Goal: Task Accomplishment & Management: Use online tool/utility

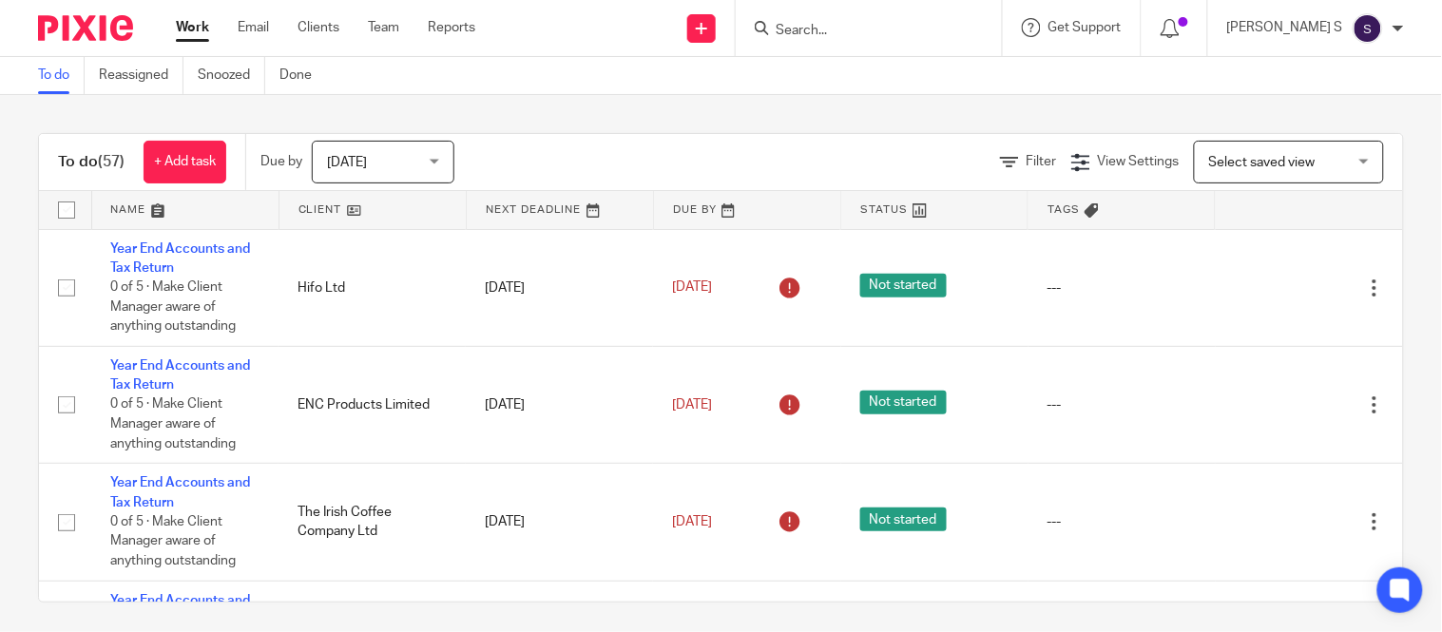
click at [833, 32] on input "Search" at bounding box center [859, 31] width 171 height 17
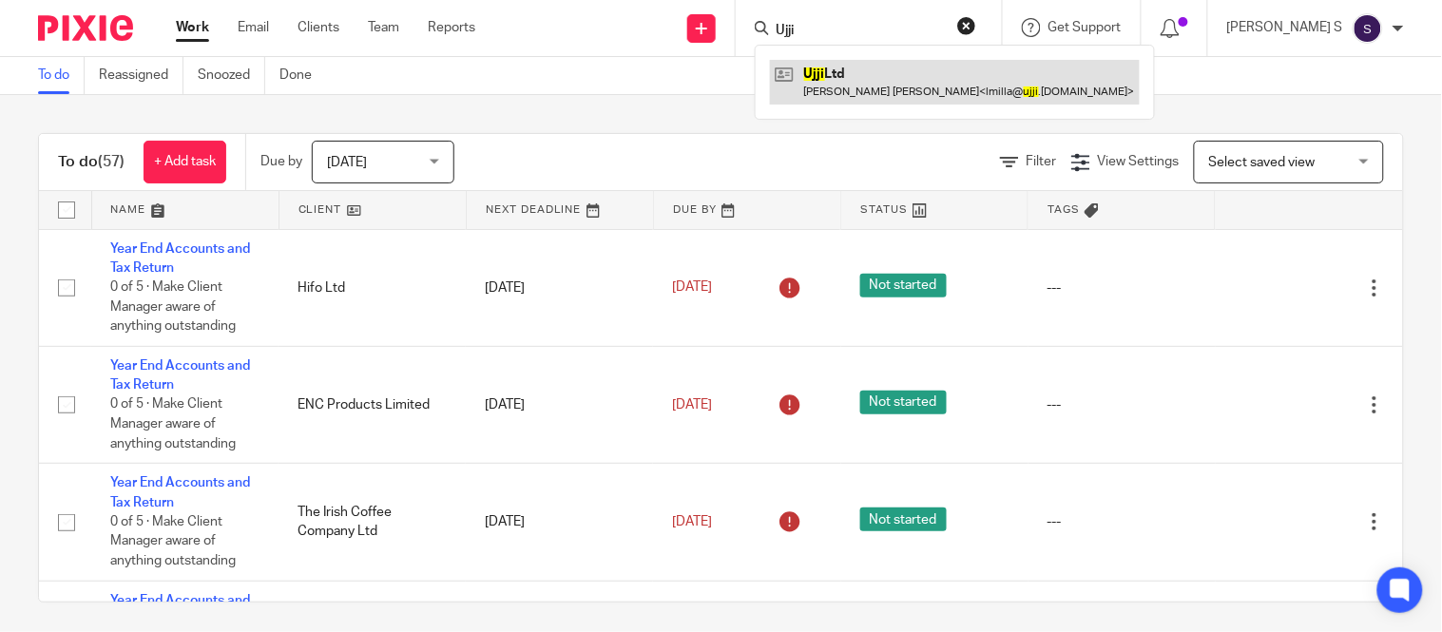
type input "Ujji"
click at [904, 71] on link at bounding box center [955, 82] width 370 height 44
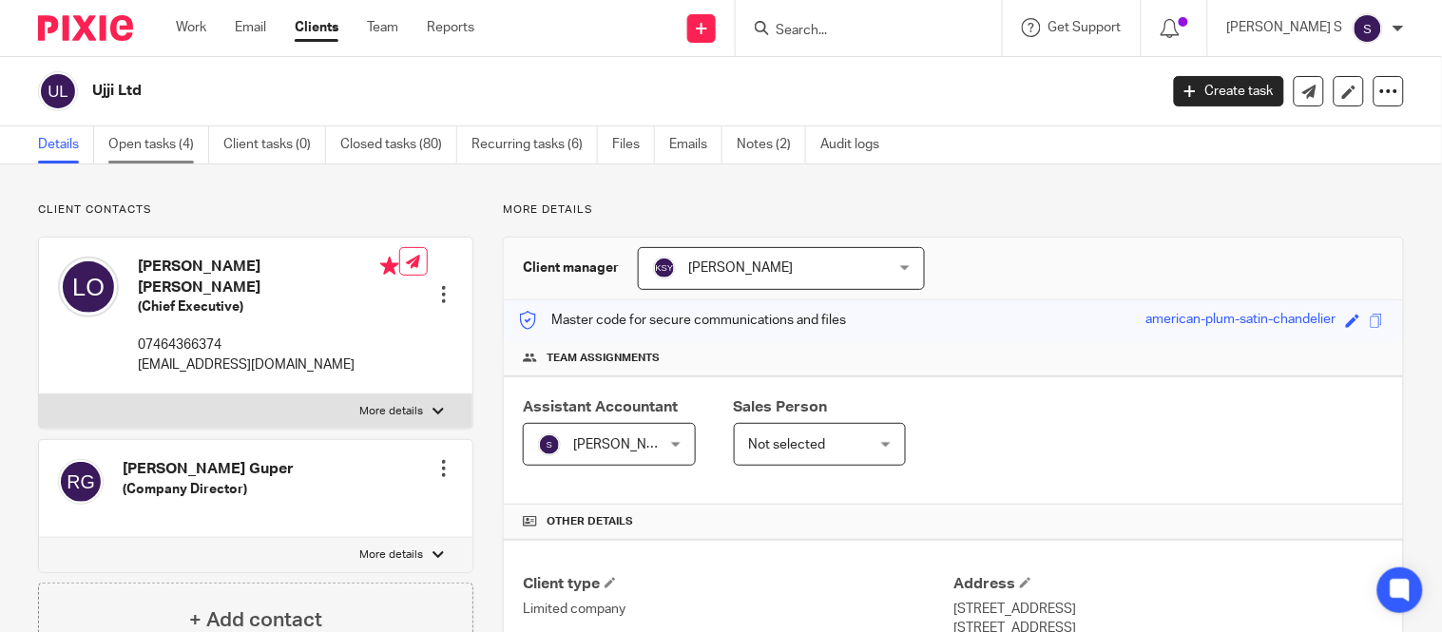
click at [182, 155] on link "Open tasks (4)" at bounding box center [158, 144] width 101 height 37
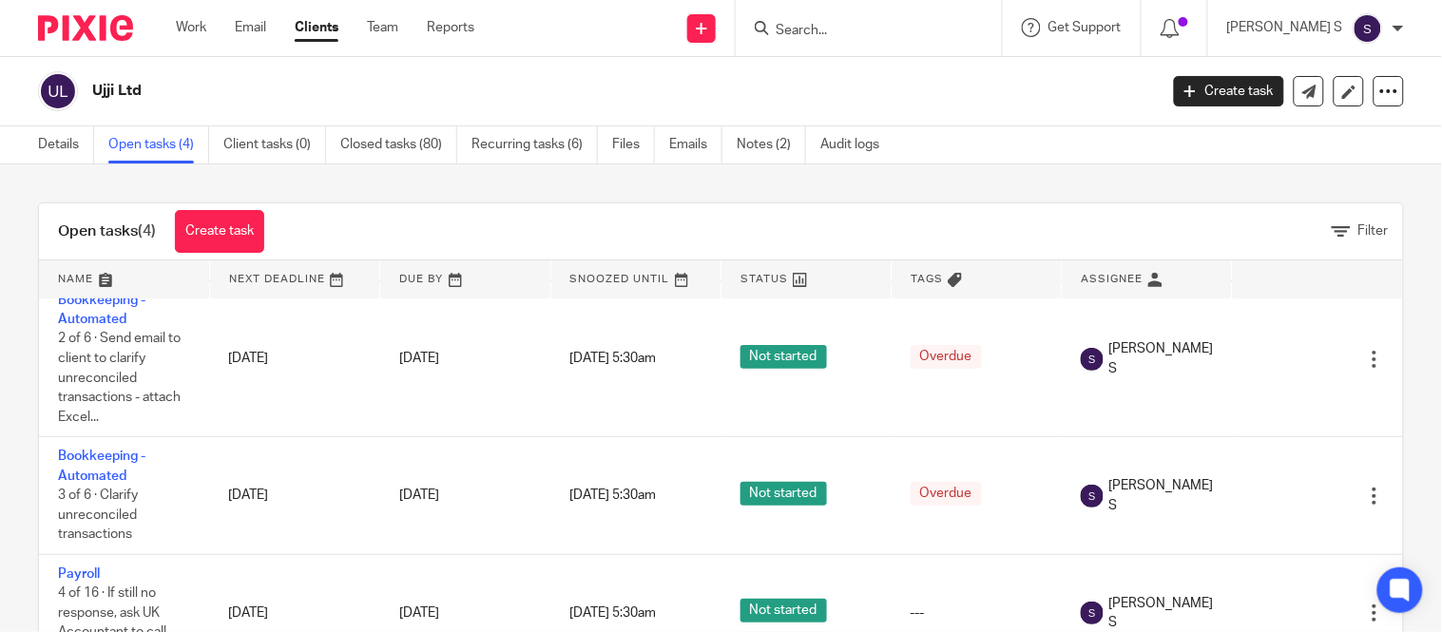
scroll to position [157, 0]
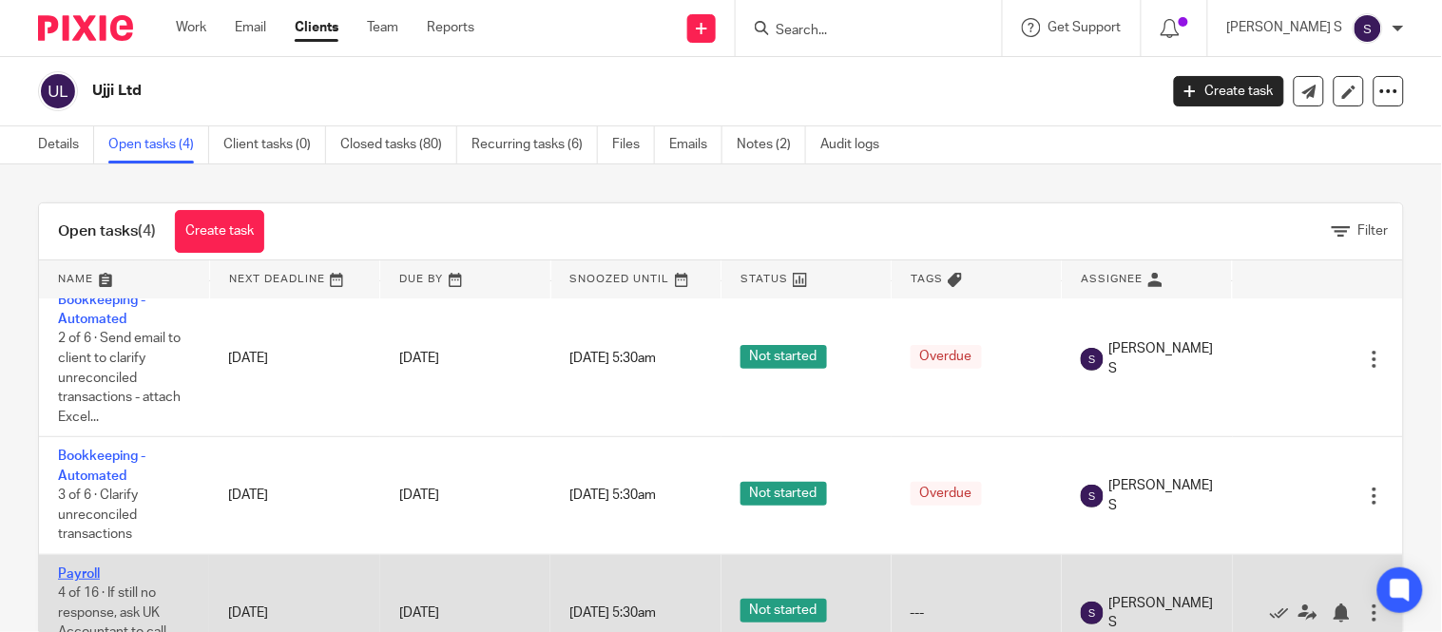
click at [73, 568] on link "Payroll" at bounding box center [79, 574] width 42 height 13
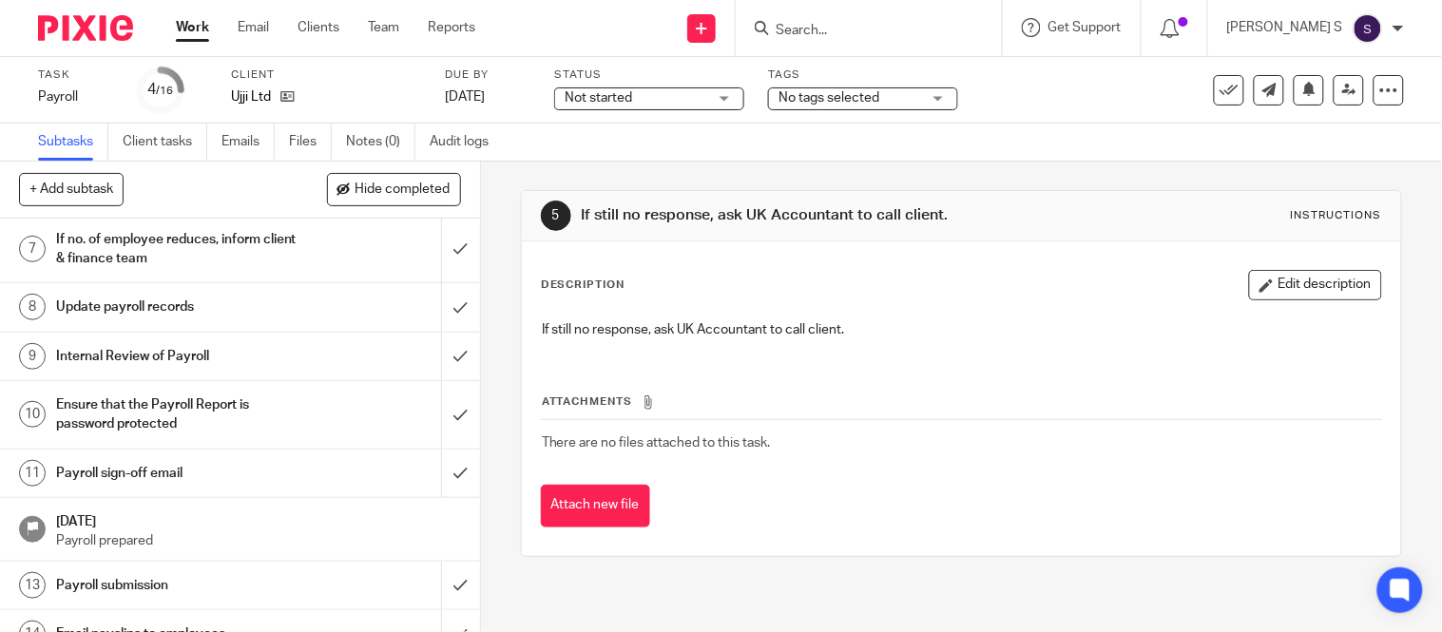
scroll to position [367, 0]
click at [159, 471] on h1 "Payroll sign-off email" at bounding box center [178, 470] width 244 height 29
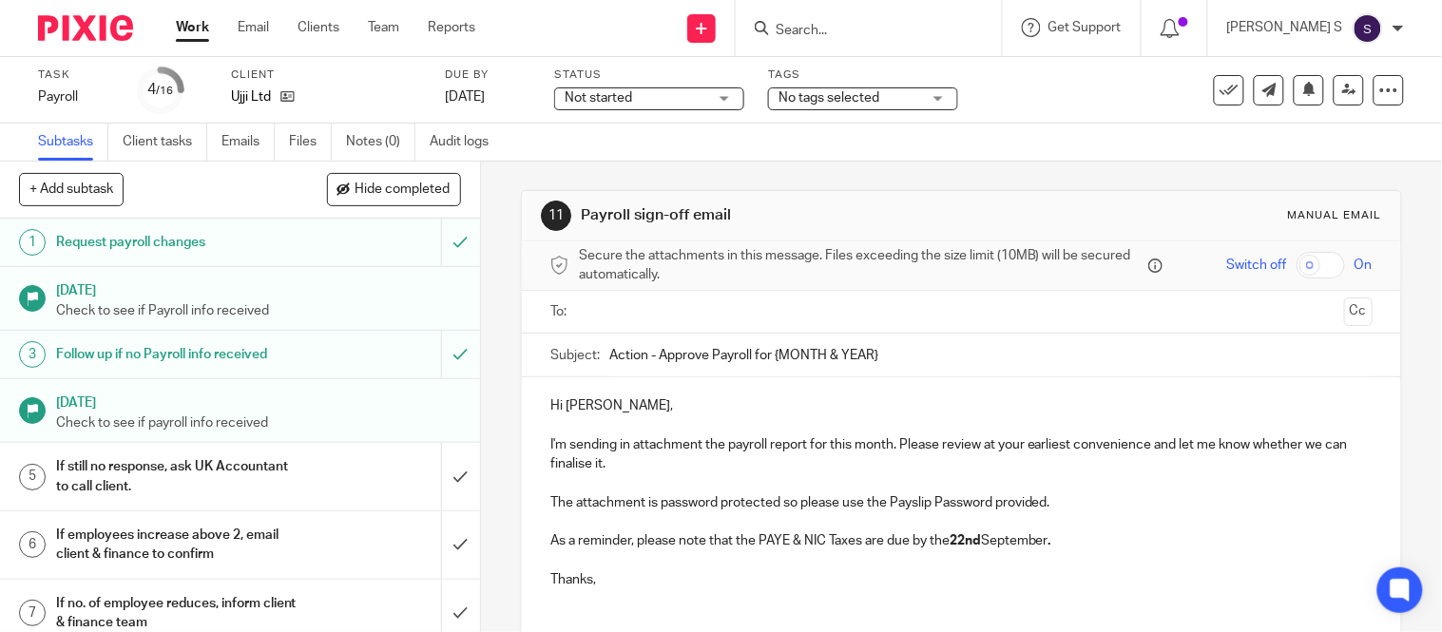
click at [876, 350] on input "Action - Approve Payroll for {MONTH & YEAR}" at bounding box center [990, 355] width 763 height 43
type input "Action - Approve Payroll forAugust 2025."
click at [746, 308] on input "text" at bounding box center [961, 312] width 751 height 22
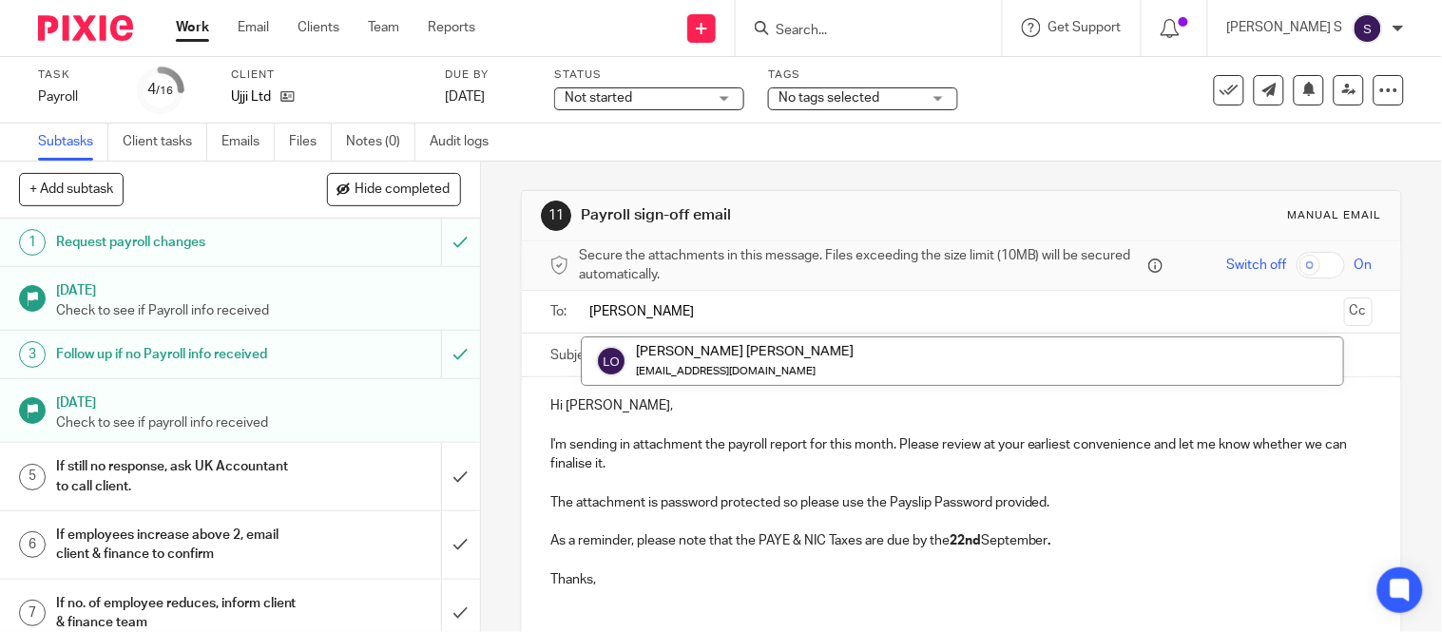
type input "[PERSON_NAME]"
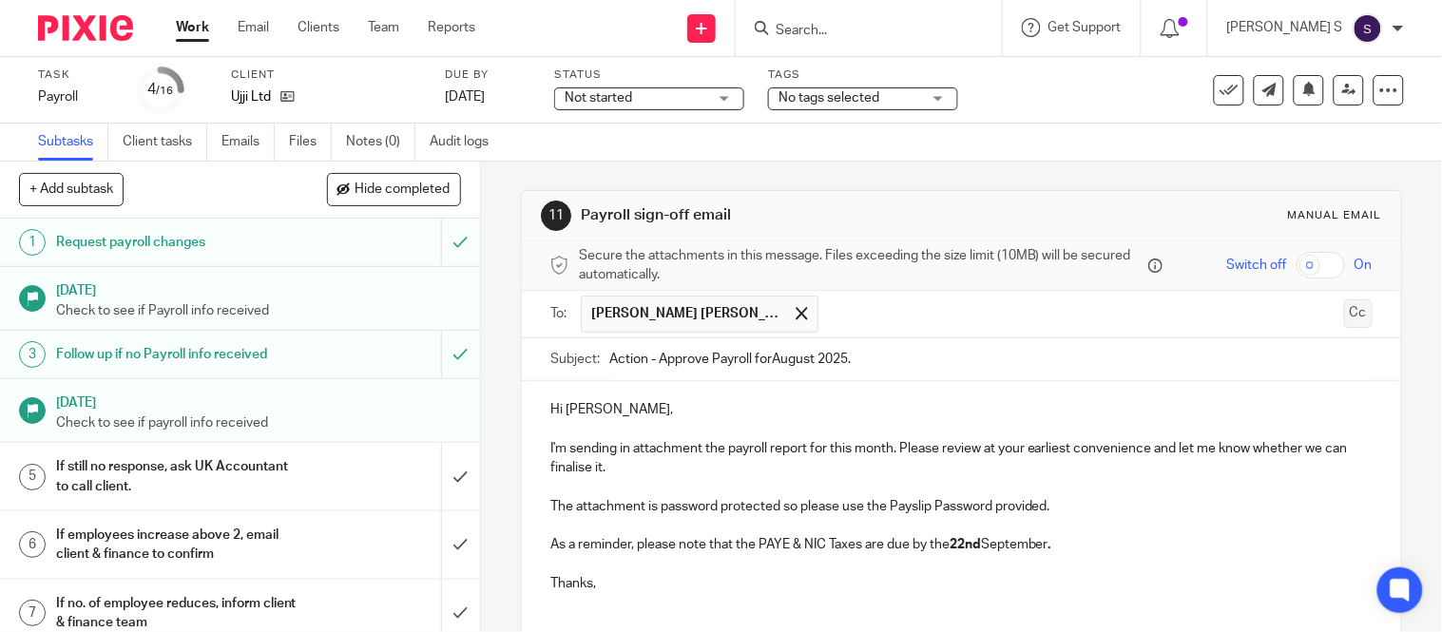
click at [1344, 316] on button "Cc" at bounding box center [1358, 313] width 29 height 29
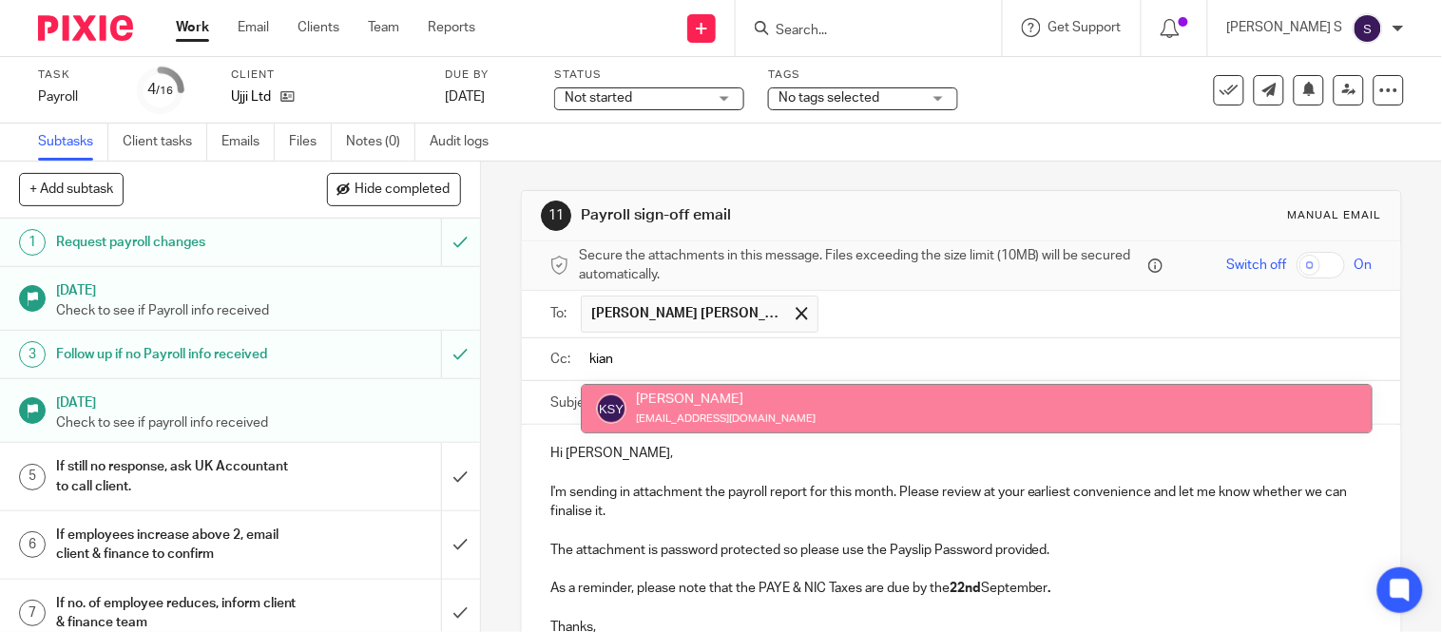
type input "kian"
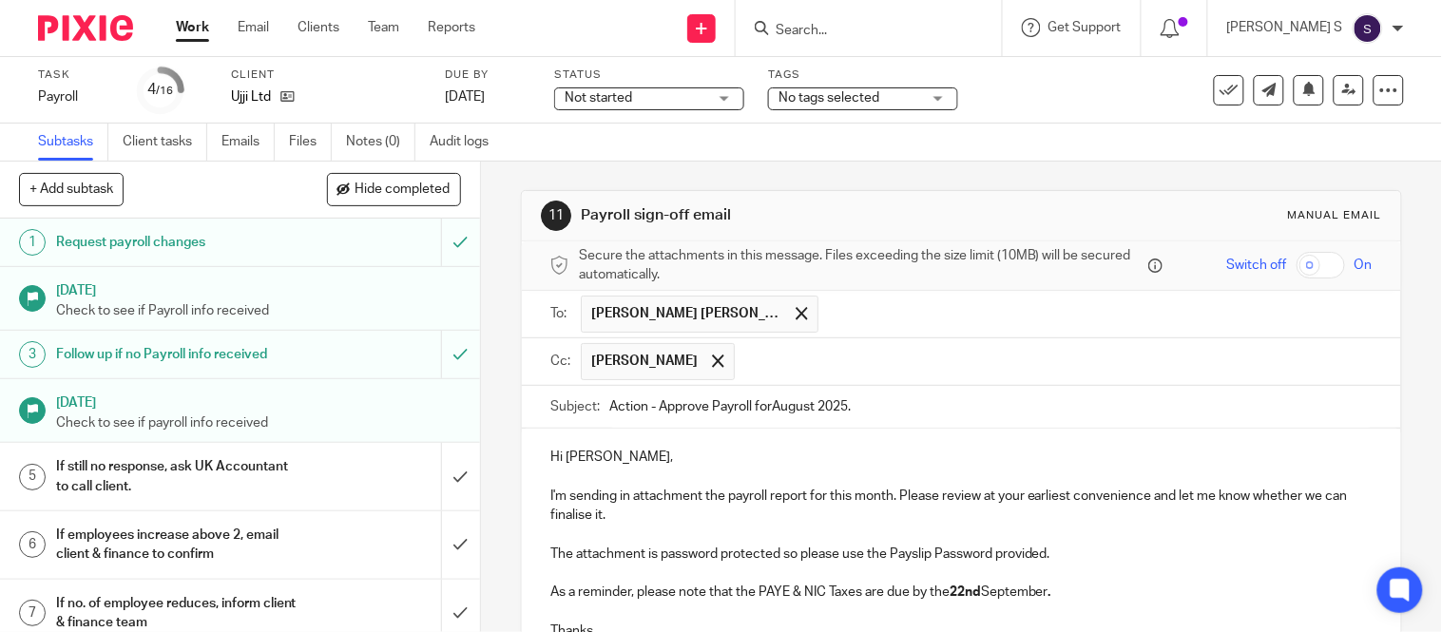
click at [970, 354] on input "text" at bounding box center [1054, 361] width 620 height 37
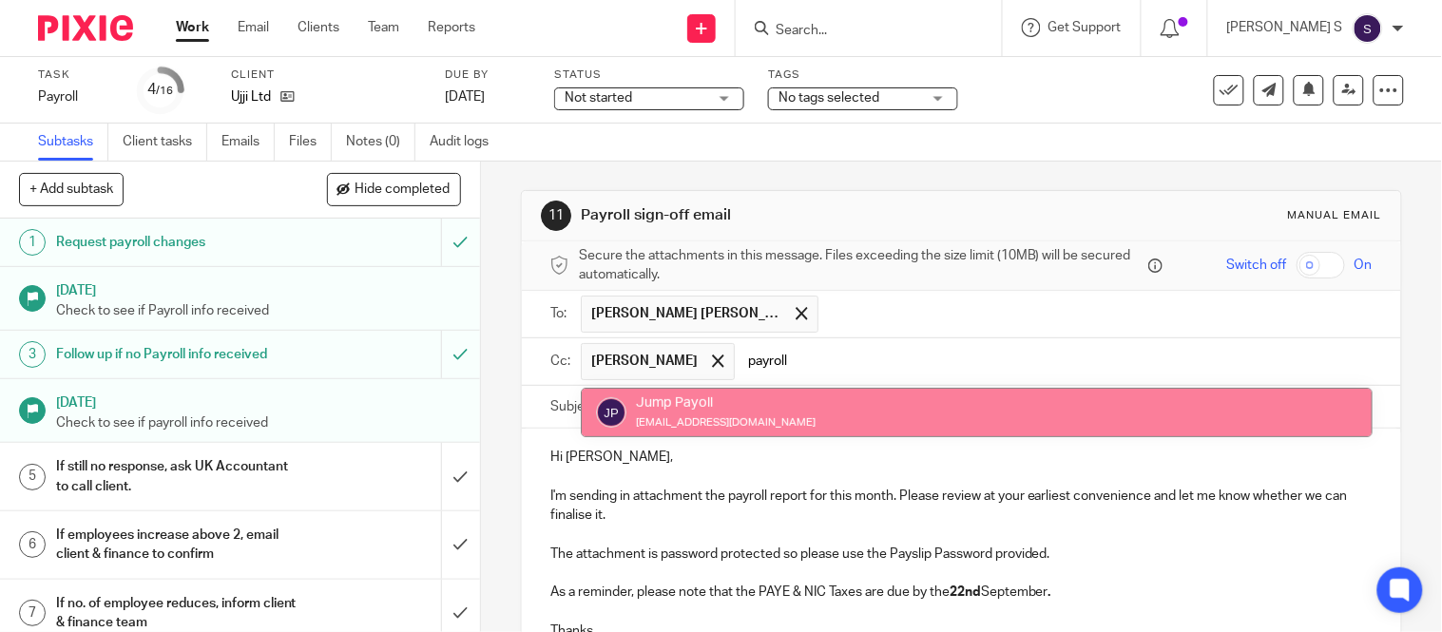
type input "payroll"
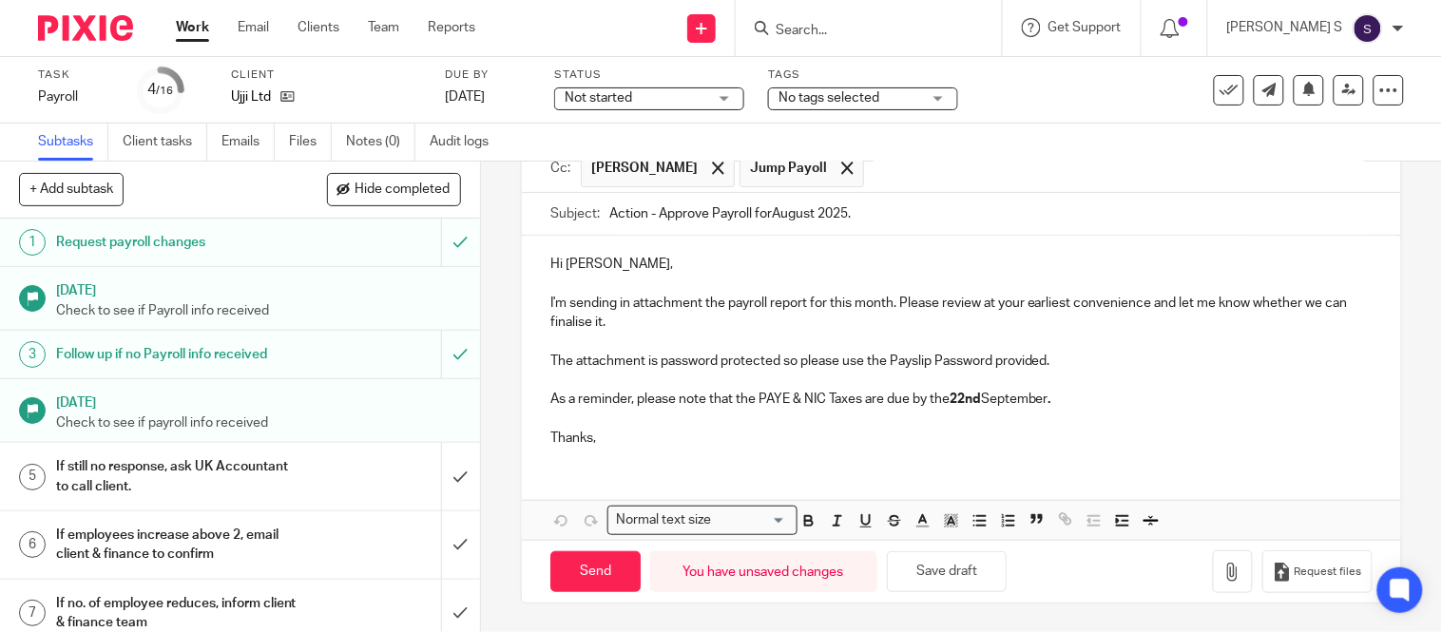
scroll to position [195, 0]
click at [1224, 565] on icon "button" at bounding box center [1233, 572] width 19 height 19
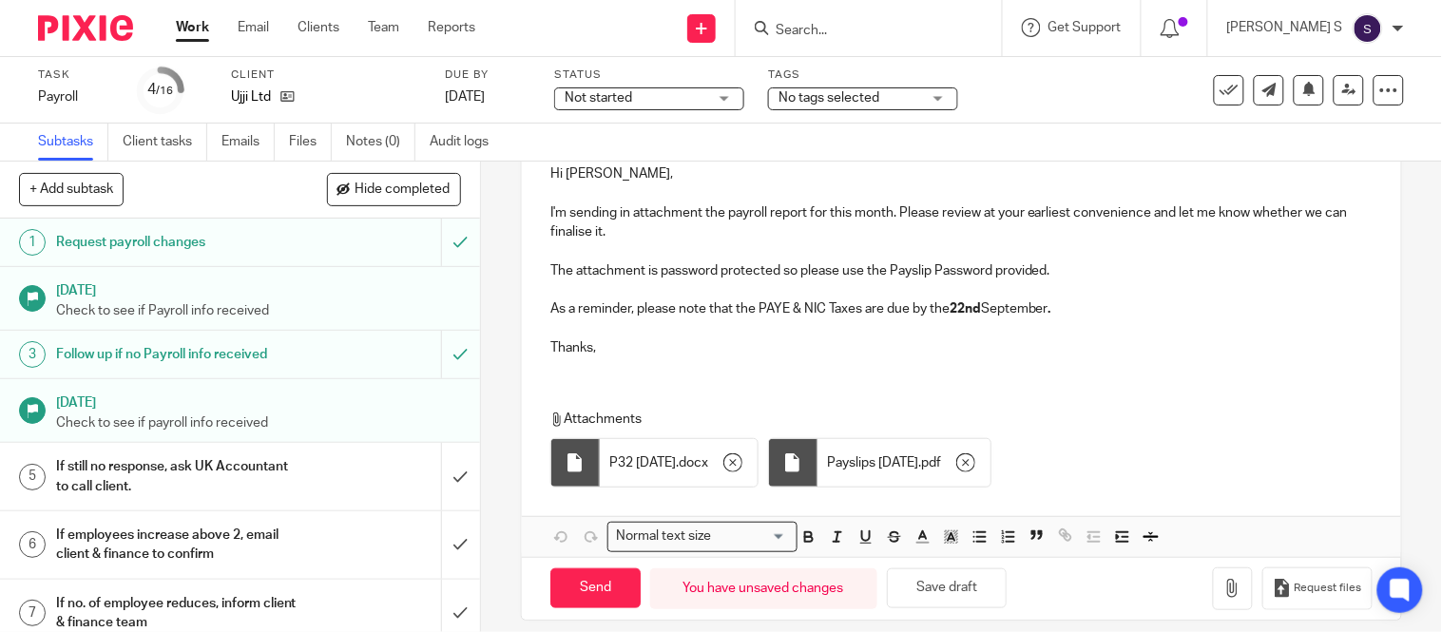
scroll to position [301, 0]
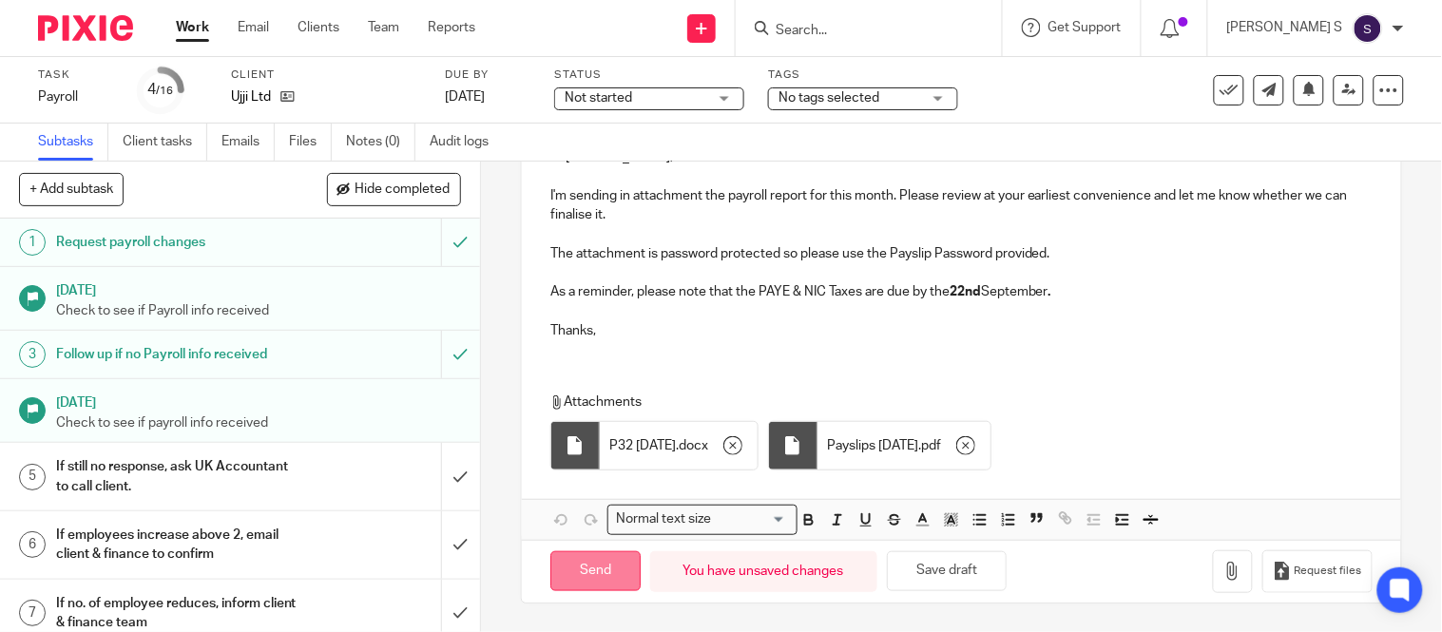
click at [587, 583] on input "Send" at bounding box center [595, 571] width 90 height 41
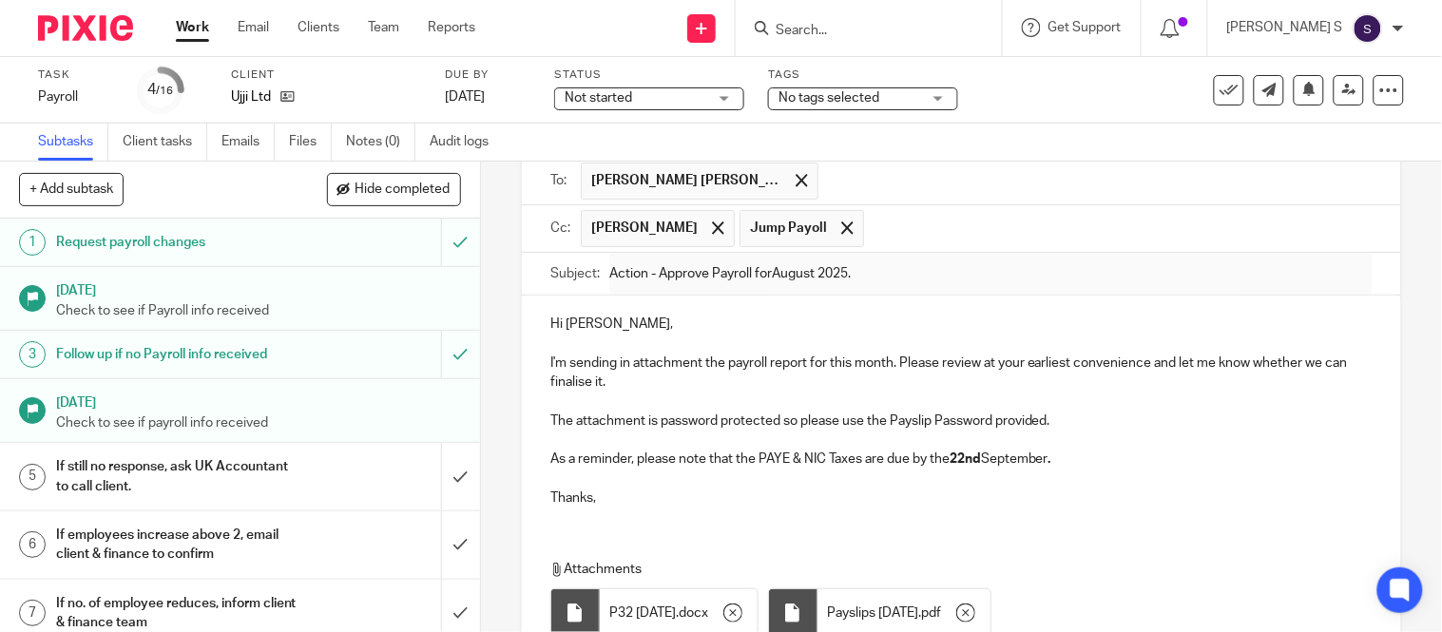
scroll to position [0, 0]
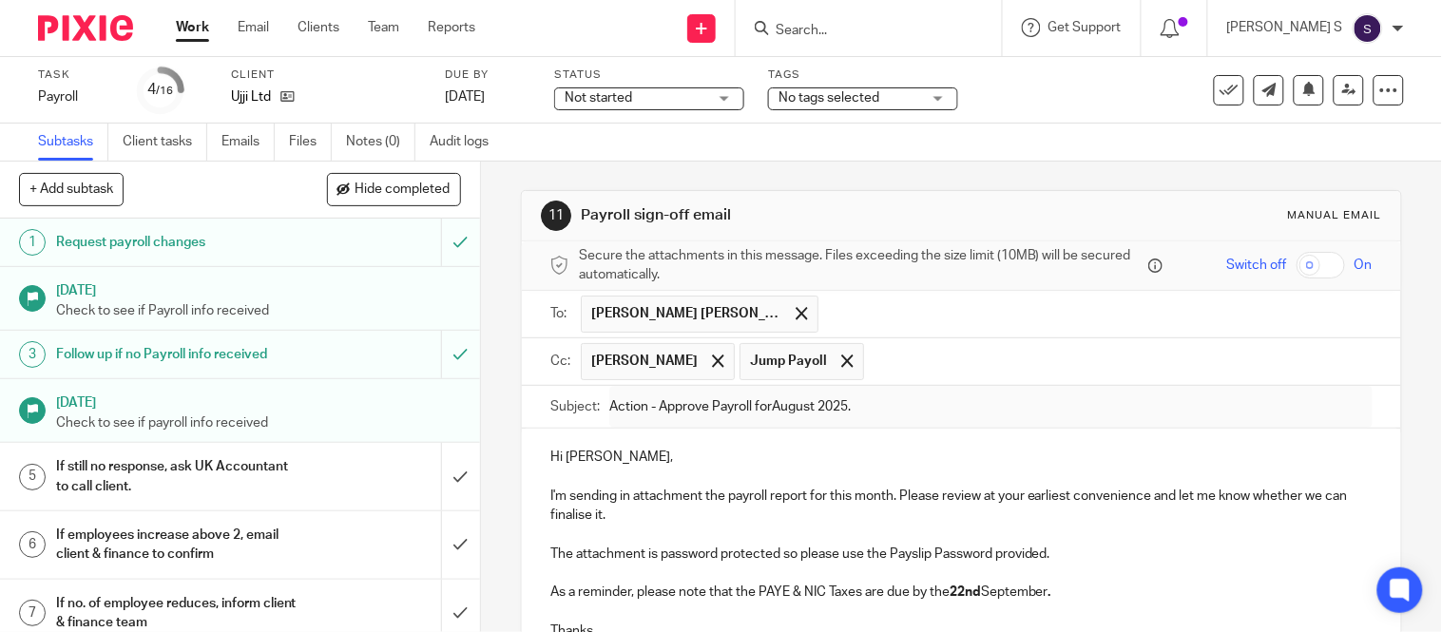
type input "Sent"
click at [858, 27] on div "Message sent." at bounding box center [1073, 55] width 703 height 72
click at [843, 26] on div "Message sent." at bounding box center [1073, 55] width 703 height 72
click at [838, 24] on div "Message sent." at bounding box center [1073, 55] width 703 height 72
click at [839, 23] on input "Search" at bounding box center [859, 31] width 171 height 17
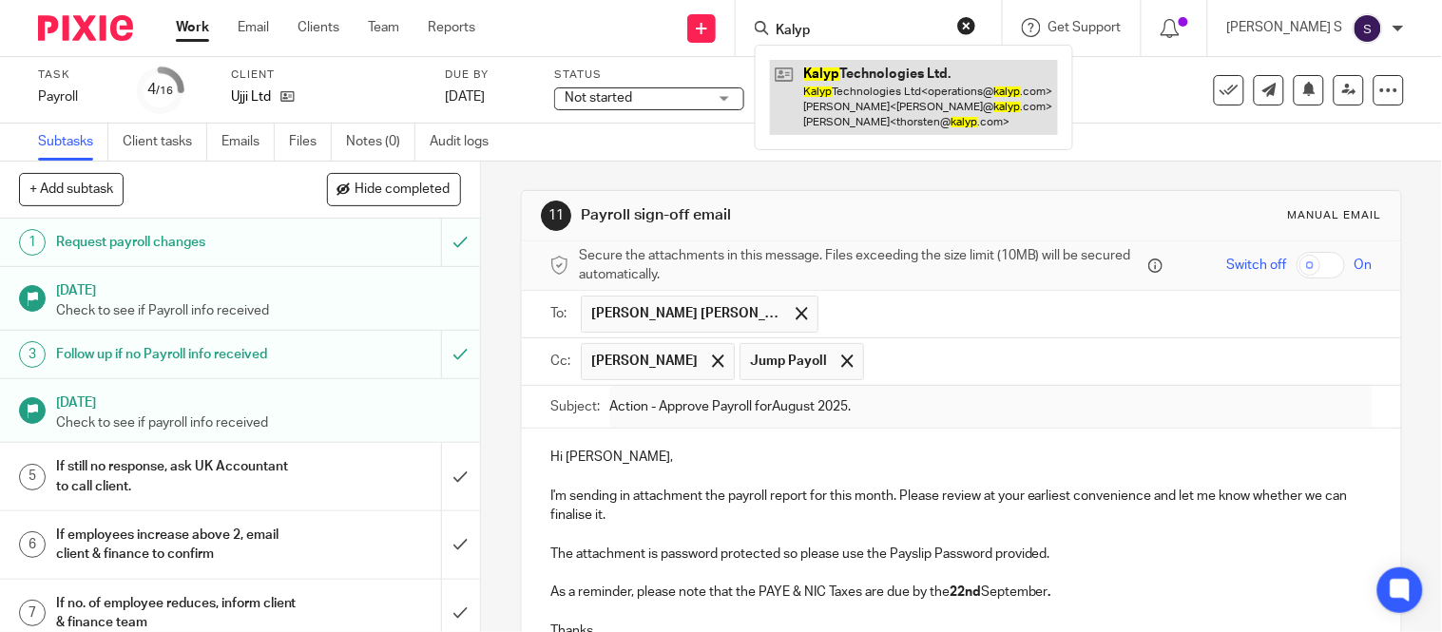
type input "Kalyp"
click at [870, 81] on link at bounding box center [914, 97] width 288 height 75
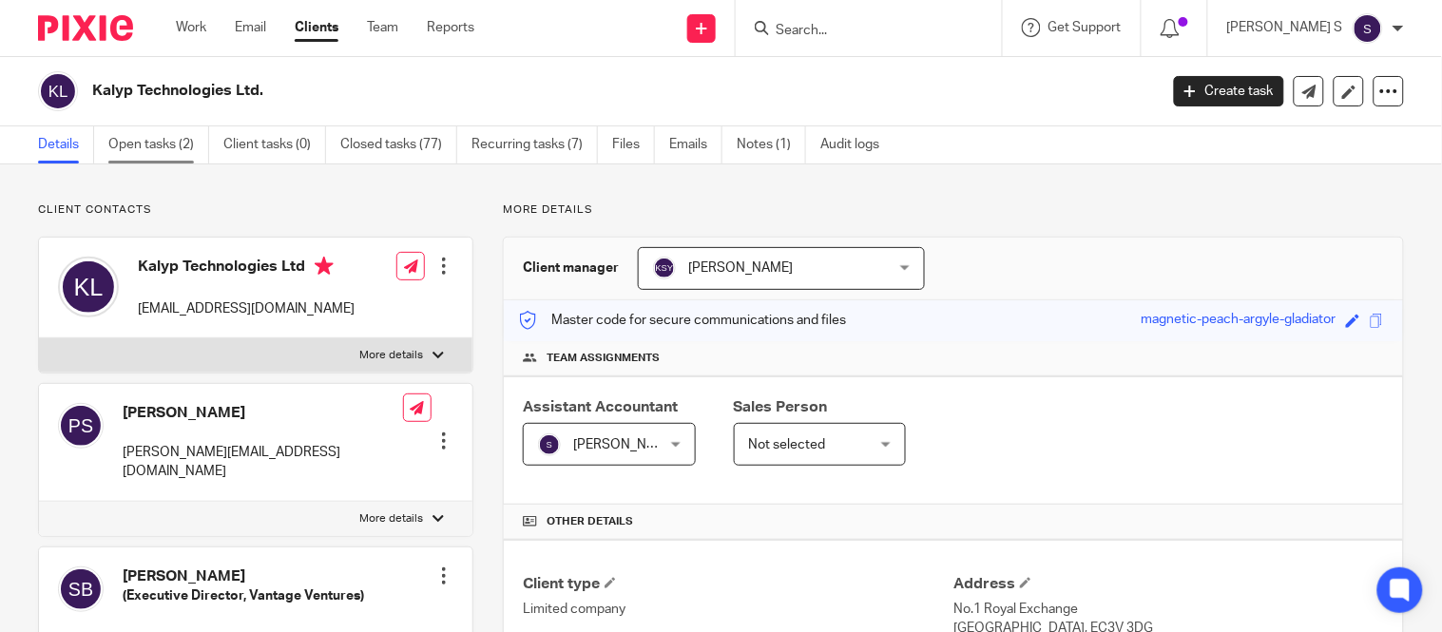
click at [171, 144] on link "Open tasks (2)" at bounding box center [158, 144] width 101 height 37
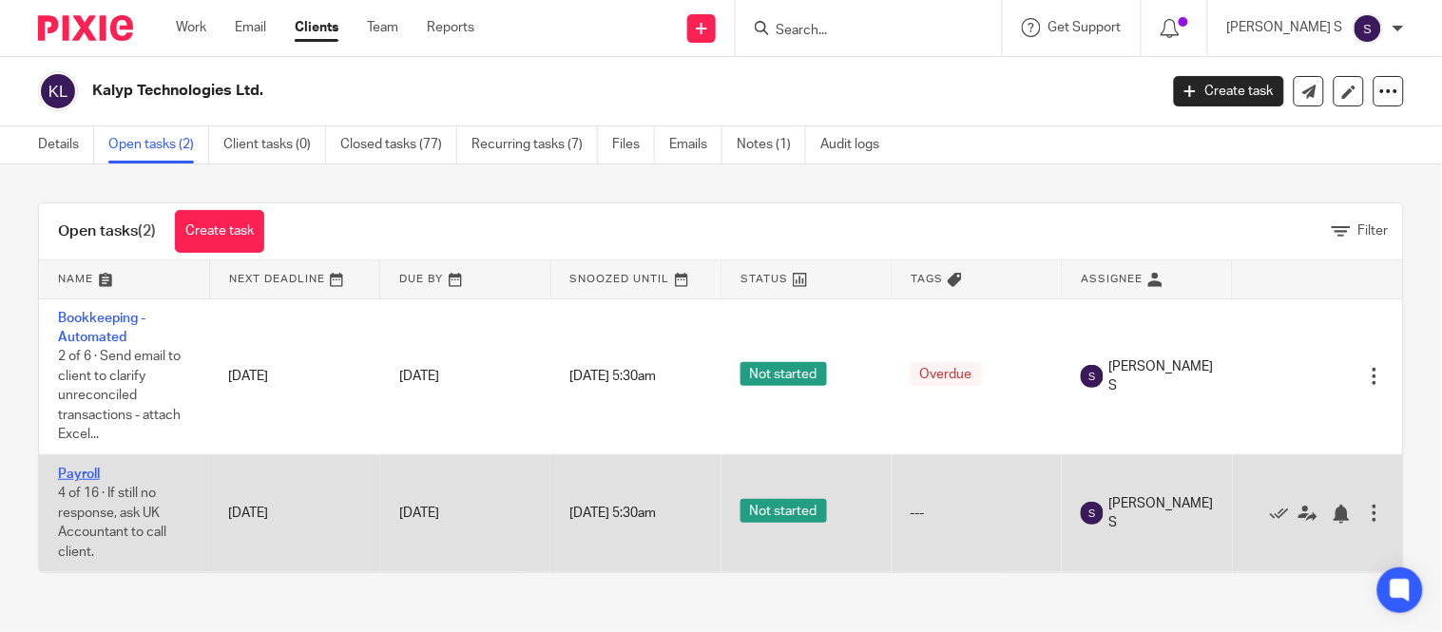
click at [84, 477] on link "Payroll" at bounding box center [79, 474] width 42 height 13
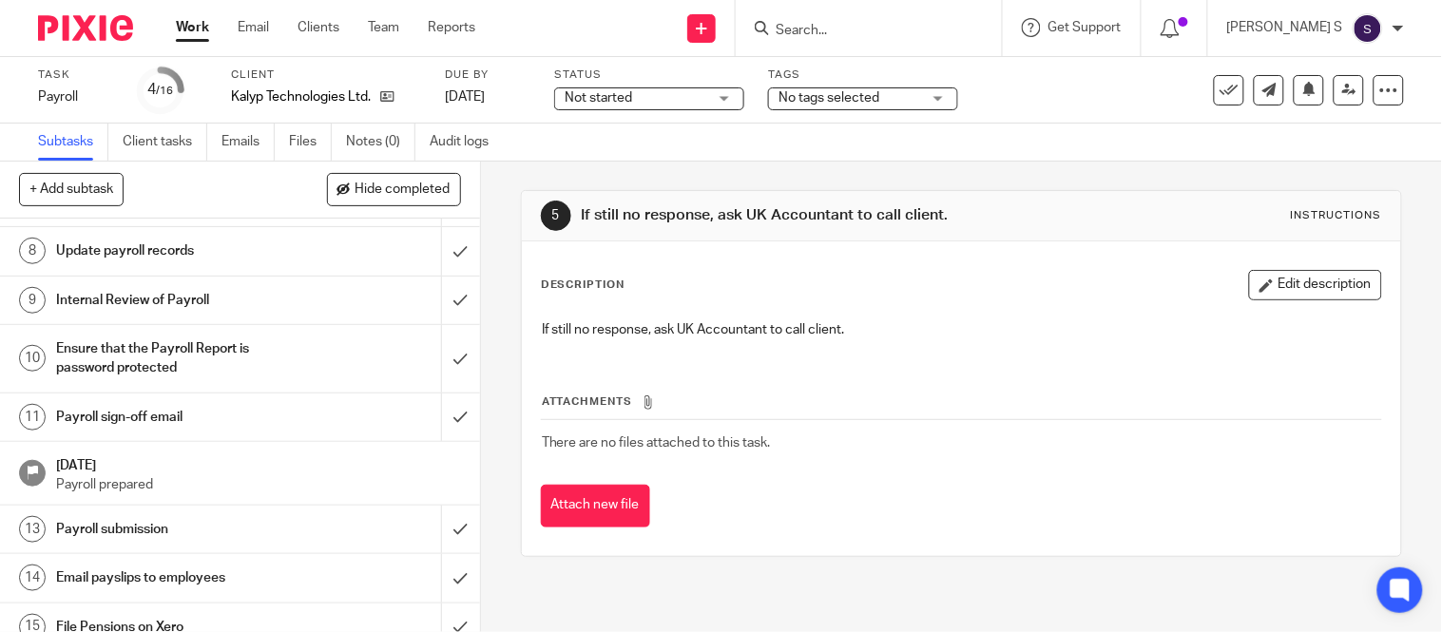
scroll to position [421, 0]
click at [164, 414] on h1 "Payroll sign-off email" at bounding box center [178, 416] width 244 height 29
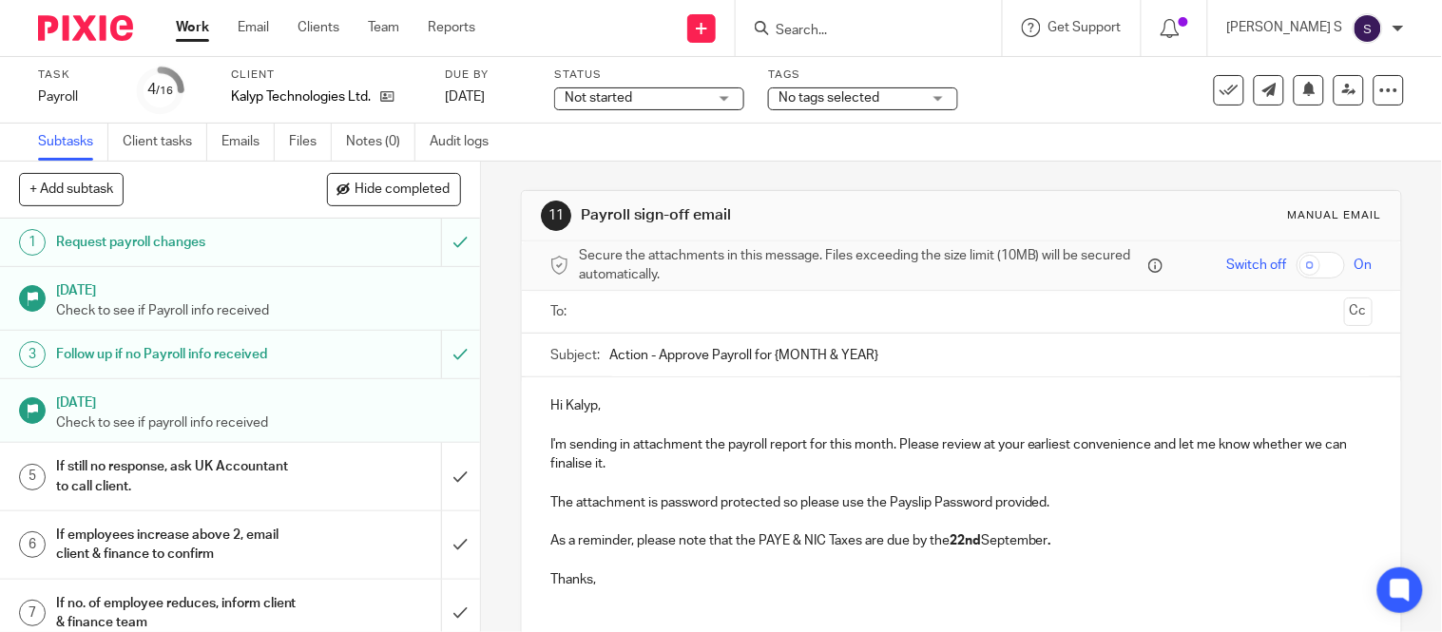
click at [891, 349] on input "Action - Approve Payroll for {MONTH & YEAR}" at bounding box center [990, 355] width 763 height 43
type input "Action - Approve Payroll for August 2025."
click at [818, 327] on ul at bounding box center [962, 312] width 763 height 31
click at [805, 317] on input "text" at bounding box center [961, 312] width 751 height 22
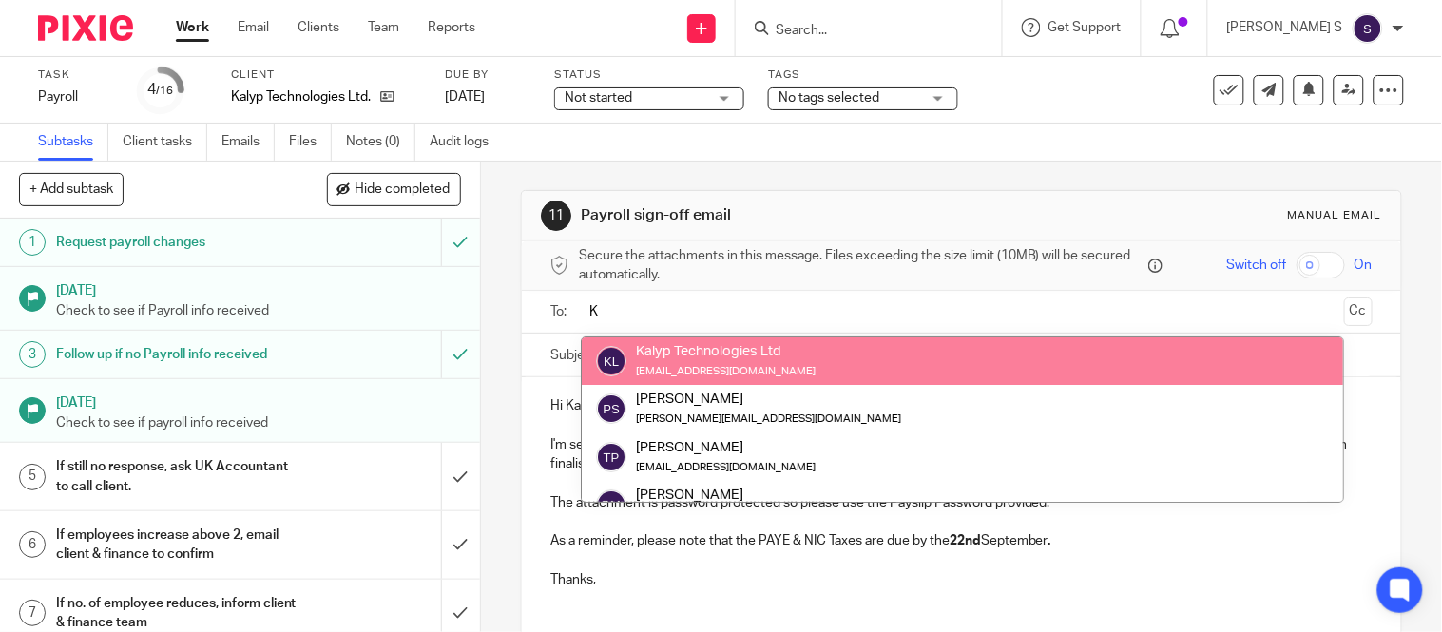
type input "K"
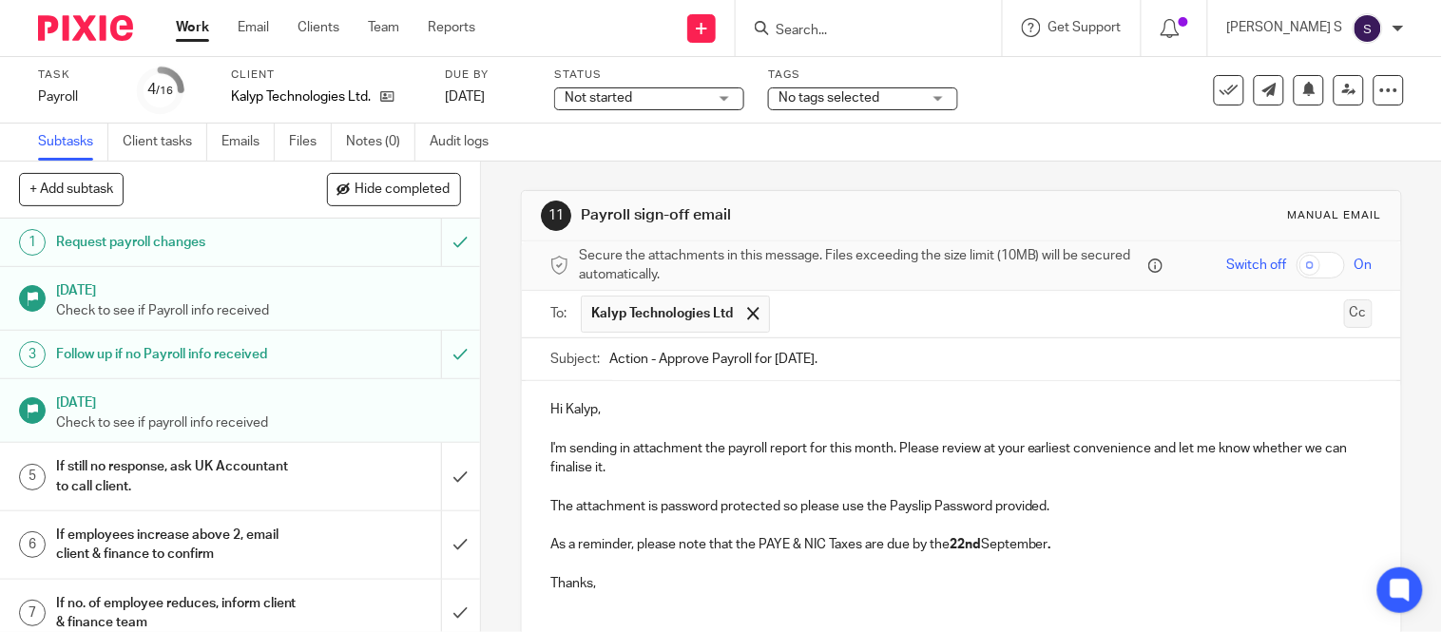
click at [1344, 321] on button "Cc" at bounding box center [1358, 313] width 29 height 29
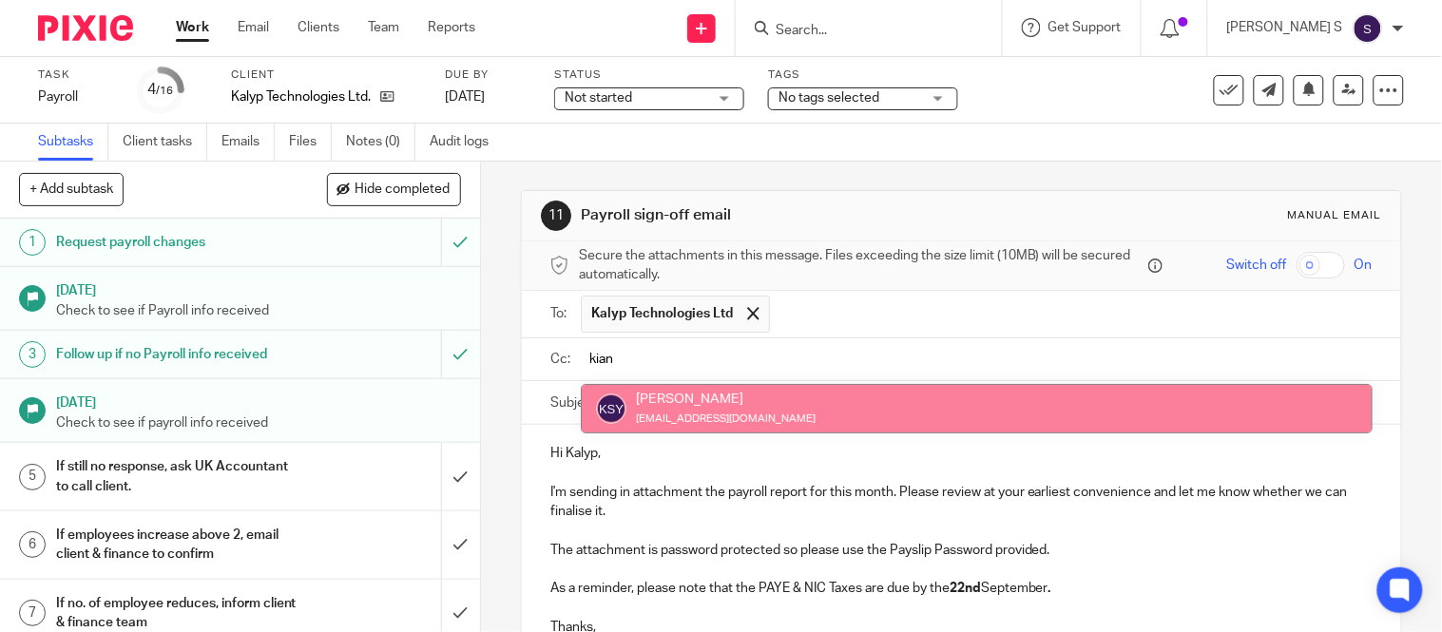
type input "kian"
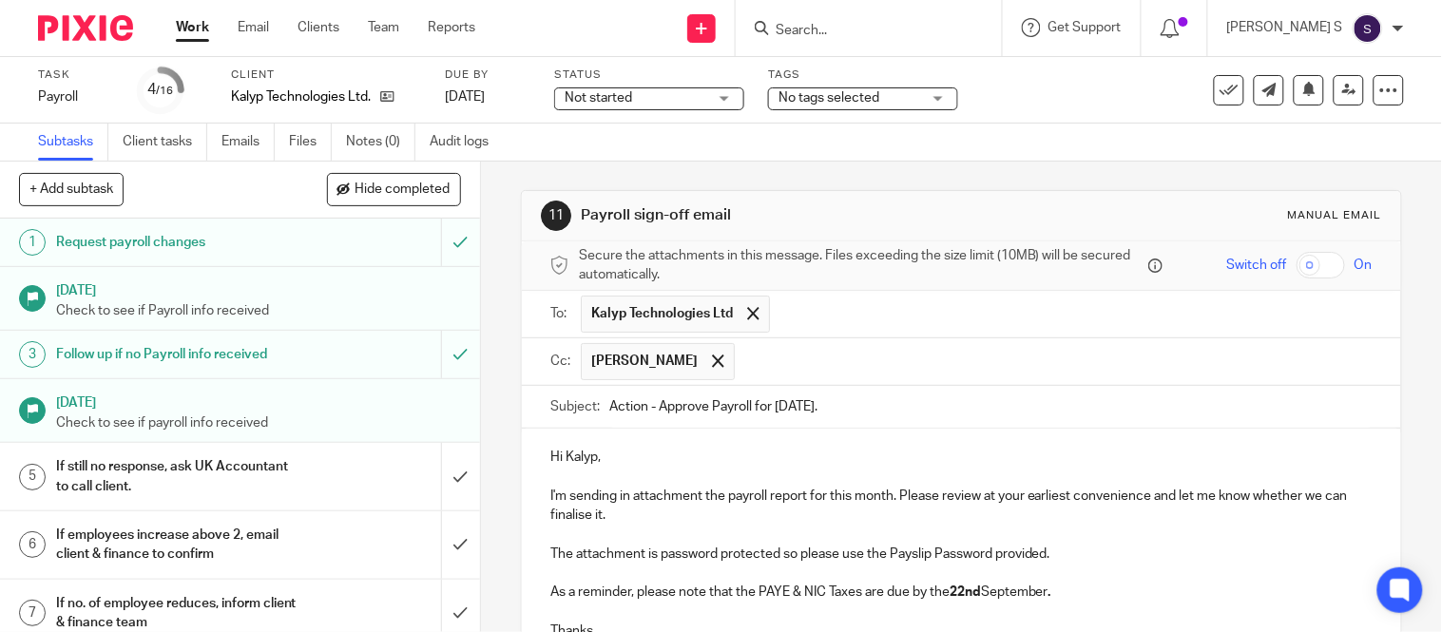
click at [840, 378] on input "text" at bounding box center [1054, 361] width 620 height 37
click at [945, 362] on input "text" at bounding box center [1133, 361] width 461 height 37
click at [1063, 357] on input "text" at bounding box center [1214, 361] width 302 height 37
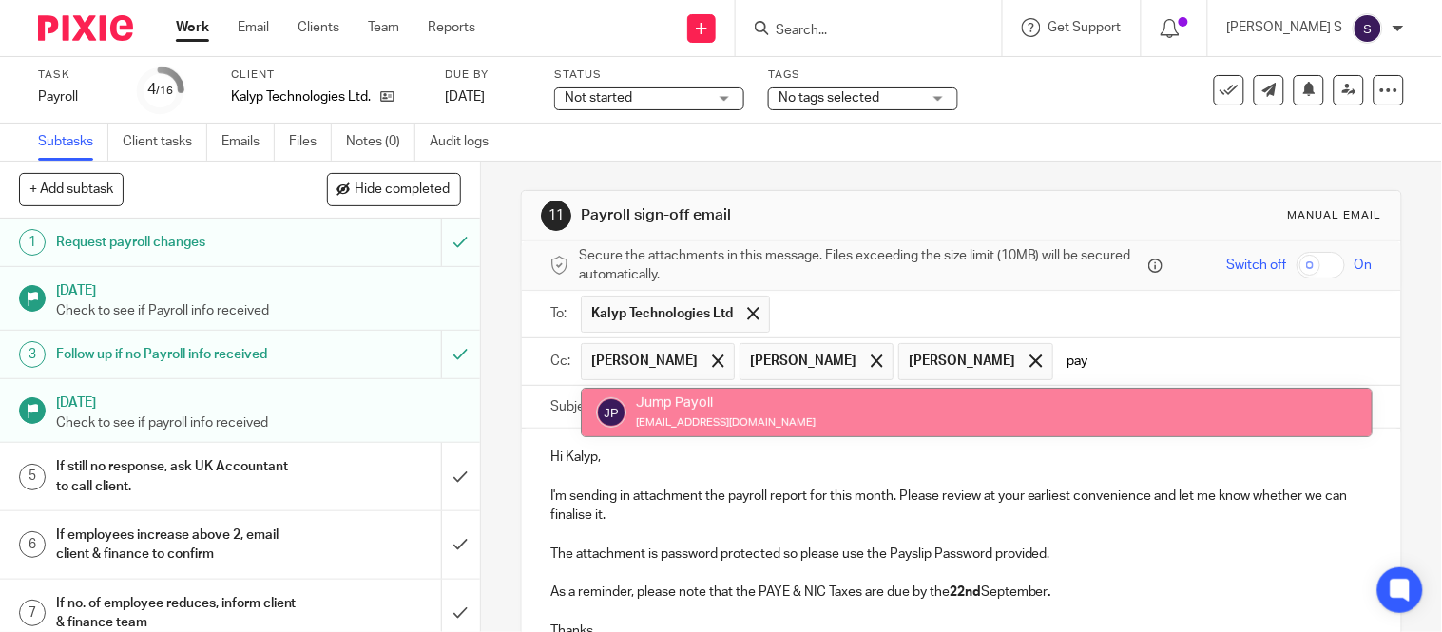
type input "pay"
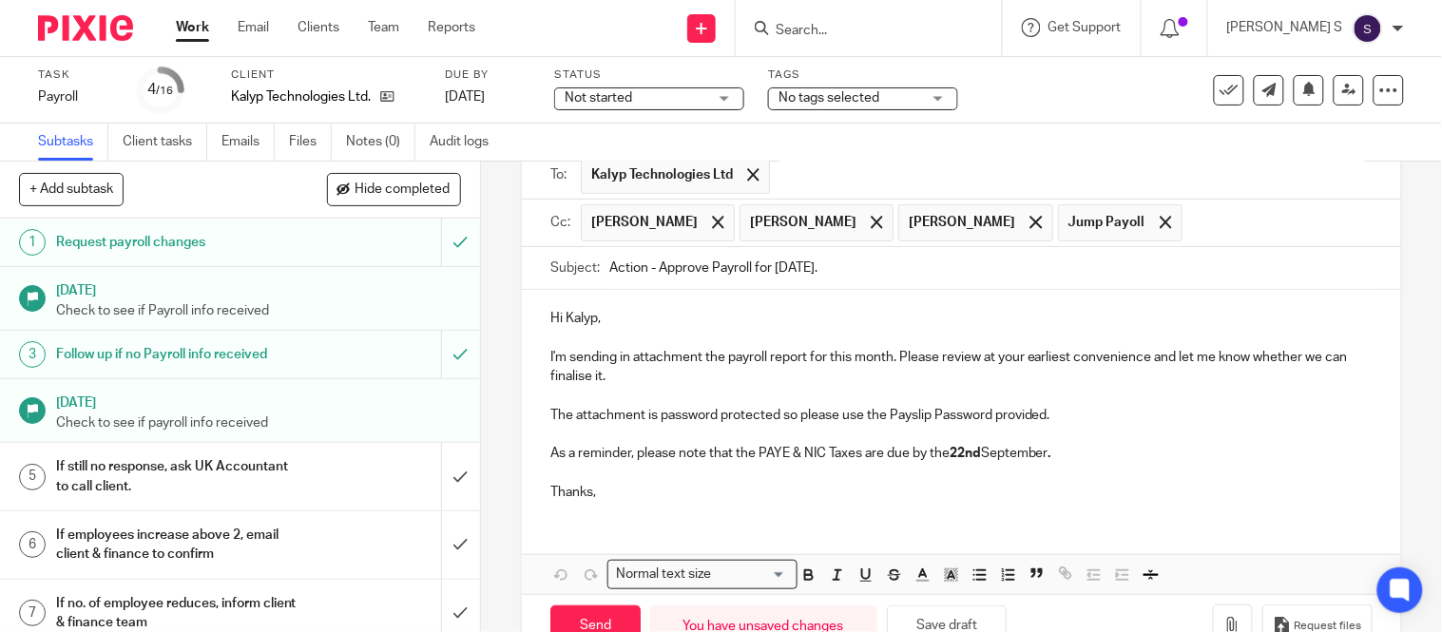
scroll to position [195, 0]
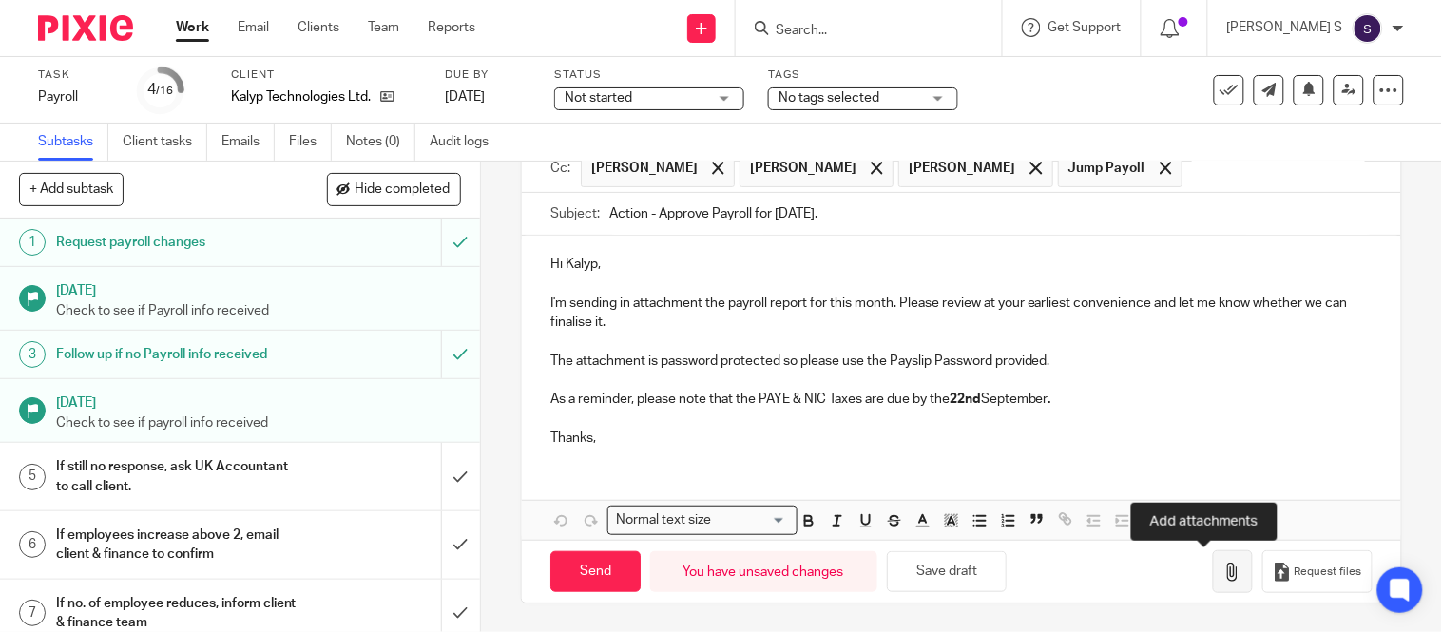
click at [1224, 574] on icon "button" at bounding box center [1233, 572] width 19 height 19
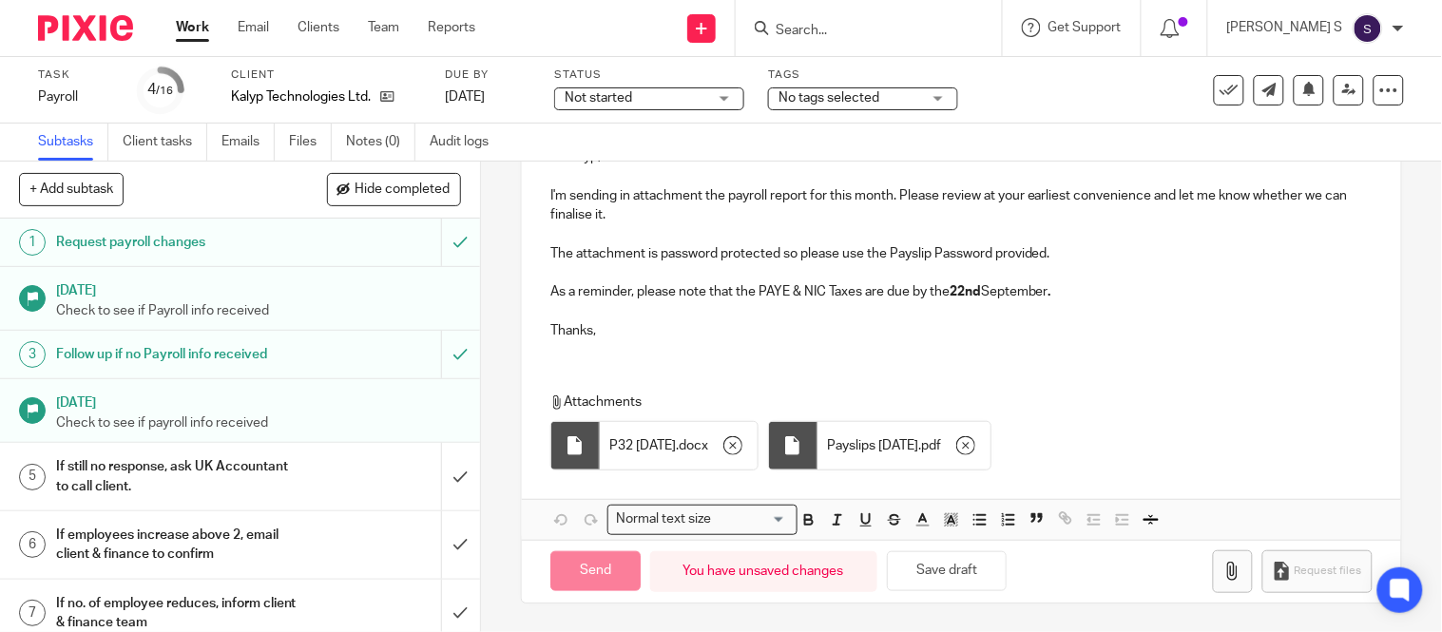
scroll to position [301, 0]
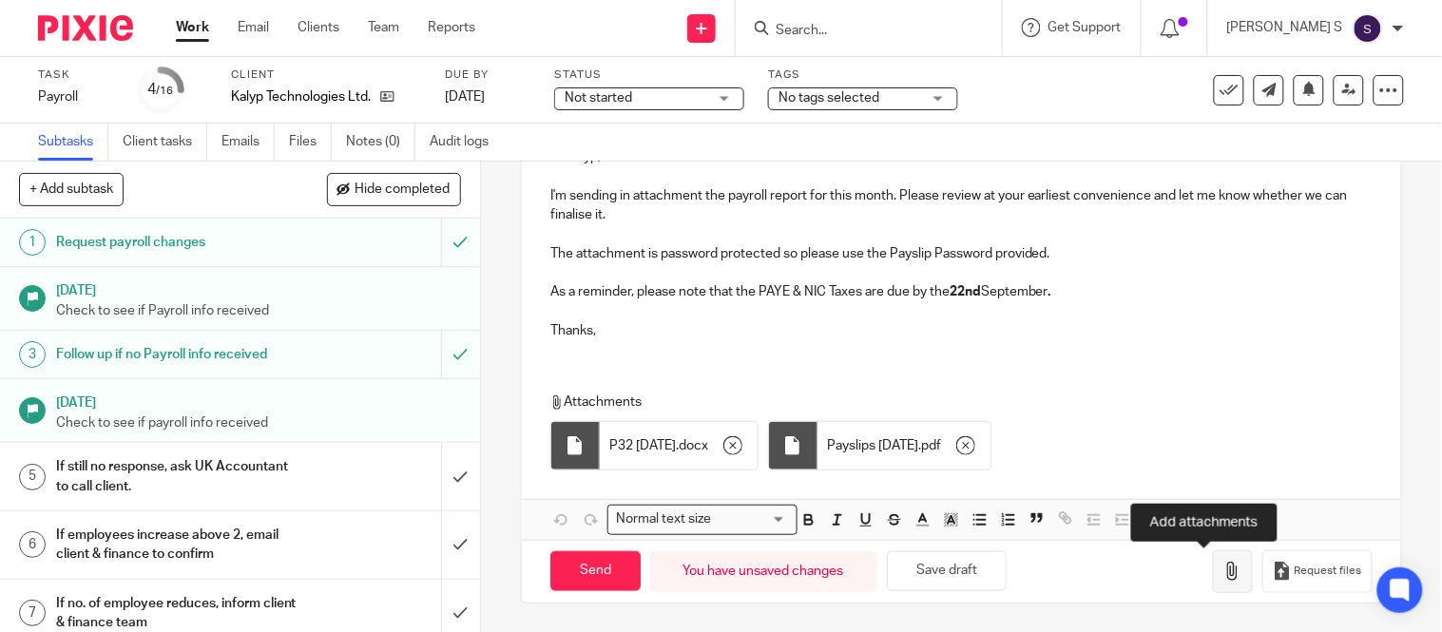
click at [1224, 567] on icon "button" at bounding box center [1233, 571] width 19 height 19
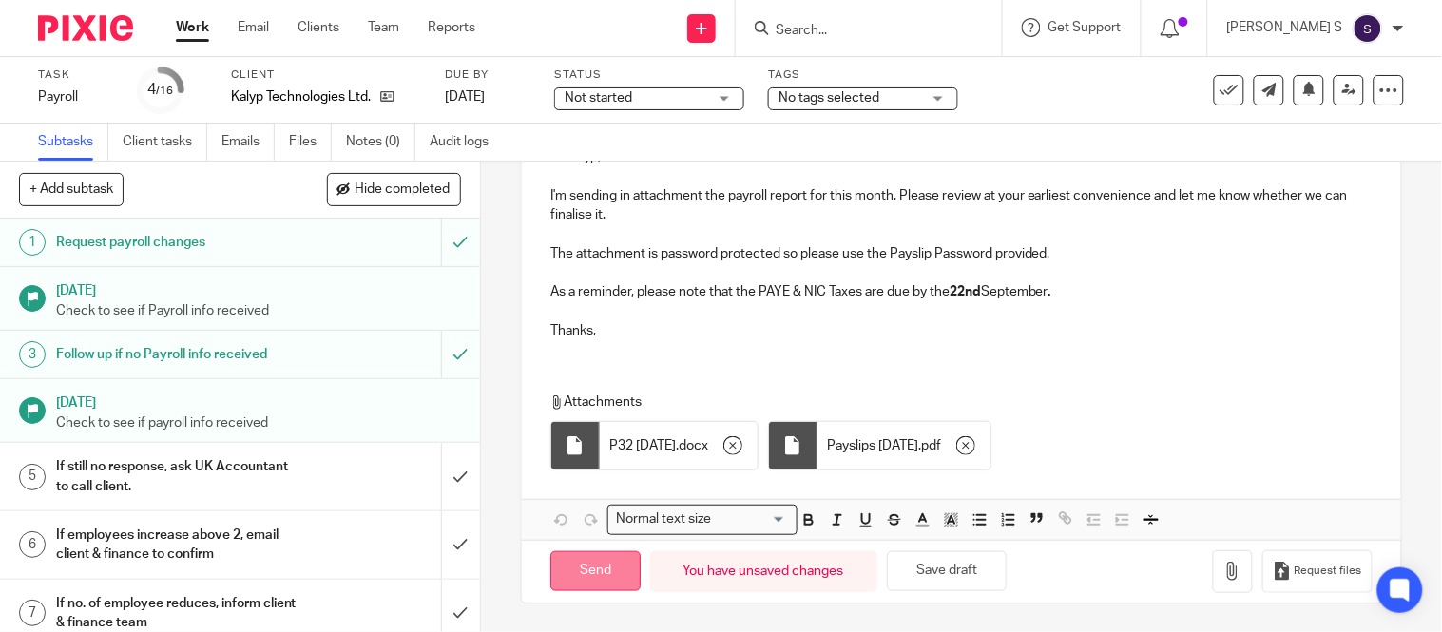
click at [584, 558] on input "Send" at bounding box center [595, 571] width 90 height 41
type input "Sent"
click at [885, 30] on input "Search" at bounding box center [859, 31] width 171 height 17
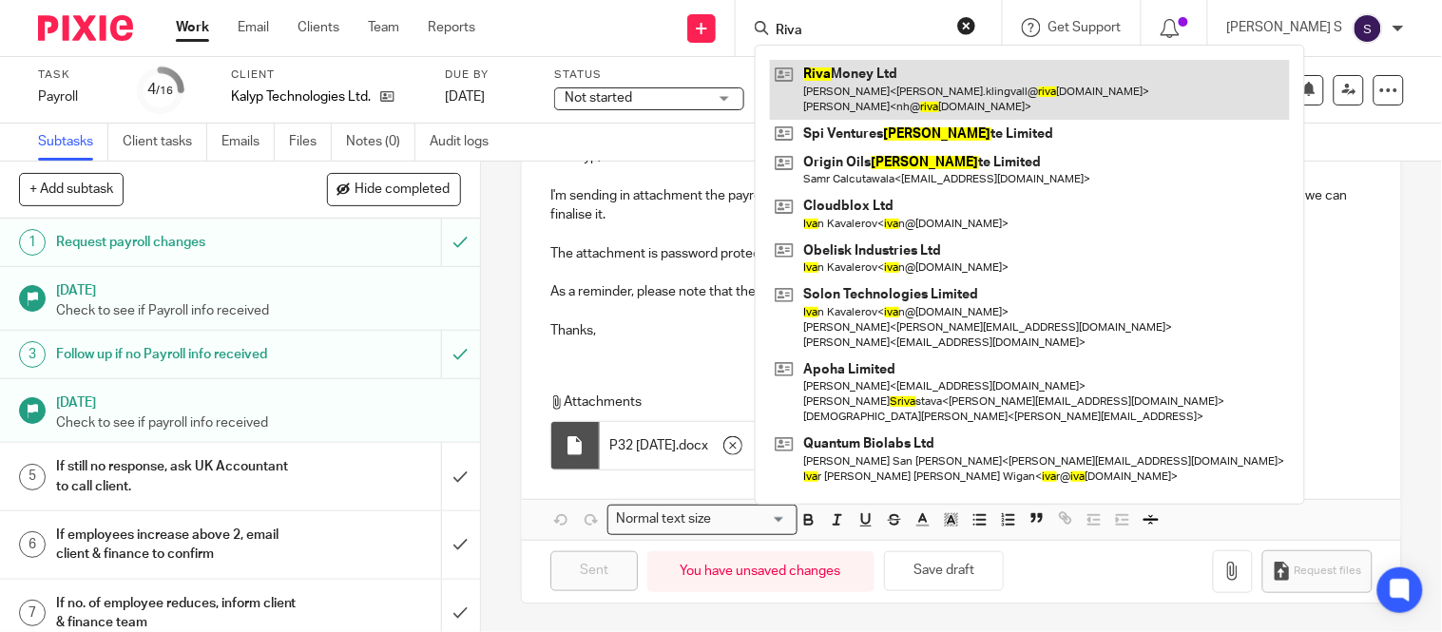
type input "Riva"
click at [900, 81] on link at bounding box center [1030, 89] width 520 height 59
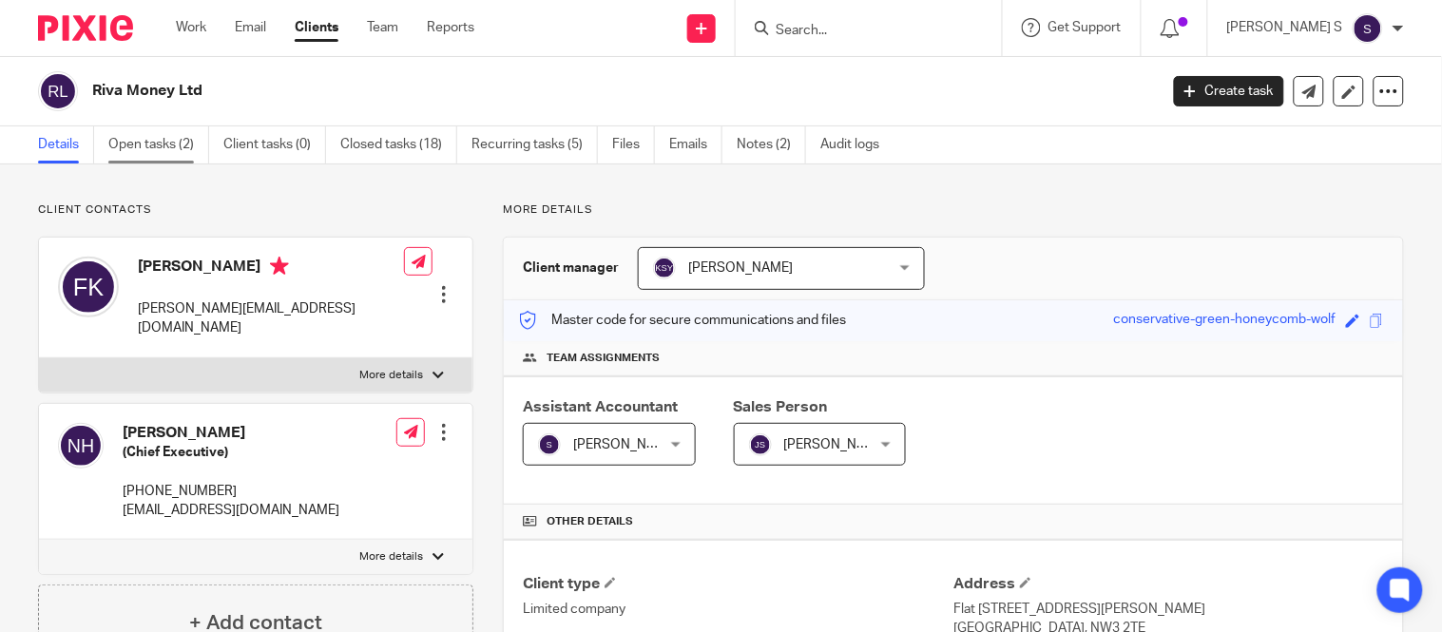
click at [164, 145] on link "Open tasks (2)" at bounding box center [158, 144] width 101 height 37
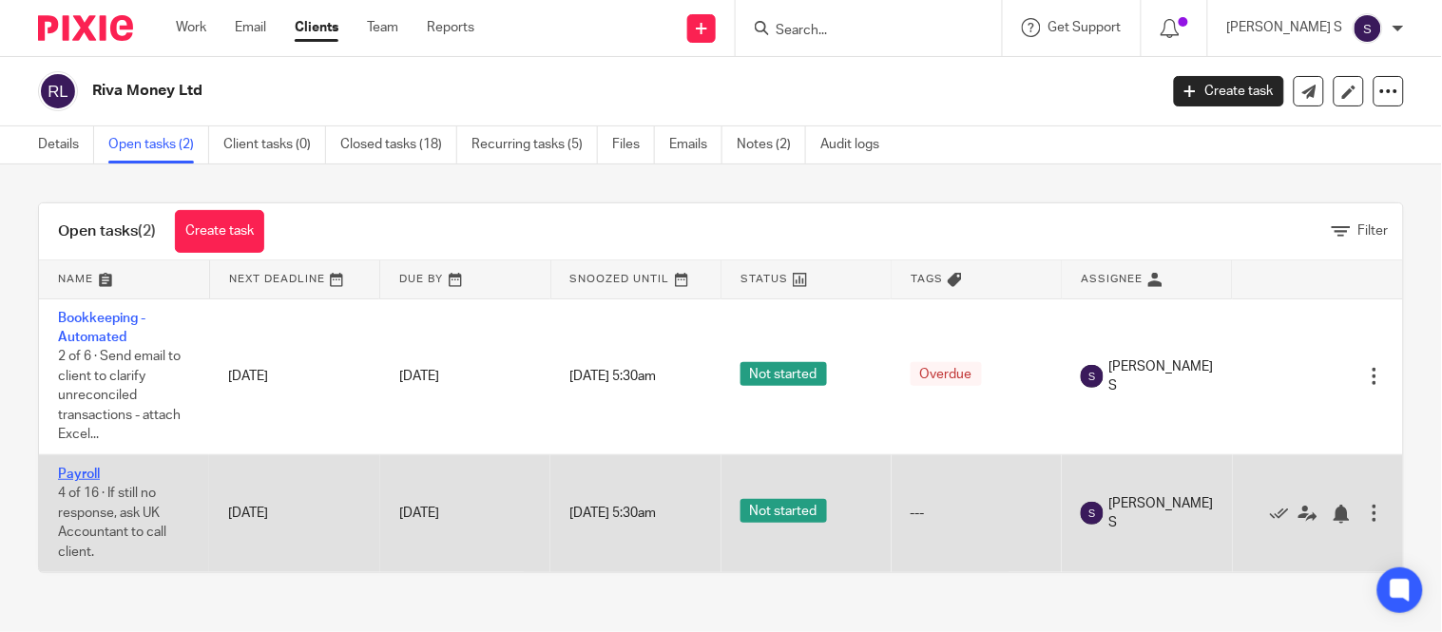
click at [73, 476] on link "Payroll" at bounding box center [79, 474] width 42 height 13
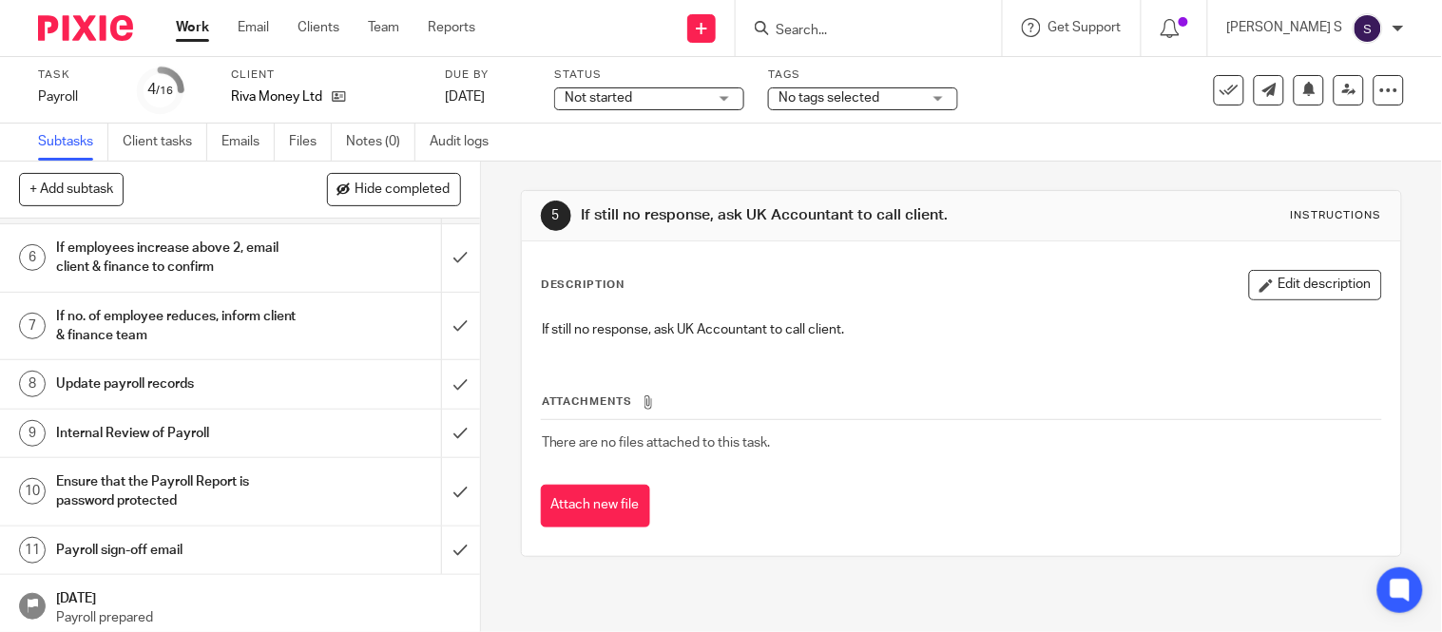
scroll to position [288, 0]
click at [147, 545] on h1 "Payroll sign-off email" at bounding box center [178, 549] width 244 height 29
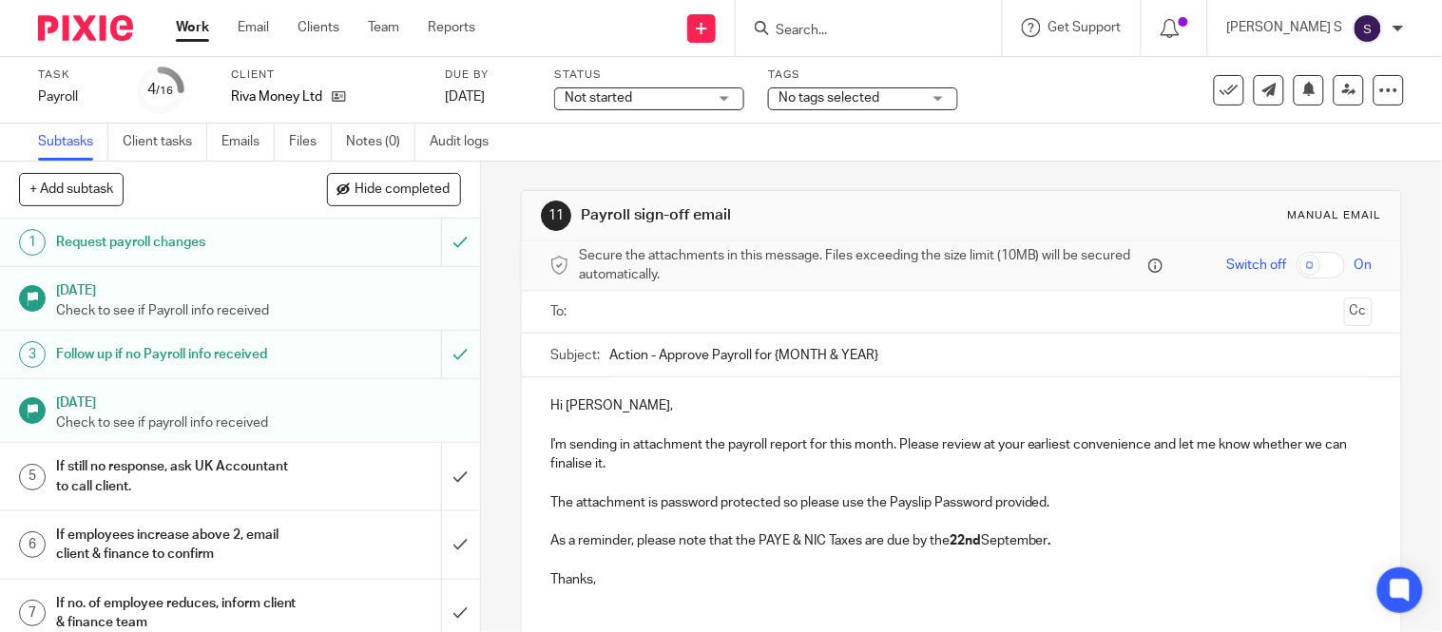
click at [880, 348] on input "Action - Approve Payroll for {MONTH & YEAR}" at bounding box center [990, 355] width 763 height 43
type input "Action - Approve Payroll for August 2025."
click at [799, 312] on input "text" at bounding box center [961, 312] width 751 height 22
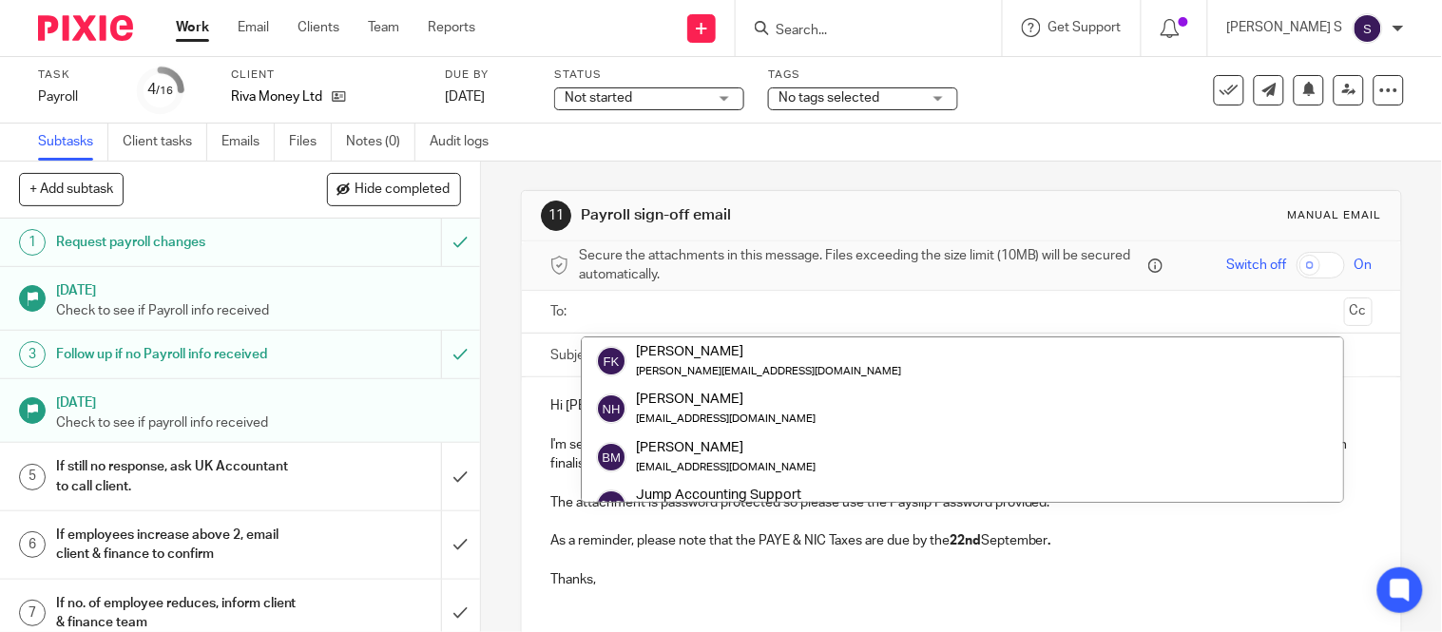
click at [778, 335] on input "Action - Approve Payroll for August 2025." at bounding box center [990, 355] width 763 height 43
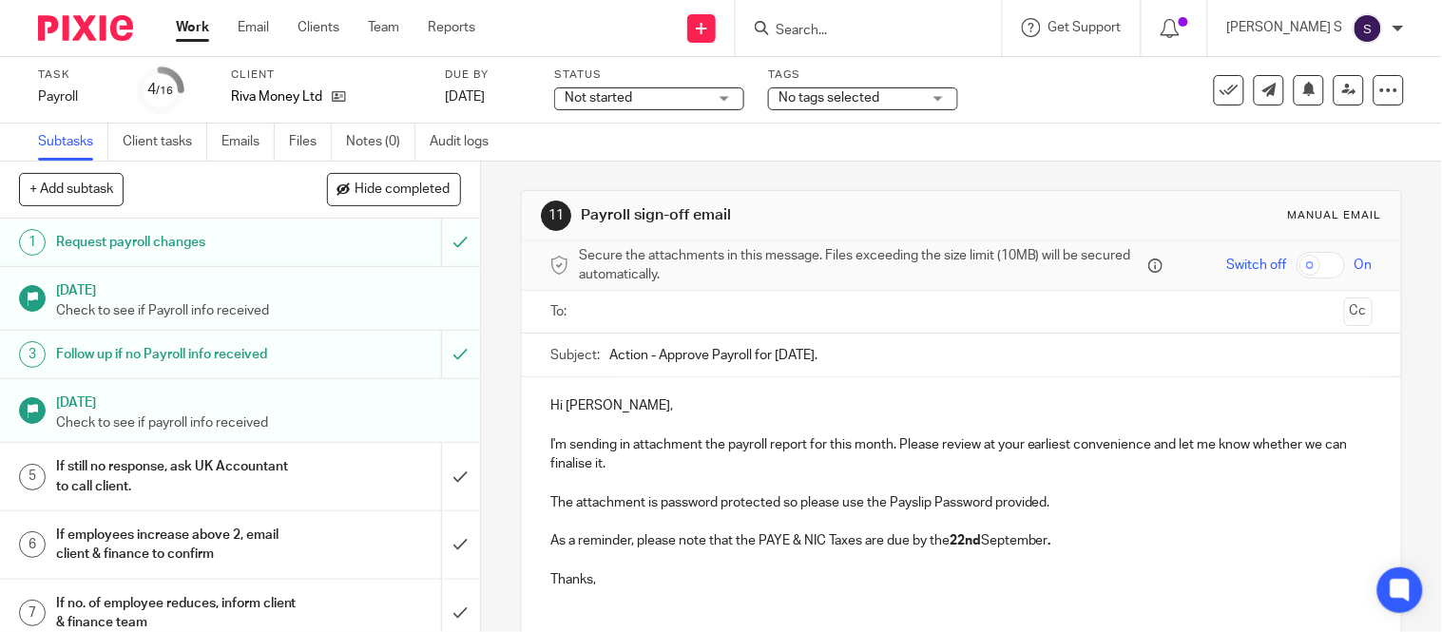
click at [768, 317] on input "text" at bounding box center [961, 312] width 751 height 22
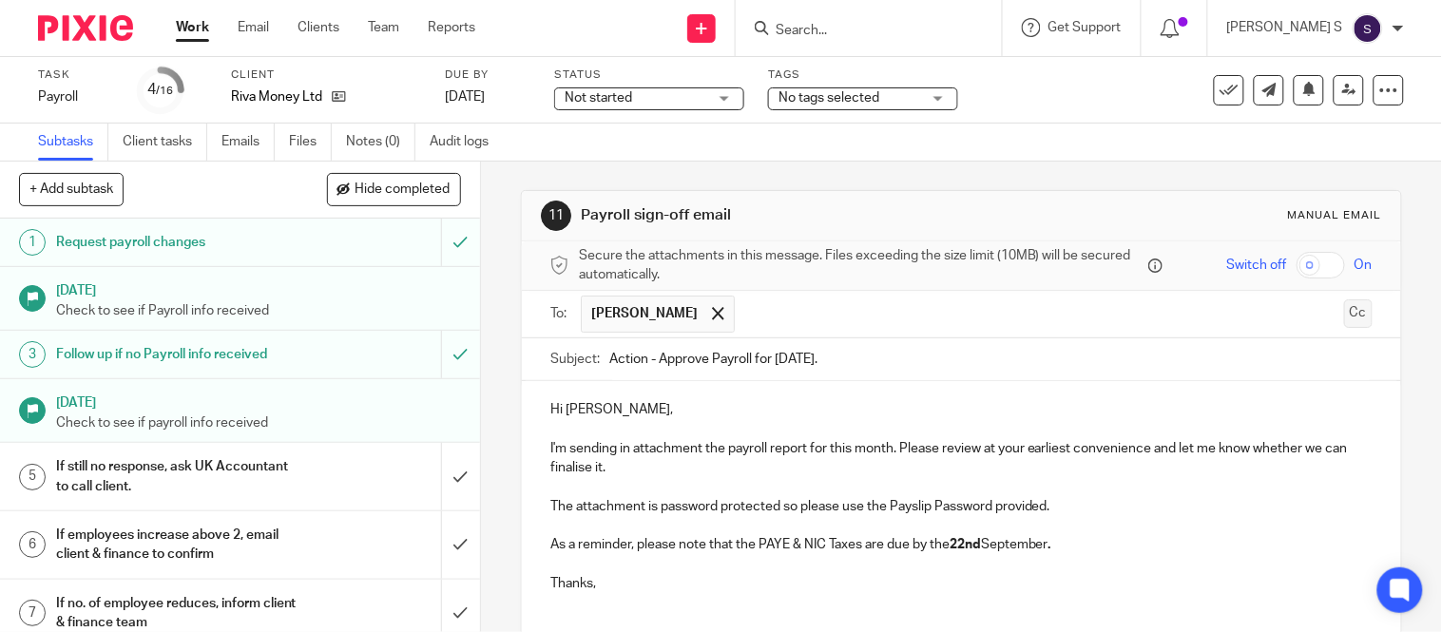
click at [1344, 312] on button "Cc" at bounding box center [1358, 313] width 29 height 29
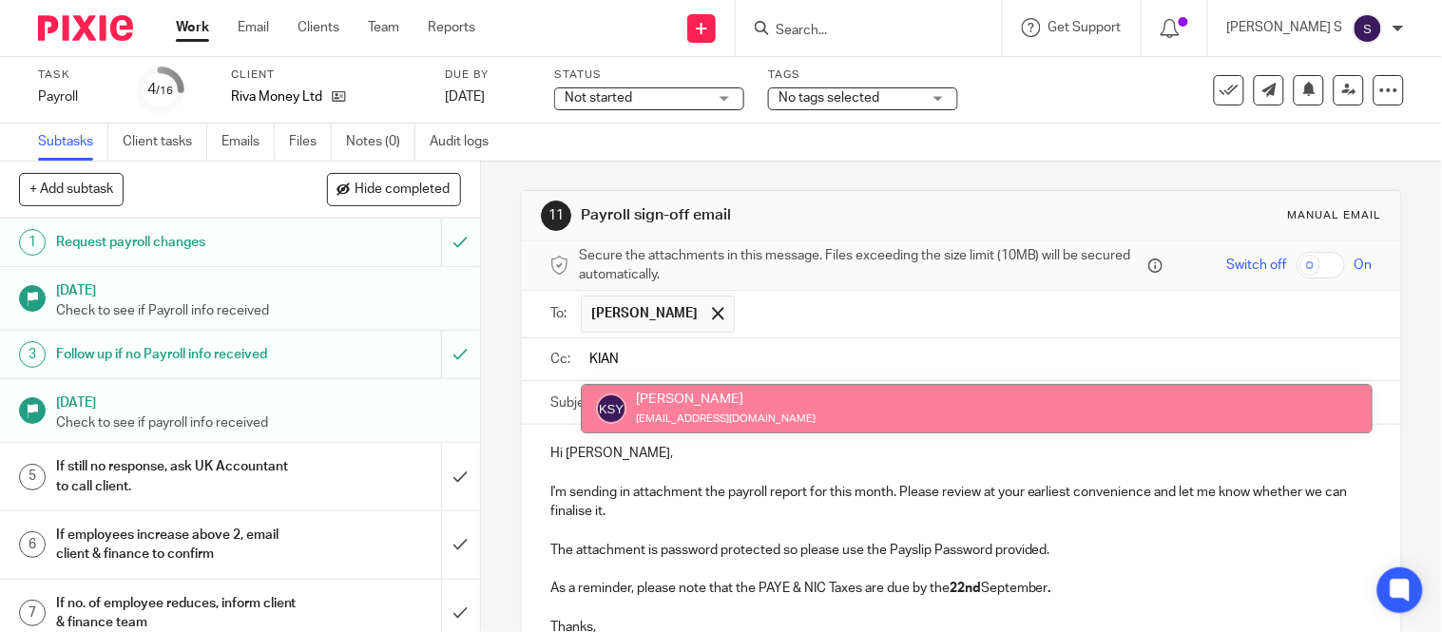
type input "KIAN"
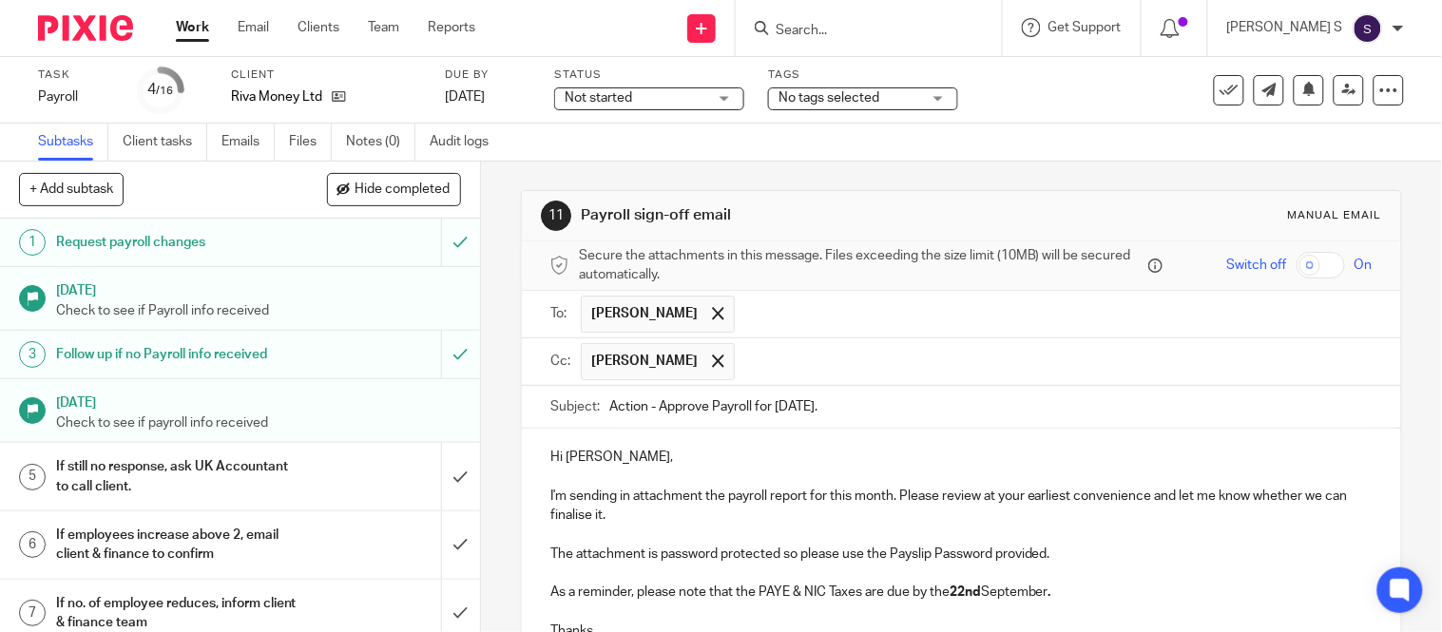
click at [923, 352] on input "text" at bounding box center [1054, 361] width 620 height 37
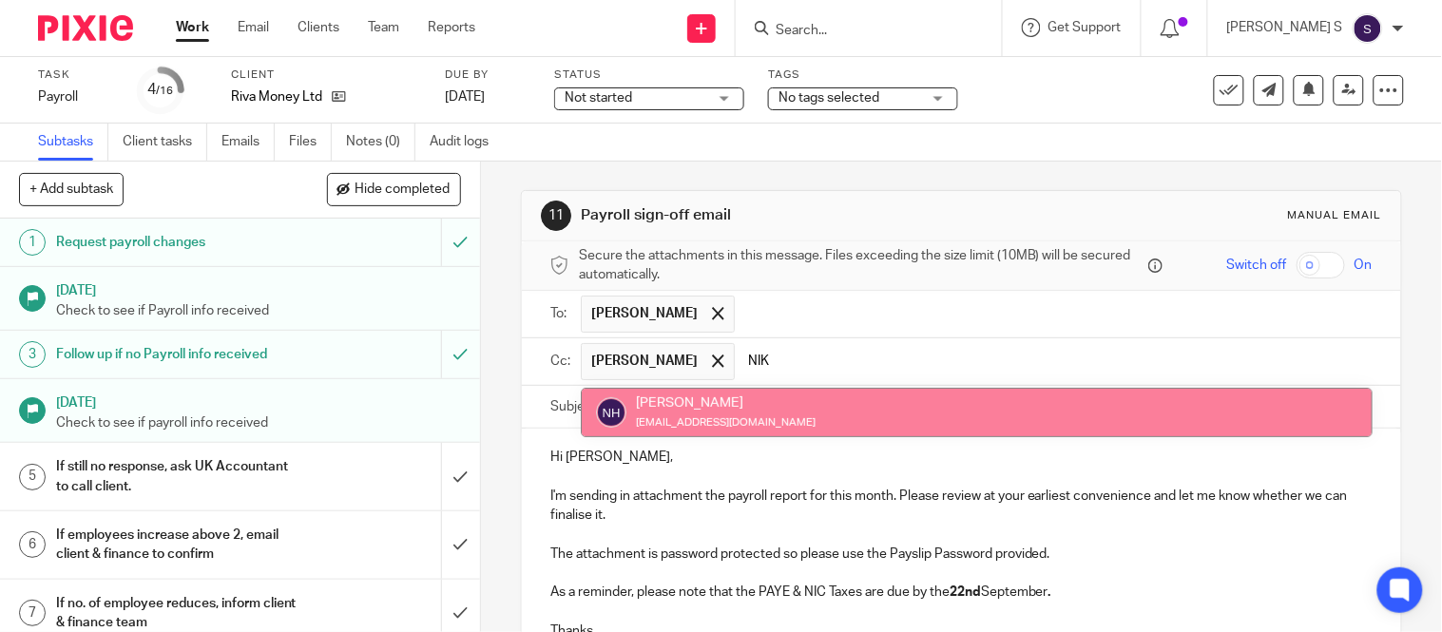
type input "NIK"
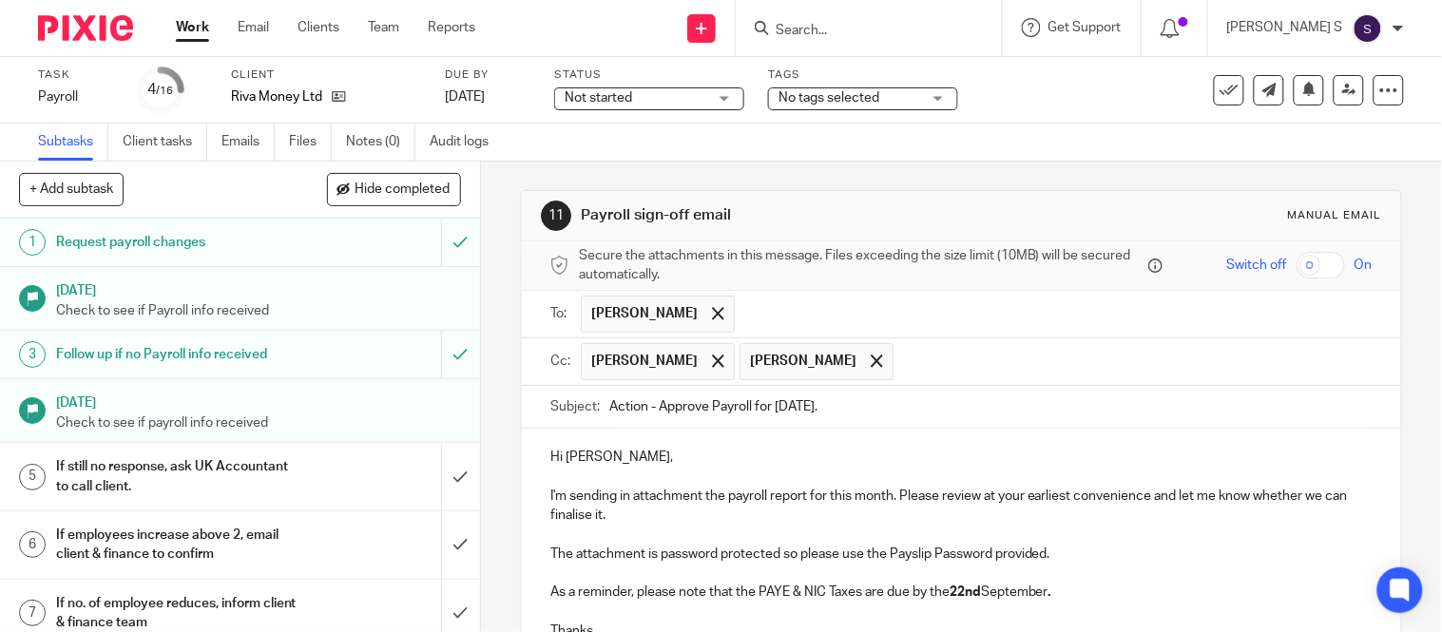
click at [1009, 366] on input "text" at bounding box center [1133, 361] width 461 height 37
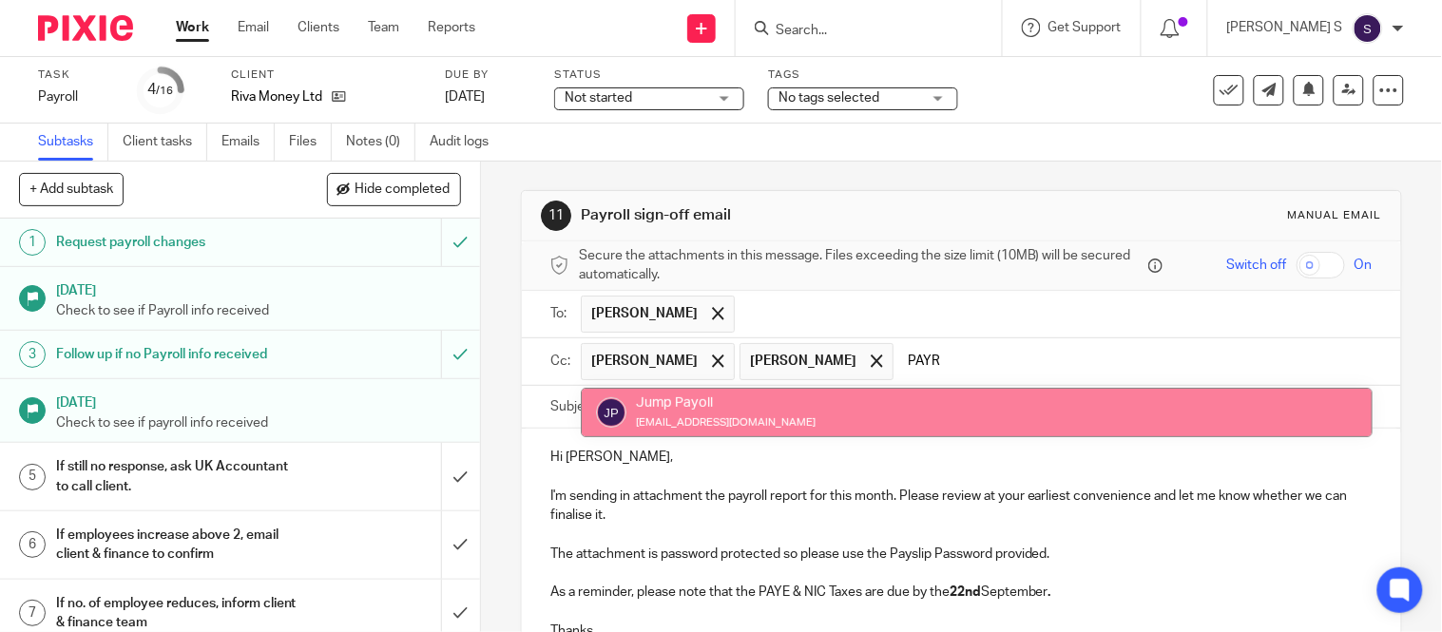
type input "PAYR"
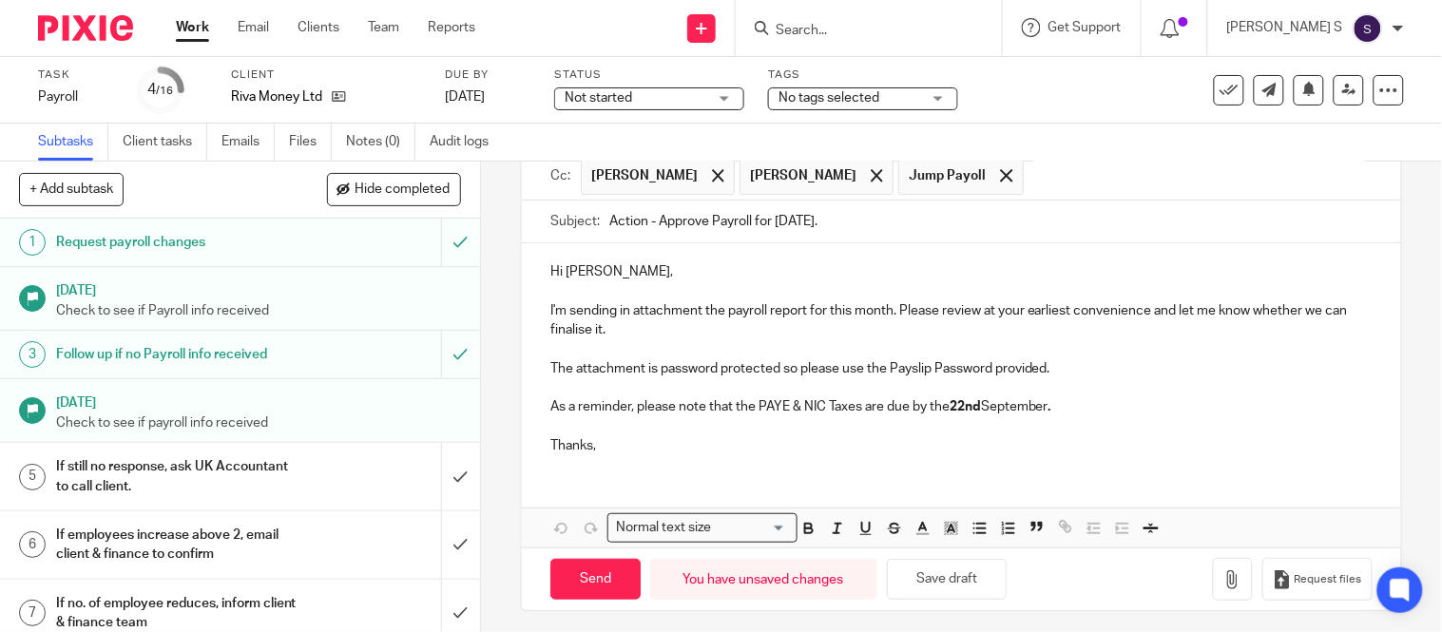
scroll to position [195, 0]
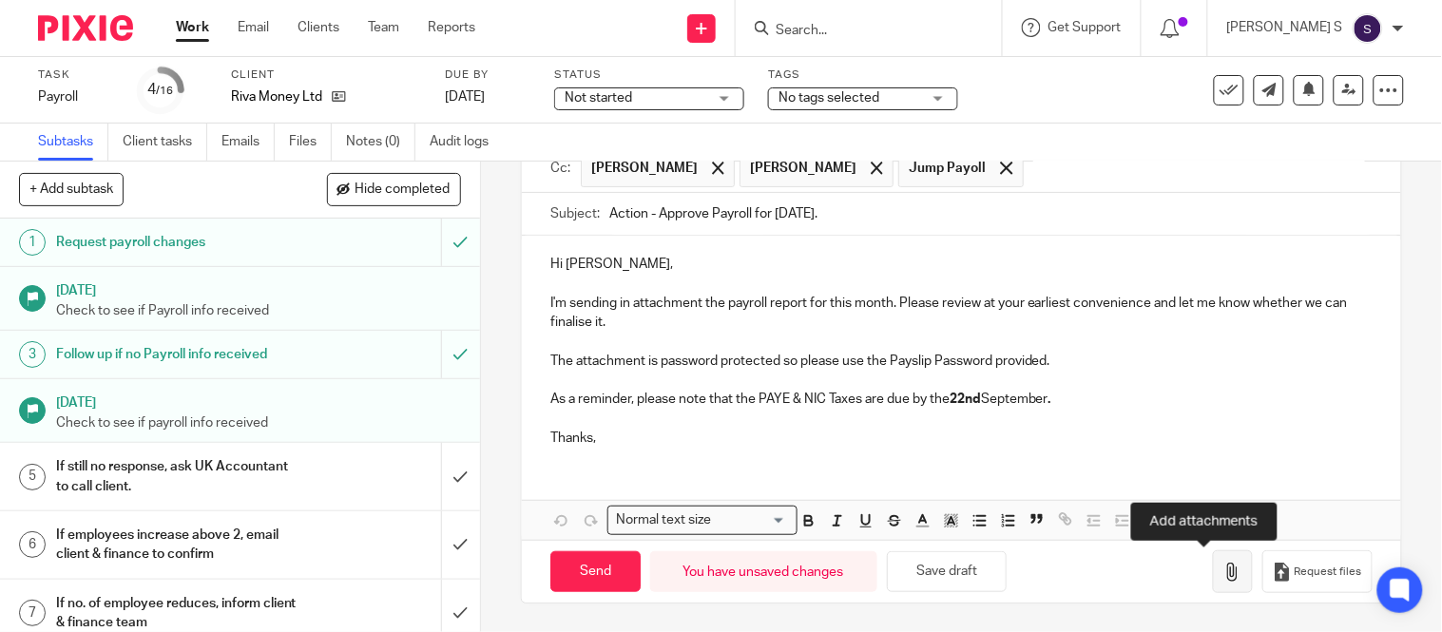
click at [1224, 576] on icon "button" at bounding box center [1233, 572] width 19 height 19
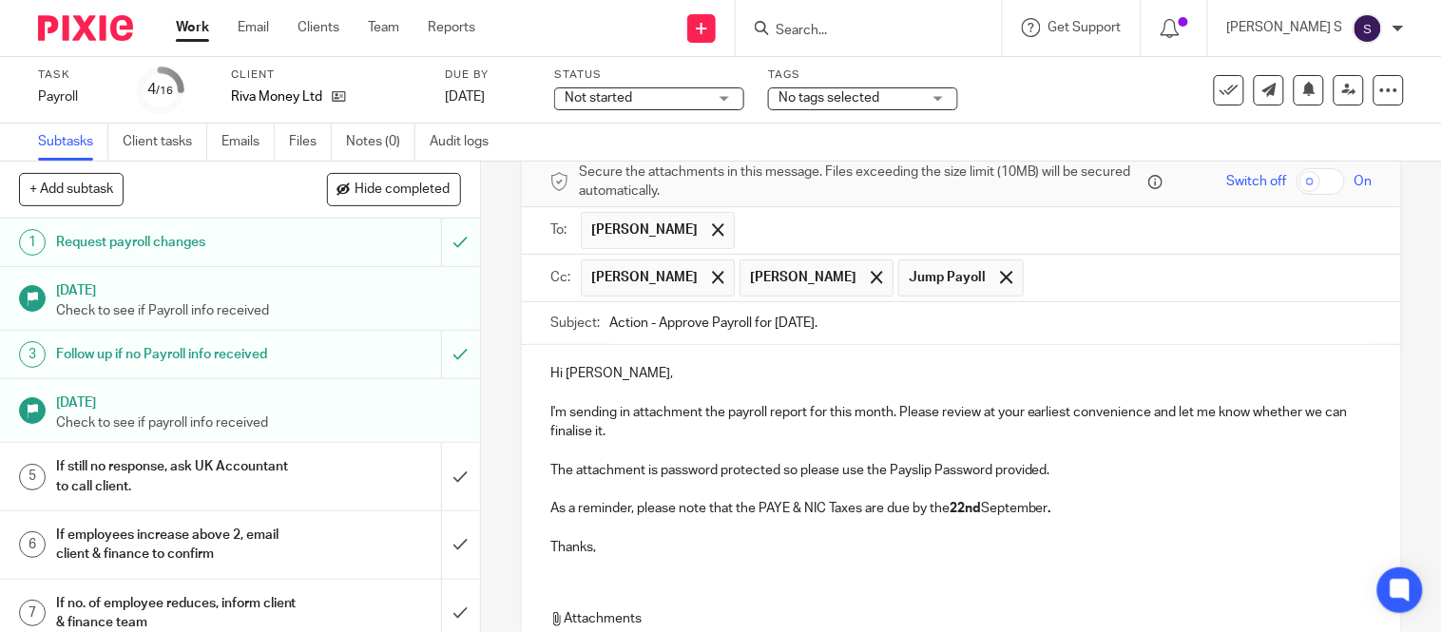
scroll to position [301, 0]
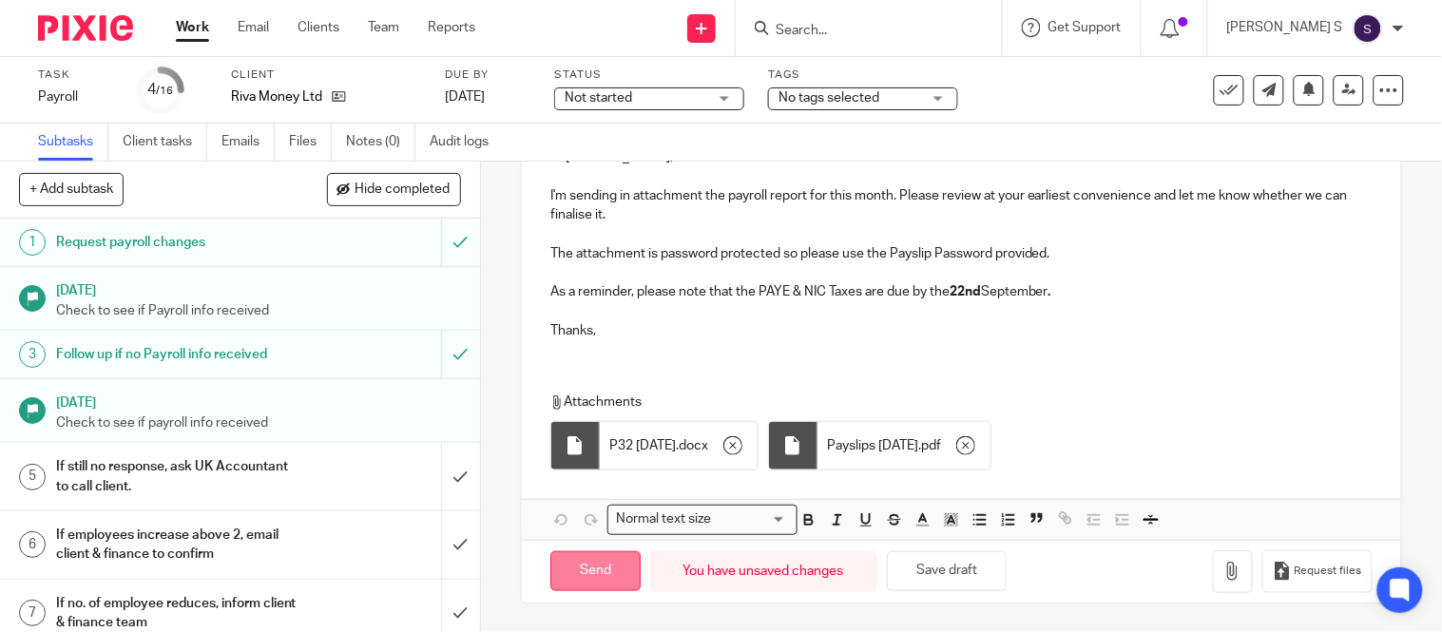
click at [595, 575] on input "Send" at bounding box center [595, 571] width 90 height 41
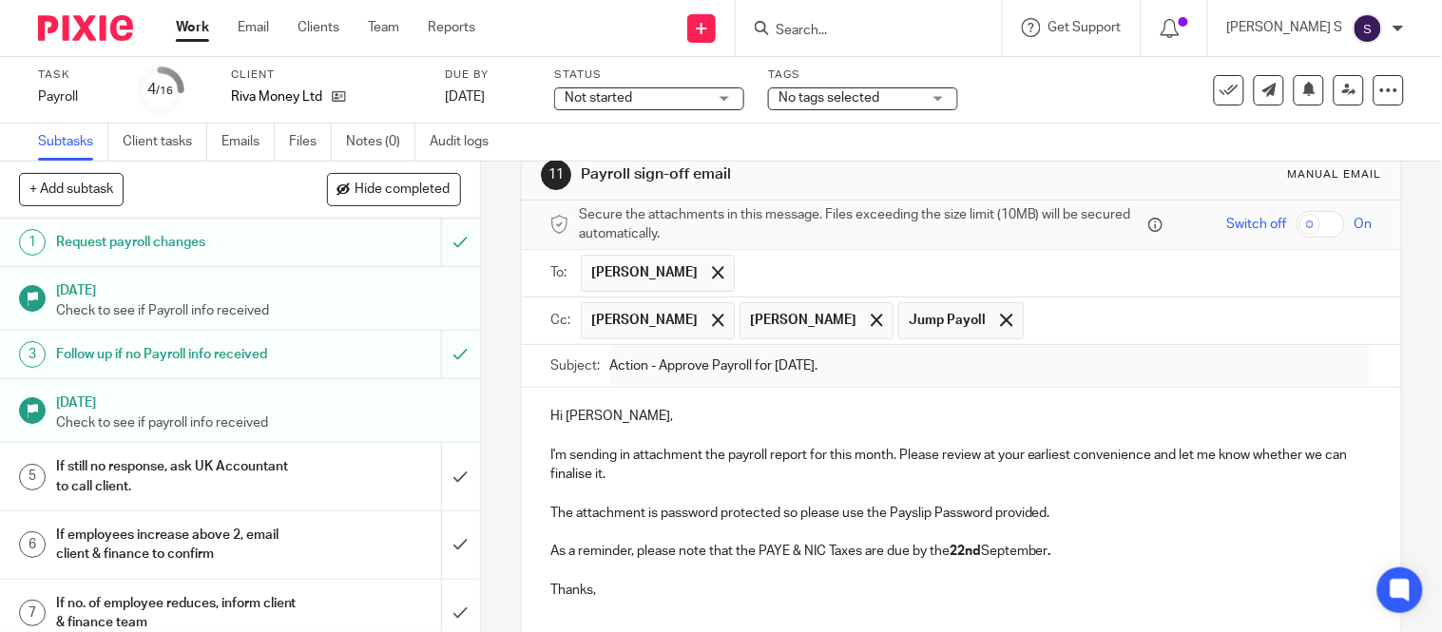
scroll to position [38, 0]
type input "Sent"
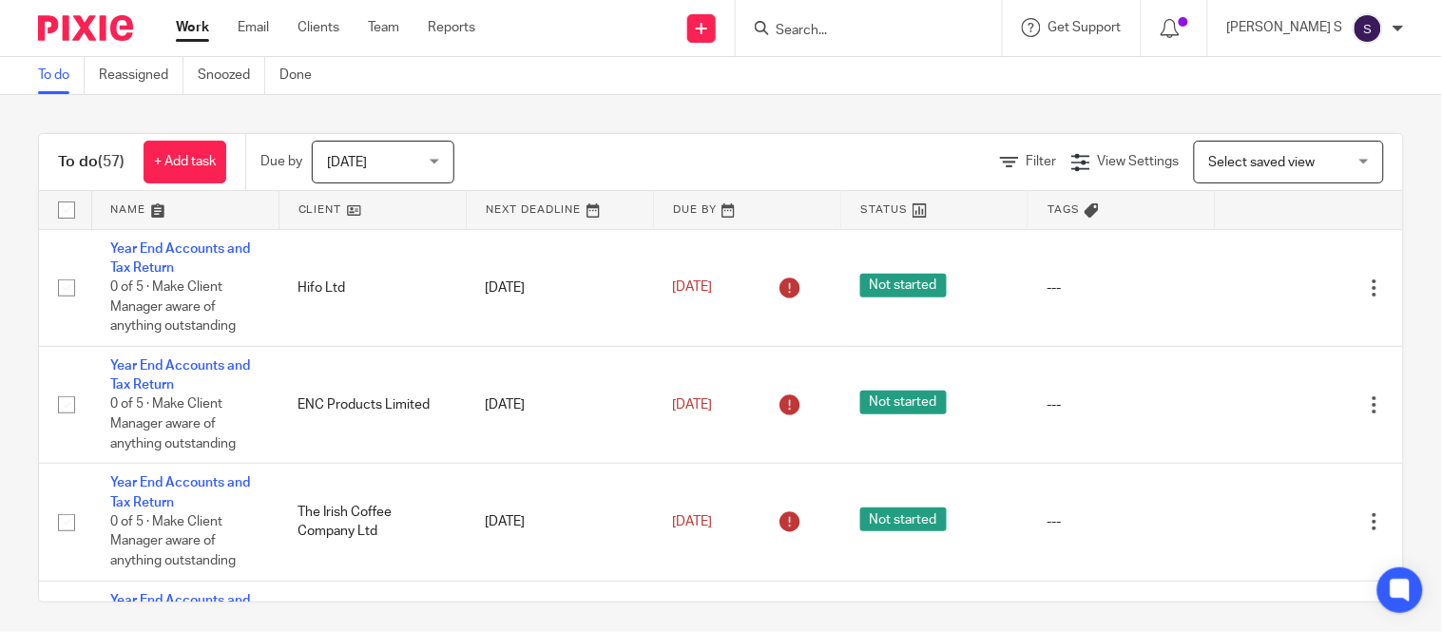
click at [824, 27] on input "Search" at bounding box center [859, 31] width 171 height 17
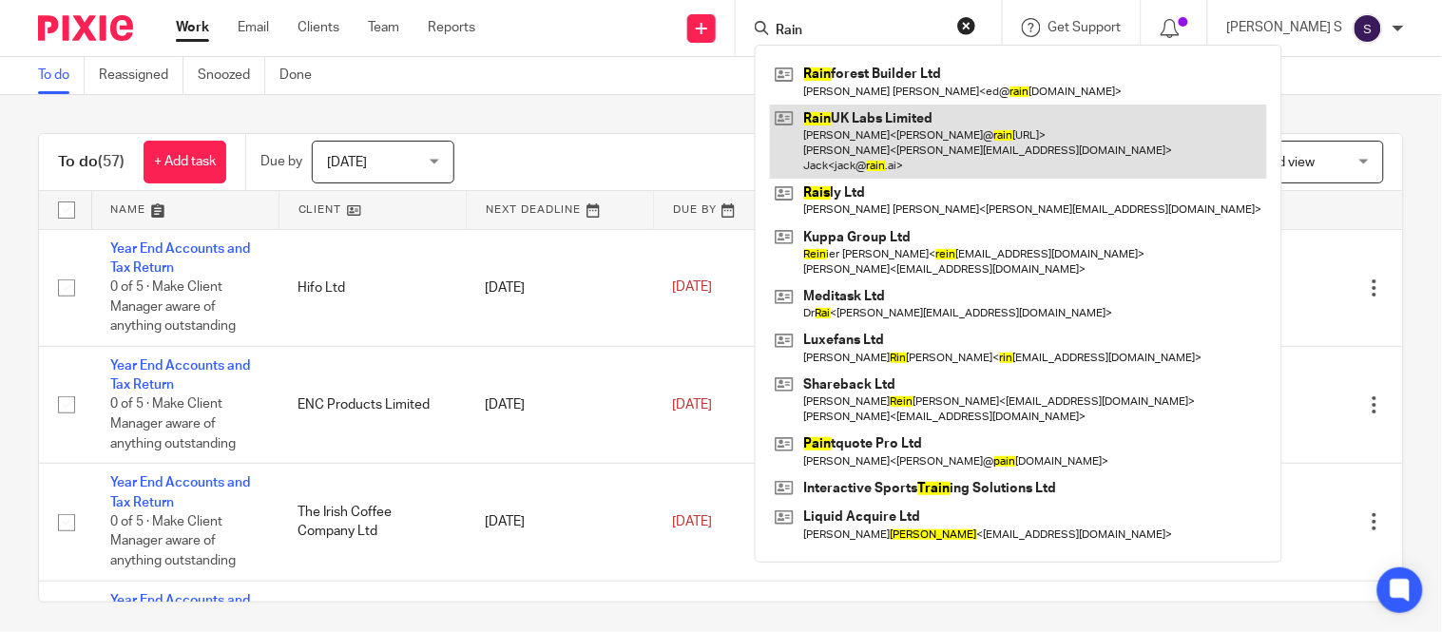
type input "Rain"
click at [913, 118] on link at bounding box center [1018, 142] width 497 height 75
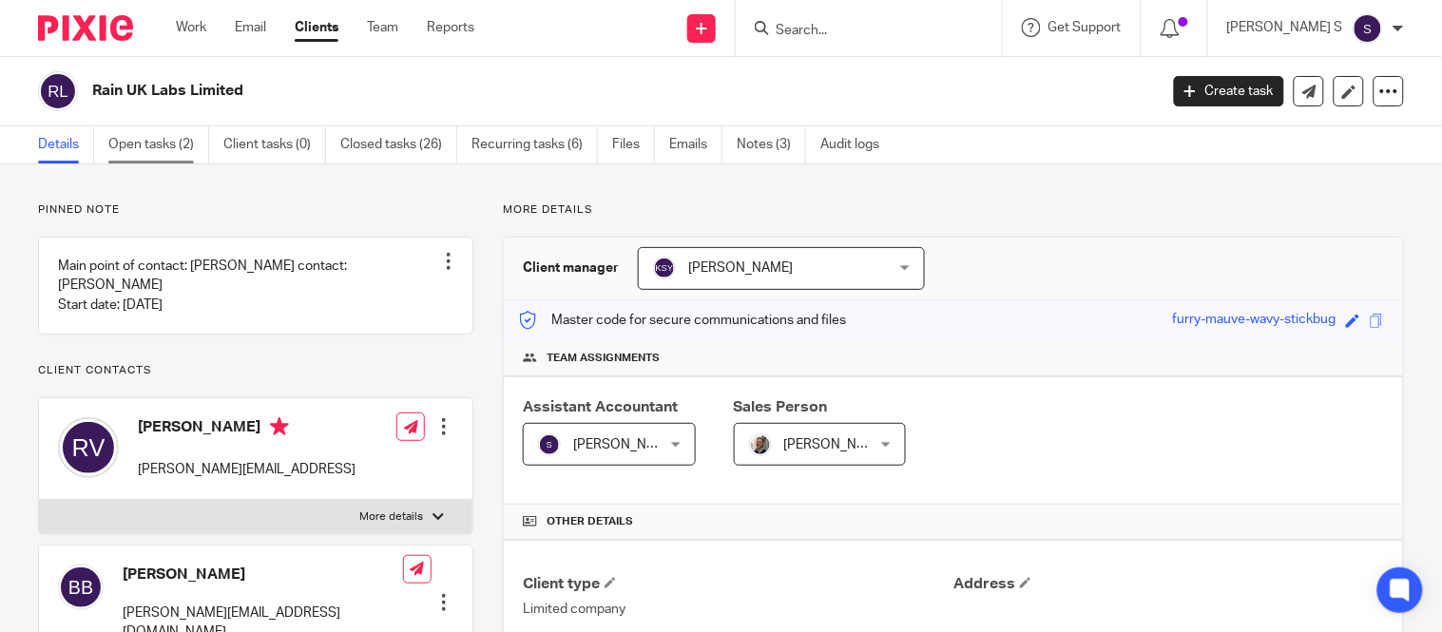
click at [140, 148] on link "Open tasks (2)" at bounding box center [158, 144] width 101 height 37
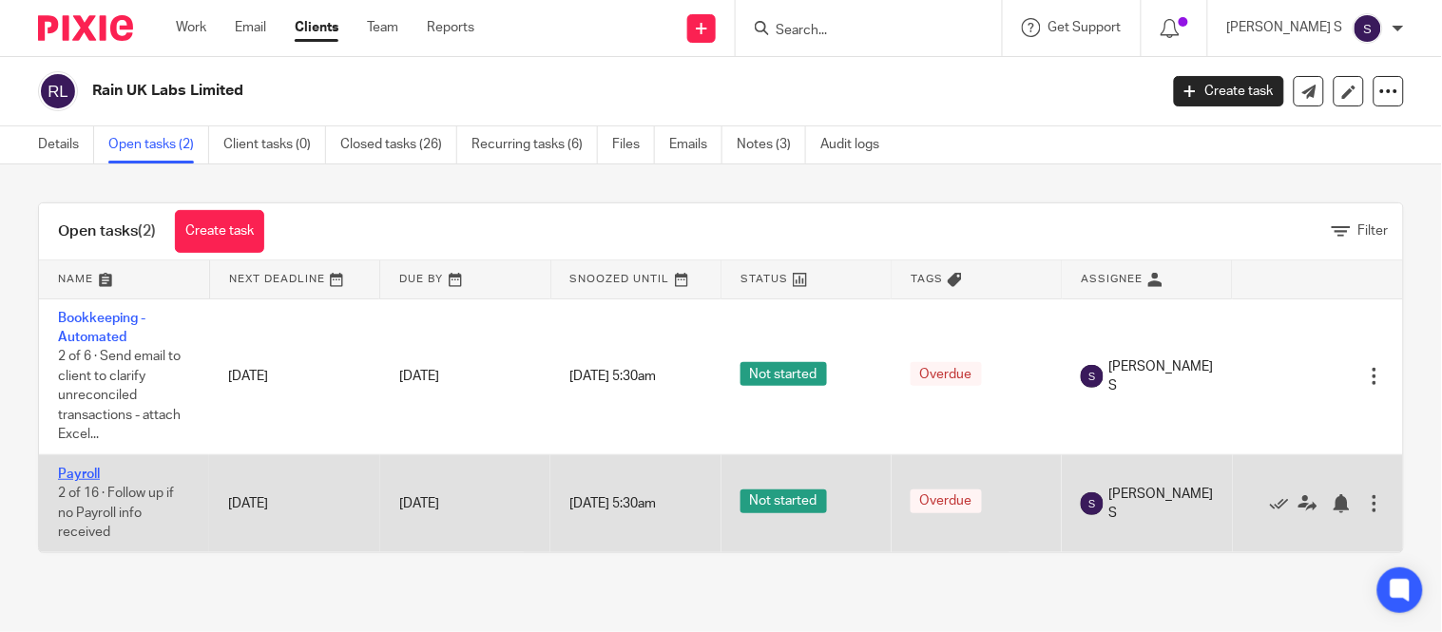
click at [84, 476] on link "Payroll" at bounding box center [79, 474] width 42 height 13
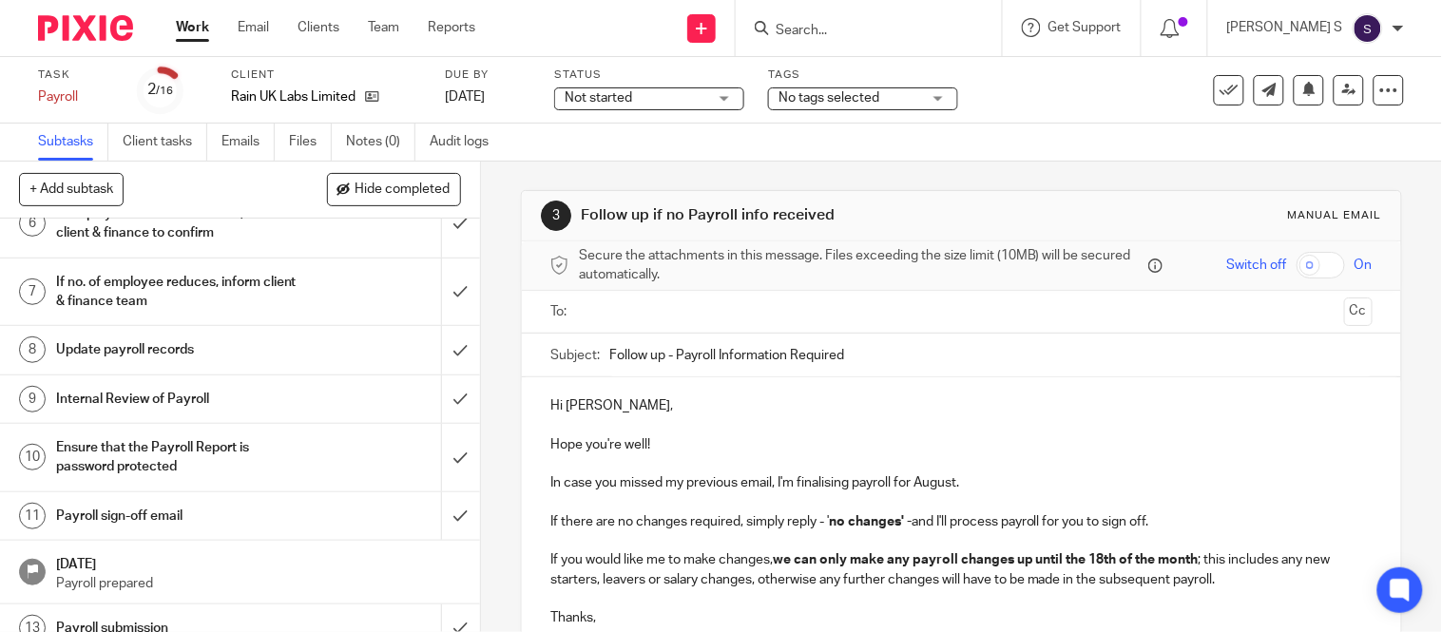
scroll to position [327, 0]
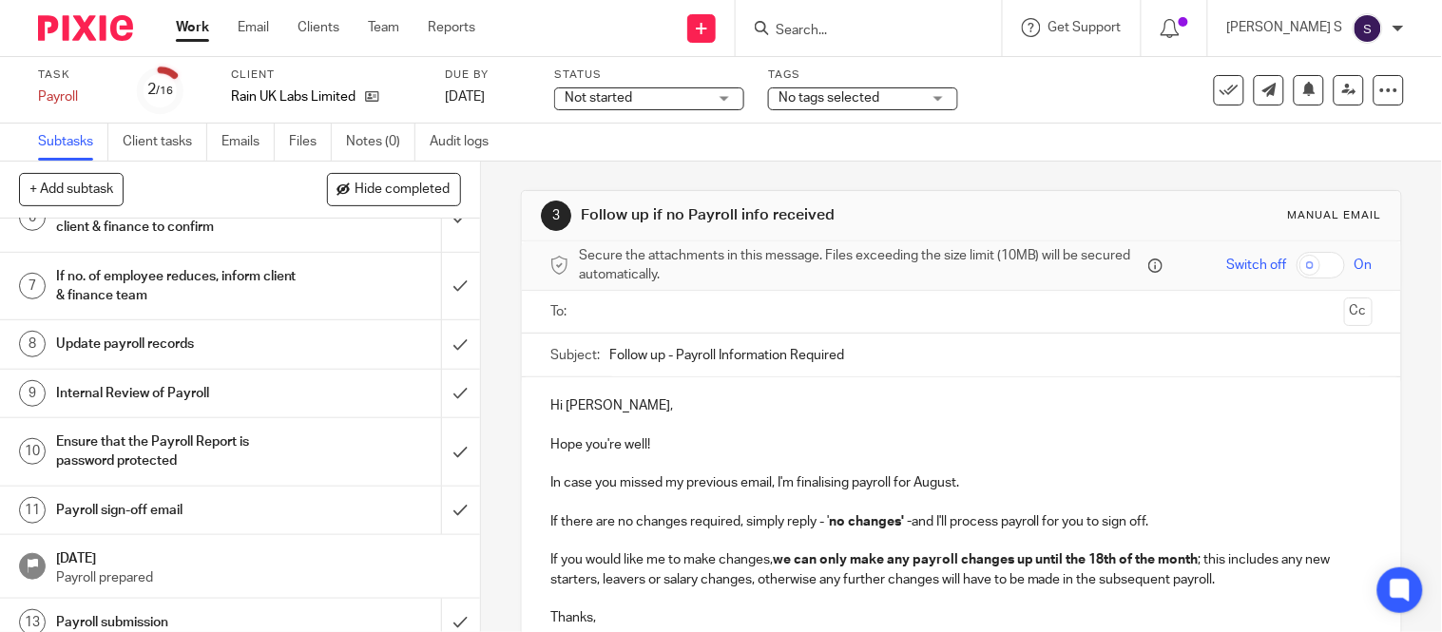
click at [137, 516] on h1 "Payroll sign-off email" at bounding box center [178, 510] width 244 height 29
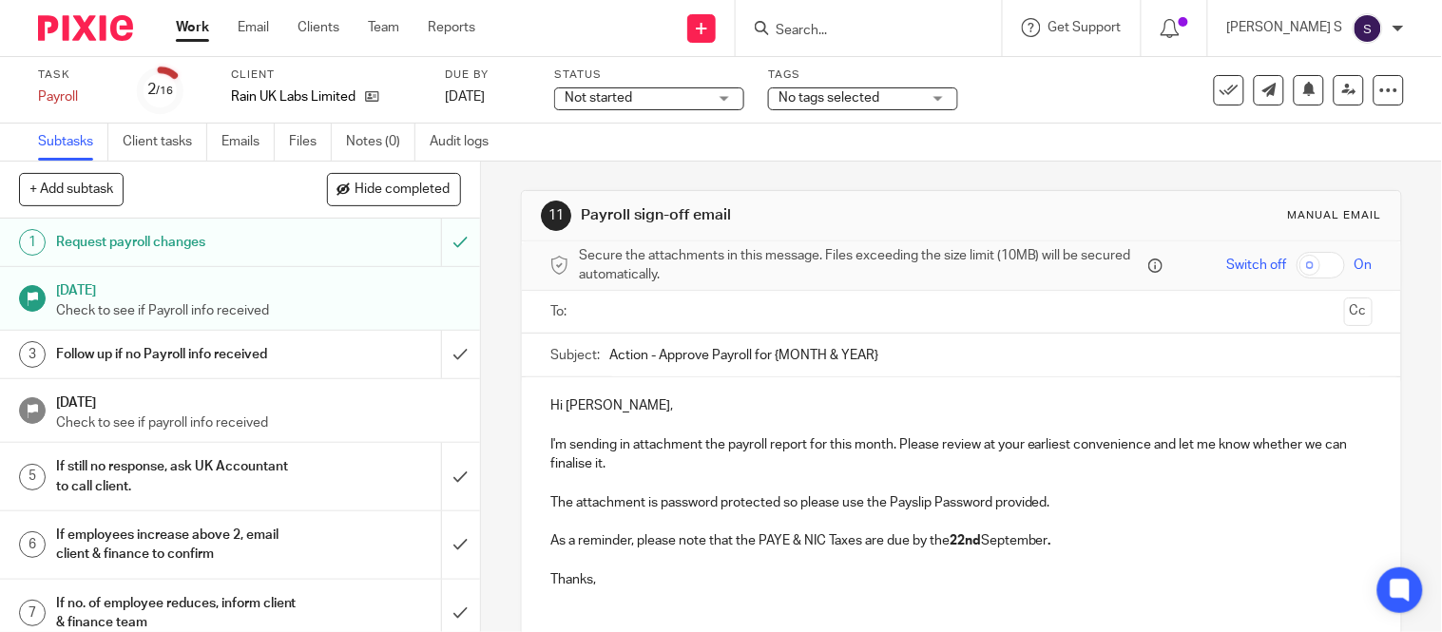
click at [878, 362] on input "Action - Approve Payroll for {MONTH & YEAR}" at bounding box center [990, 355] width 763 height 43
type input "Action - Approve Payroll for [DATE]."
click at [797, 318] on input "text" at bounding box center [961, 312] width 751 height 22
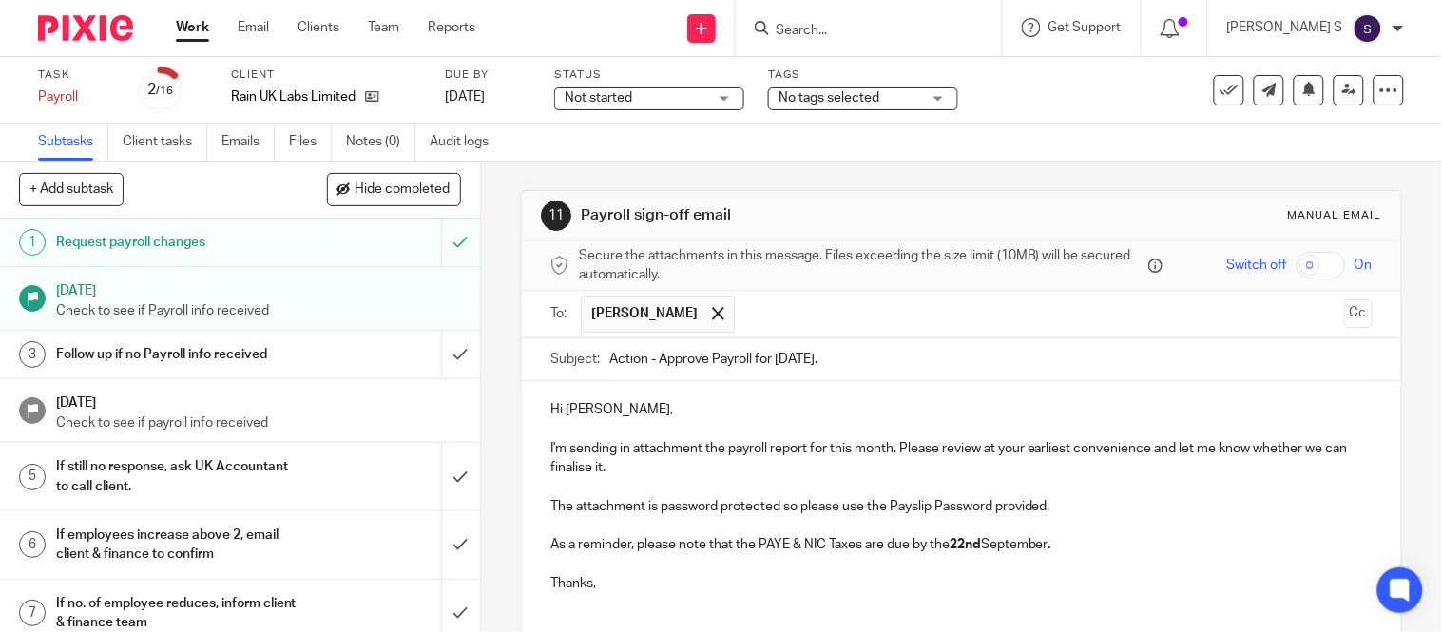
click at [1310, 320] on ul "Rosalia Vega" at bounding box center [962, 314] width 763 height 47
click at [1344, 320] on button "Cc" at bounding box center [1358, 313] width 29 height 29
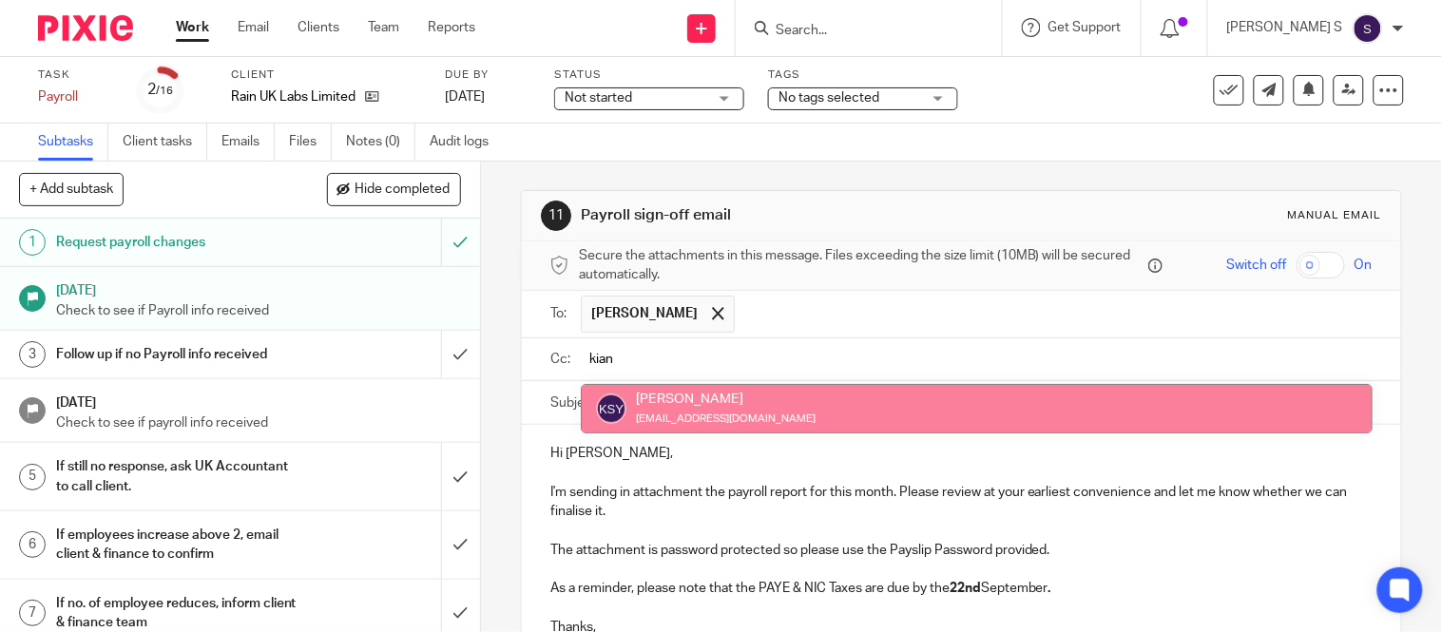
type input "kian"
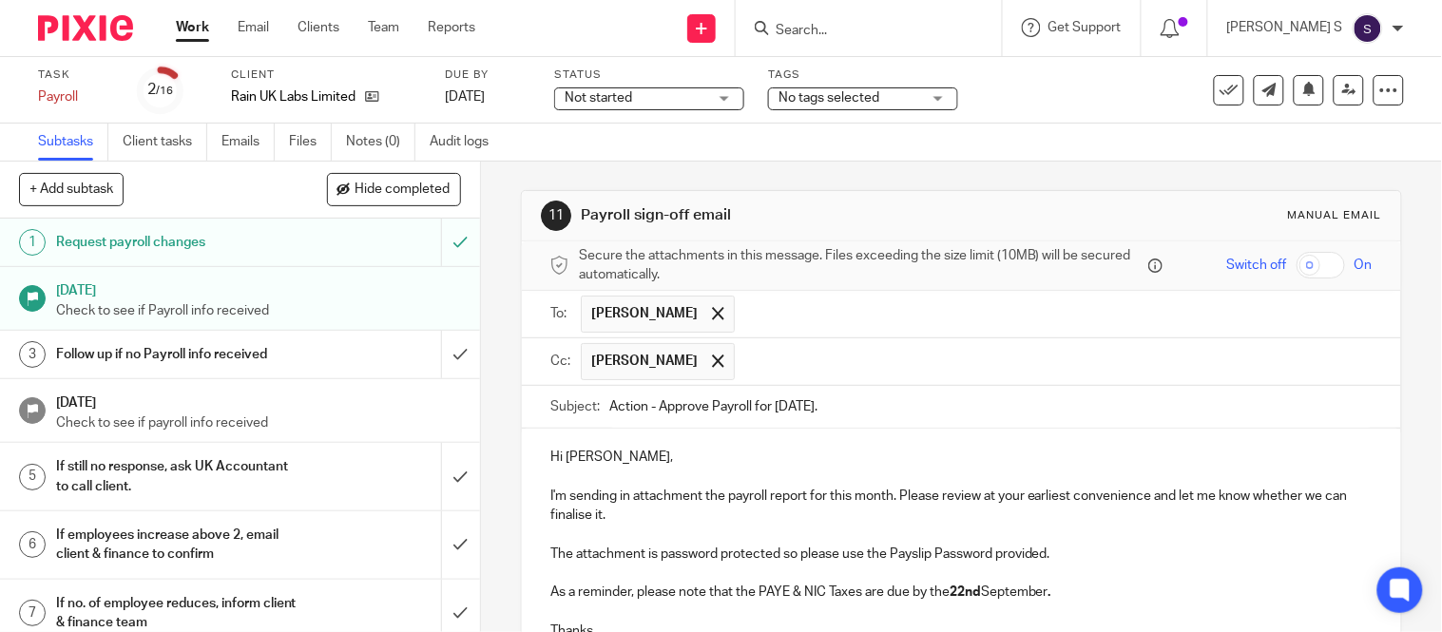
click at [889, 378] on input "text" at bounding box center [1054, 361] width 620 height 37
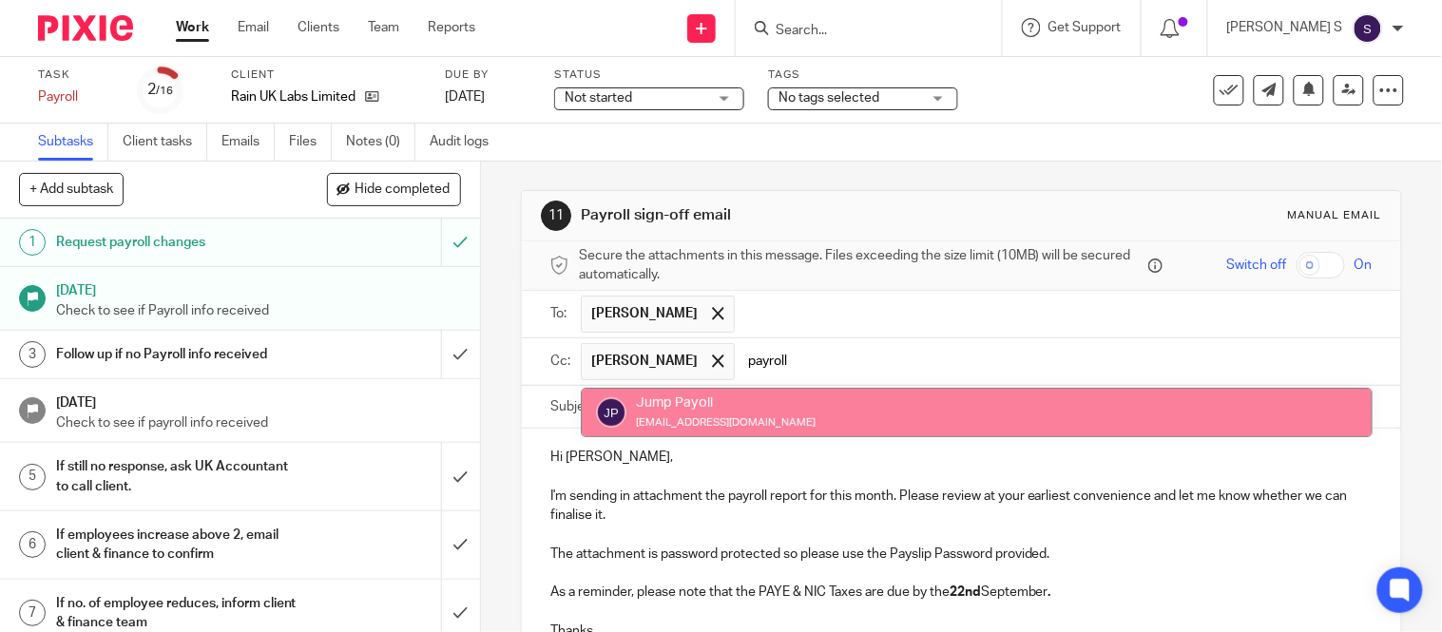
type input "payroll"
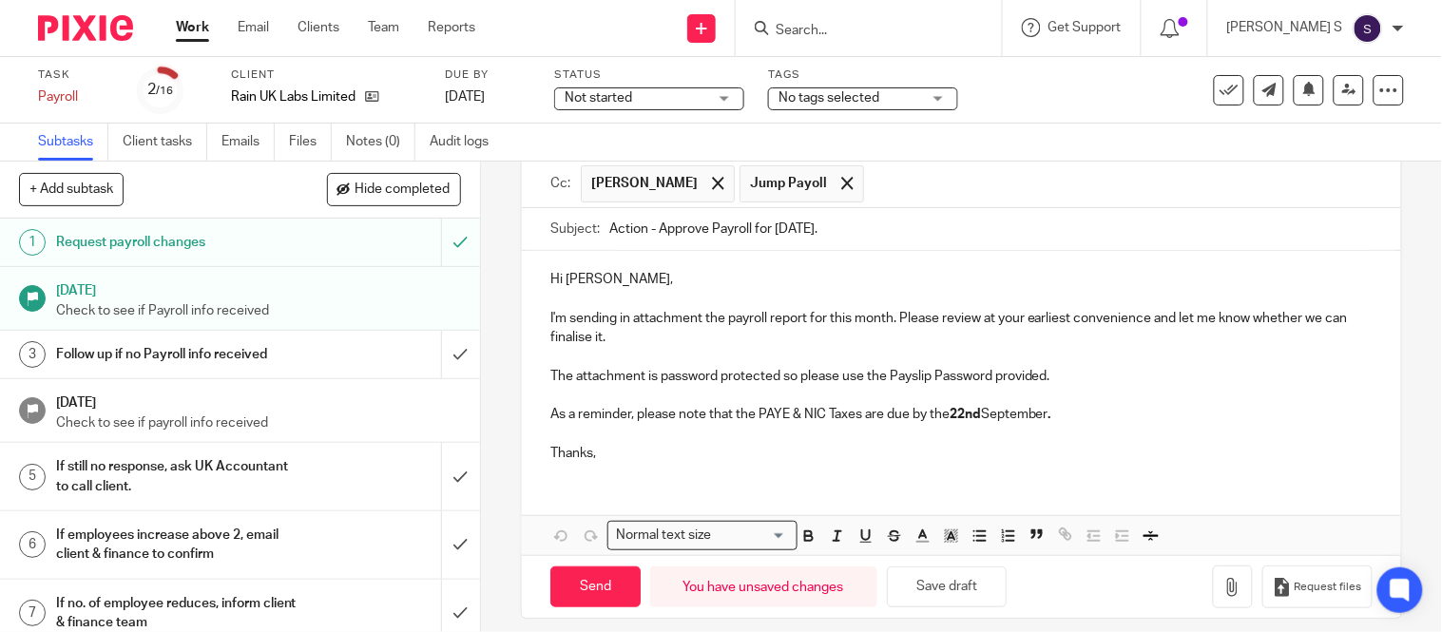
scroll to position [195, 0]
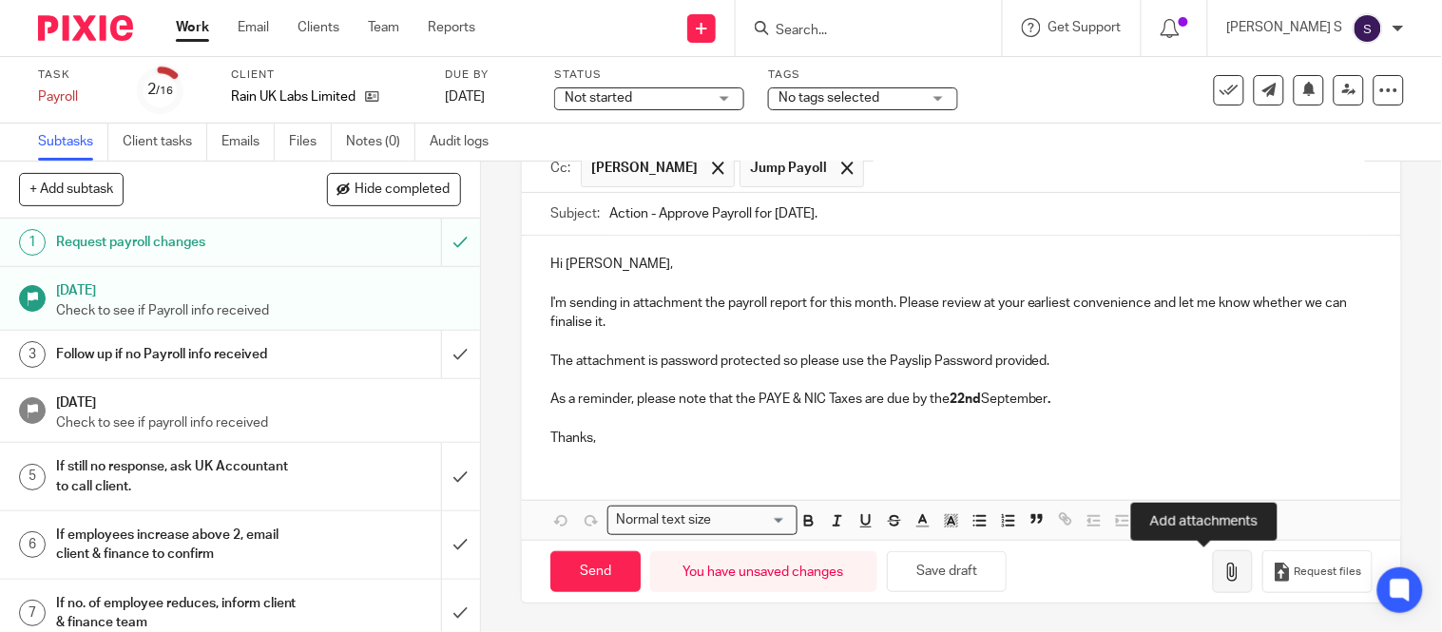
click at [1213, 564] on button "button" at bounding box center [1233, 571] width 40 height 43
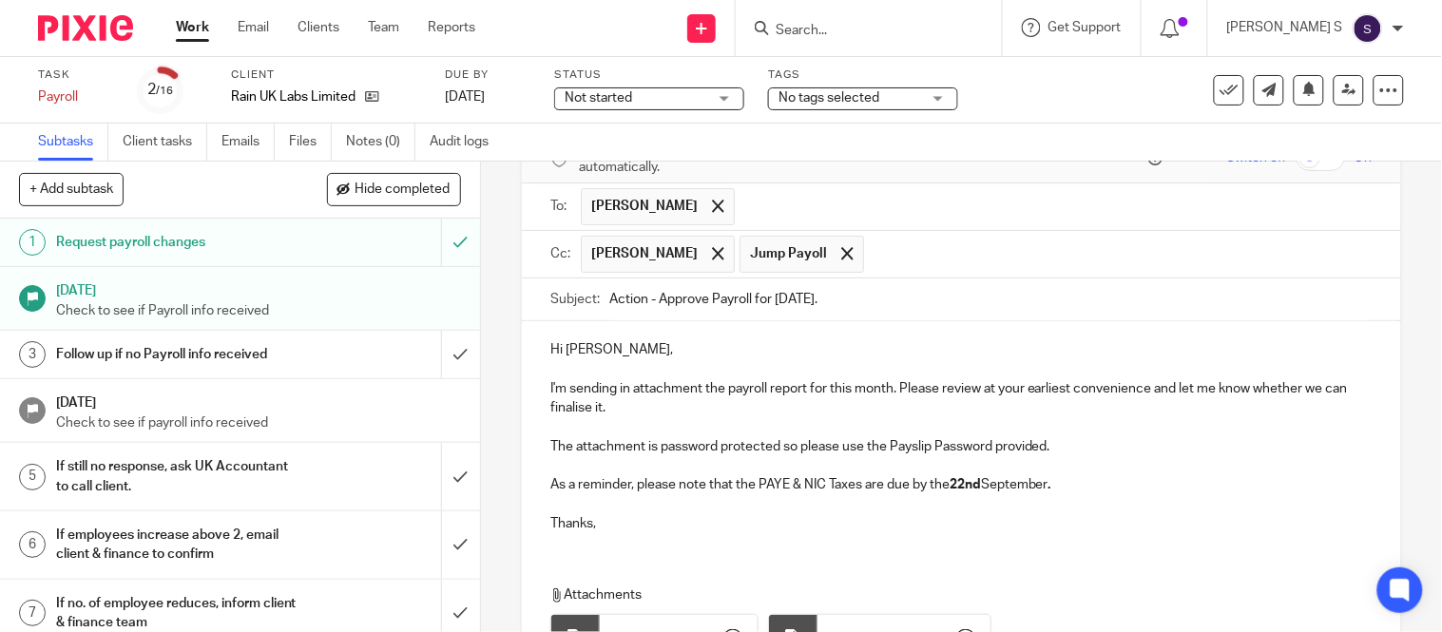
scroll to position [301, 0]
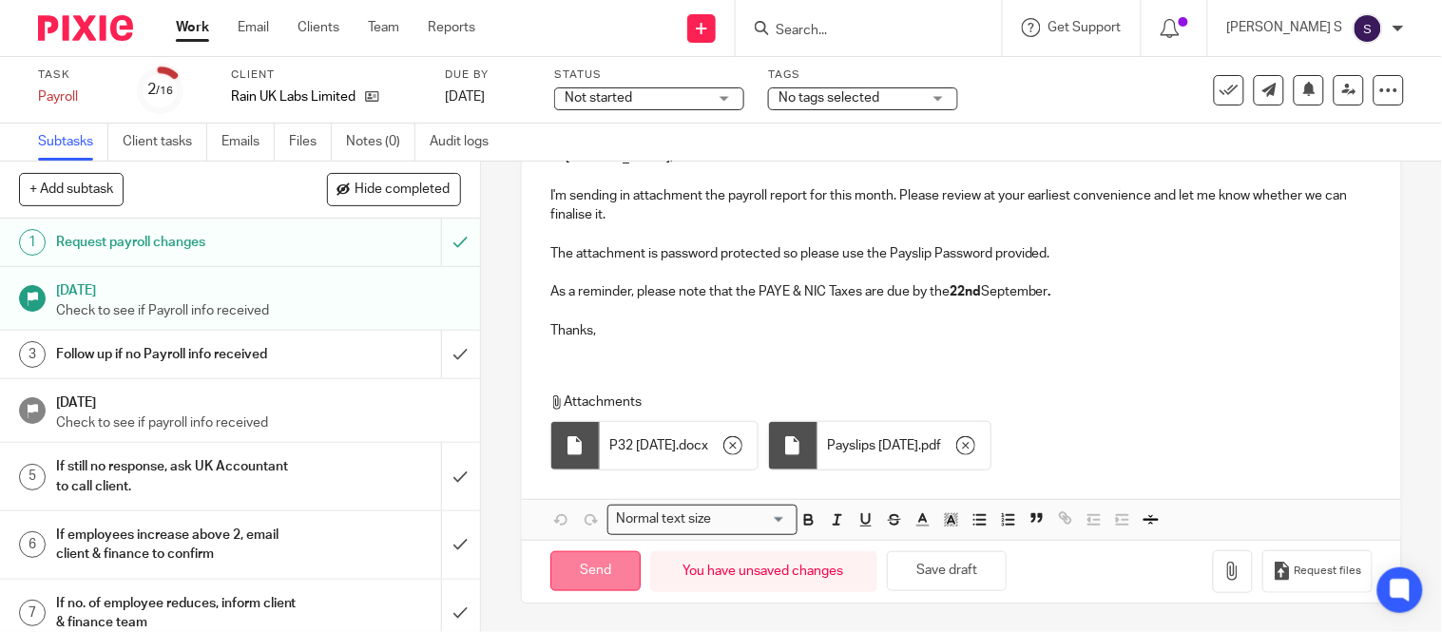
click at [591, 584] on input "Send" at bounding box center [595, 571] width 90 height 41
type input "Sent"
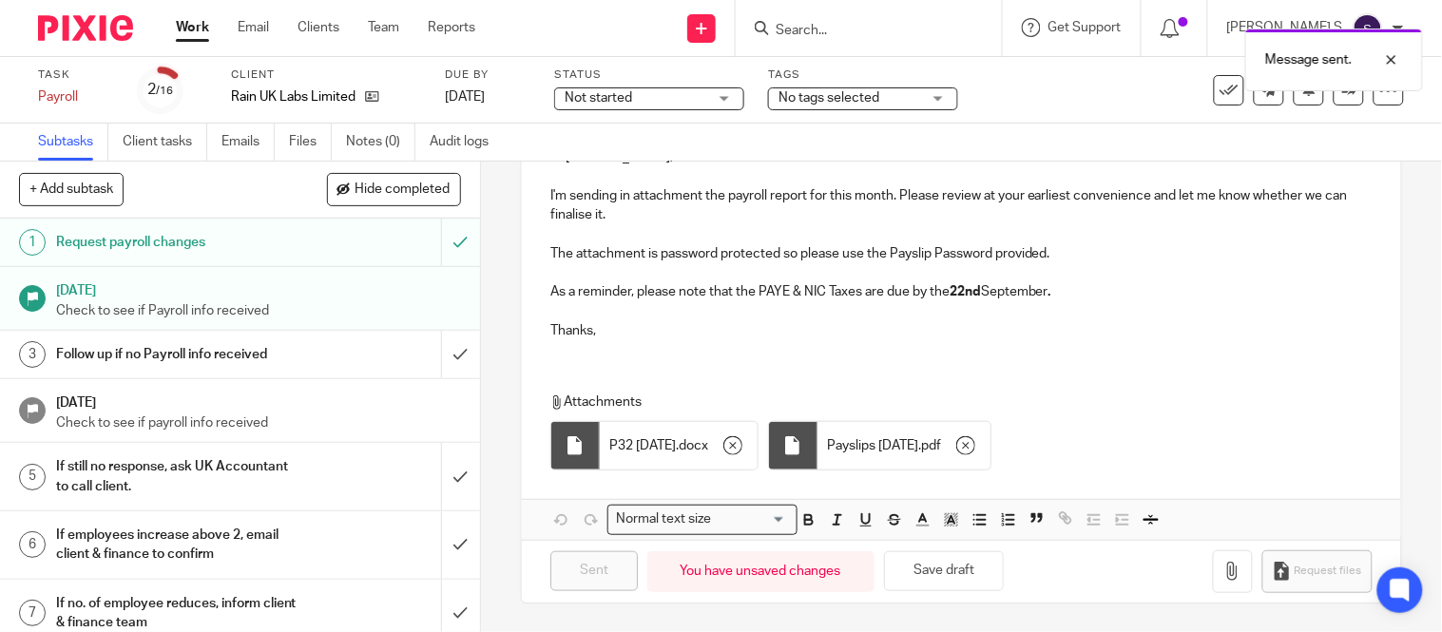
scroll to position [0, 0]
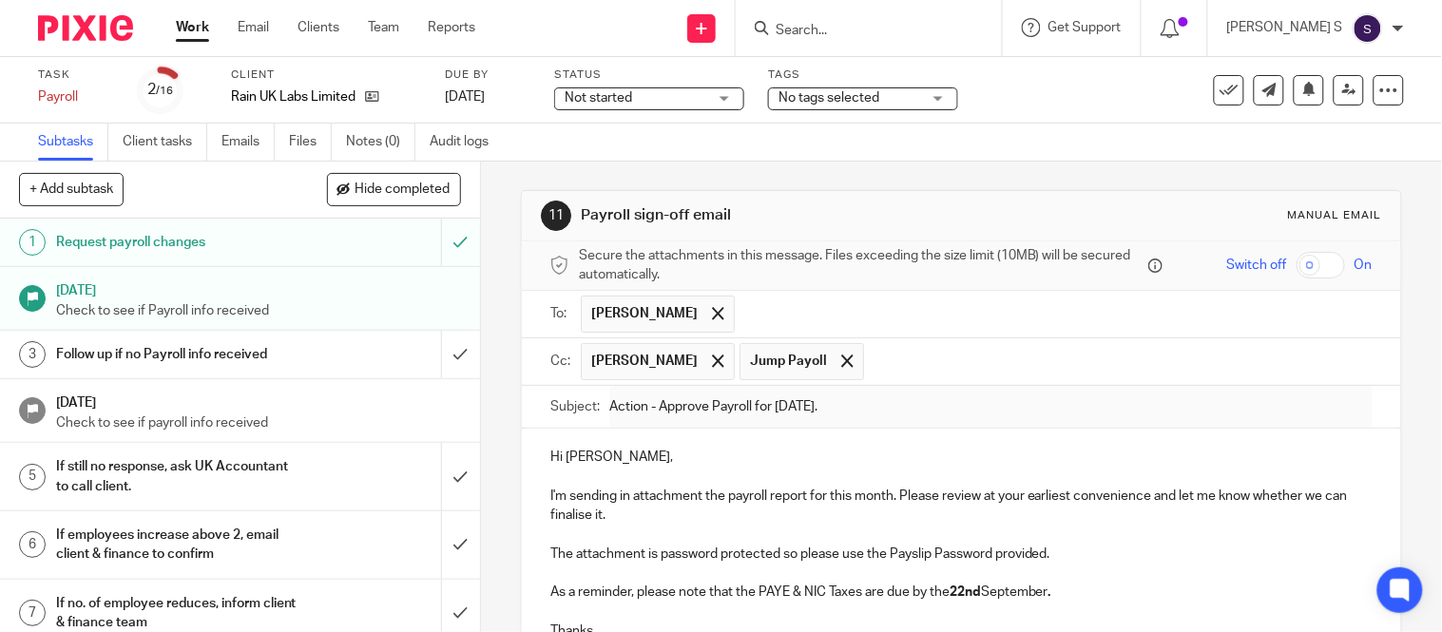
click at [847, 27] on input "Search" at bounding box center [859, 31] width 171 height 17
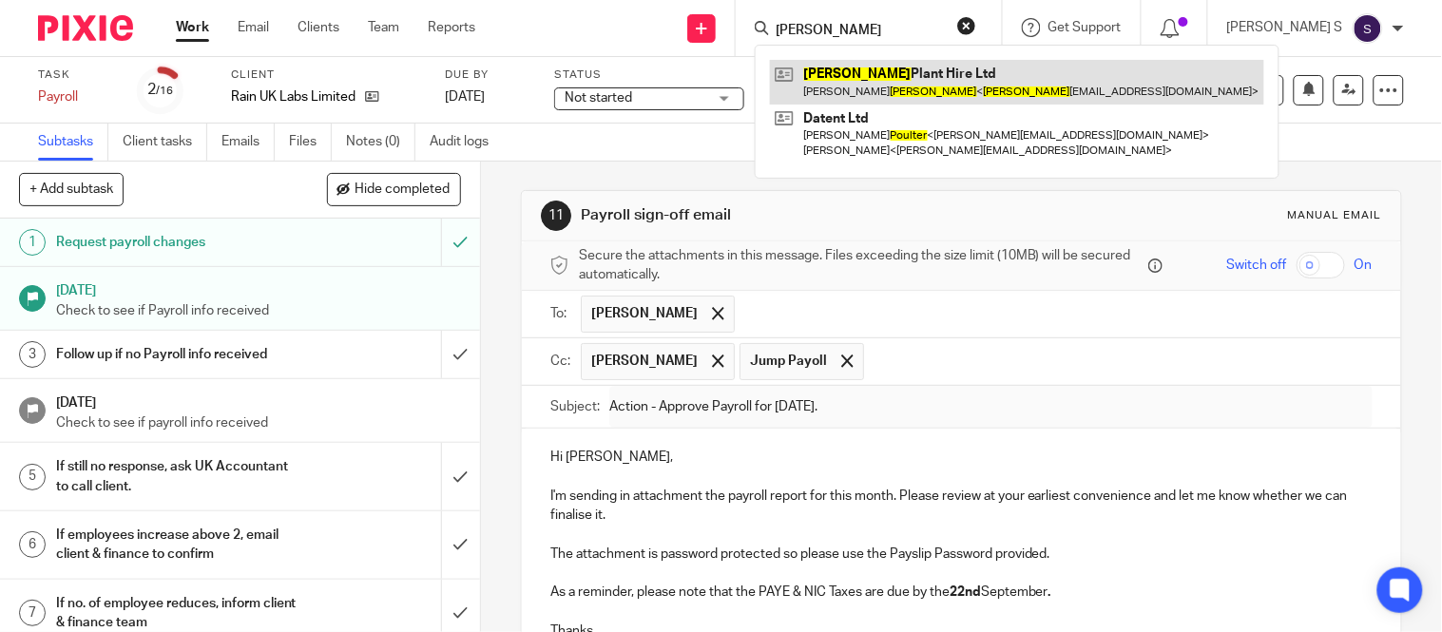
type input "Coulter"
click at [890, 69] on link at bounding box center [1017, 82] width 494 height 44
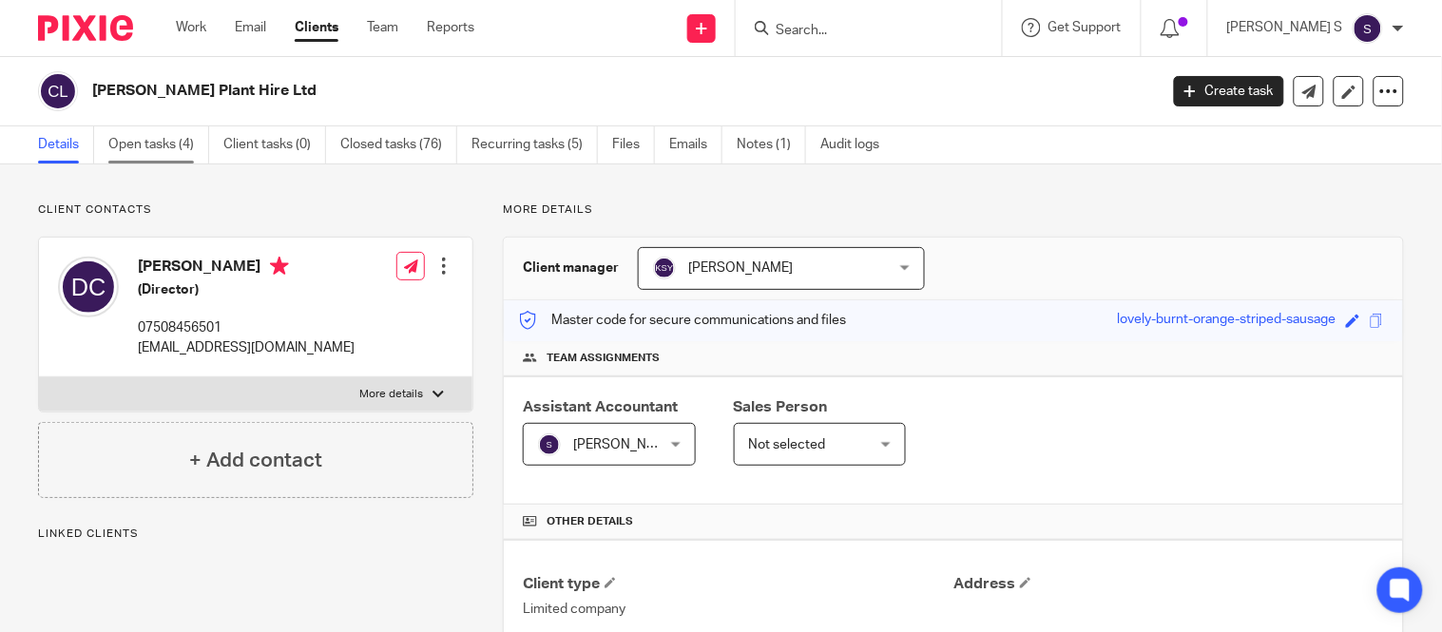
click at [178, 149] on link "Open tasks (4)" at bounding box center [158, 144] width 101 height 37
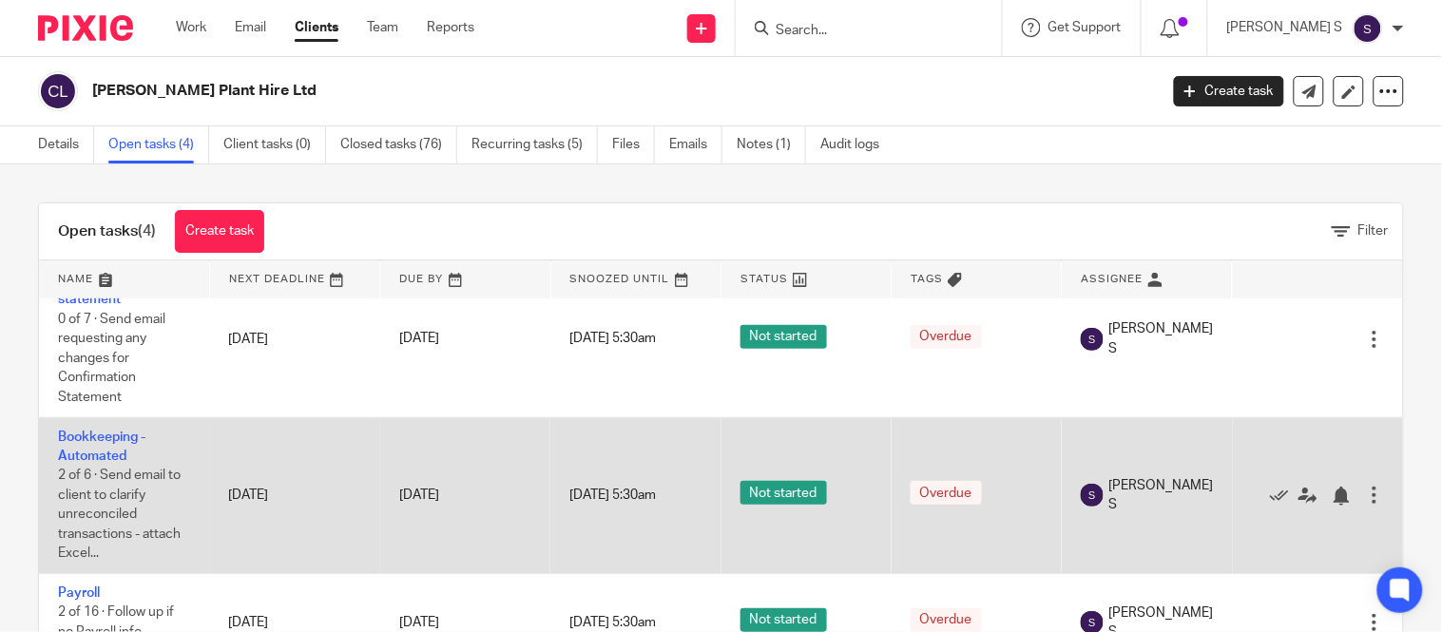
scroll to position [78, 0]
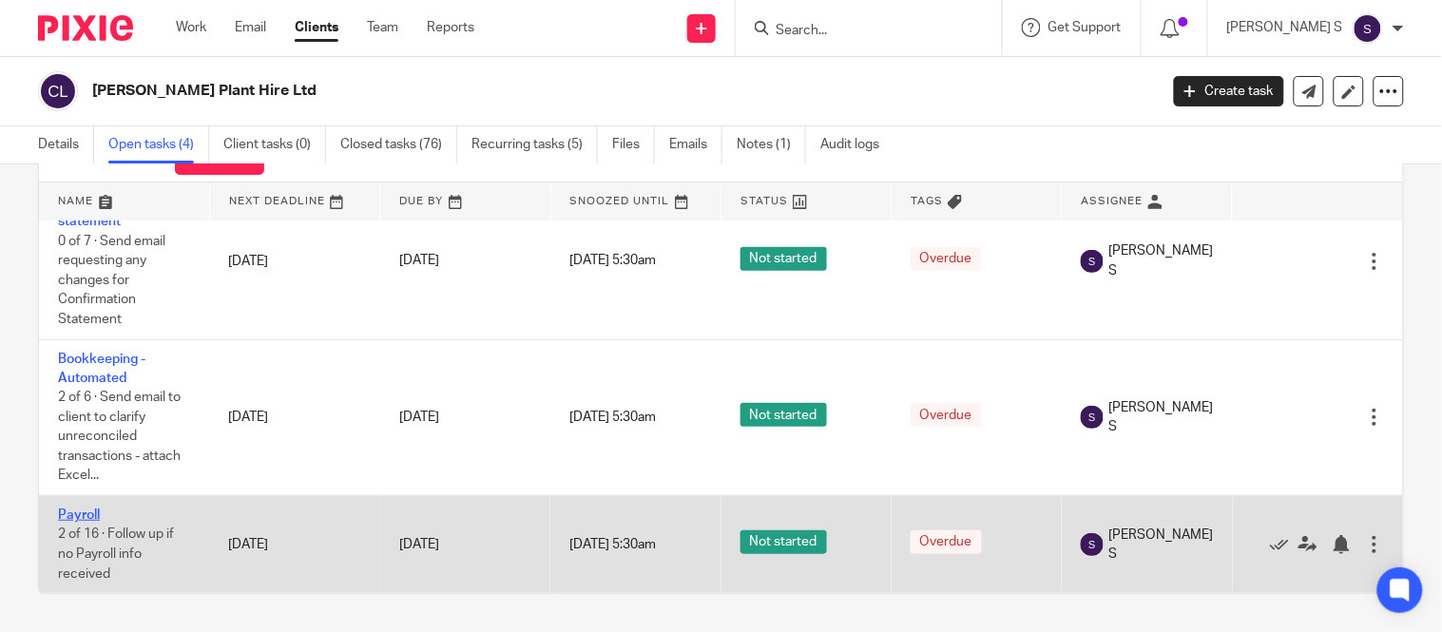
click at [88, 509] on link "Payroll" at bounding box center [79, 515] width 42 height 13
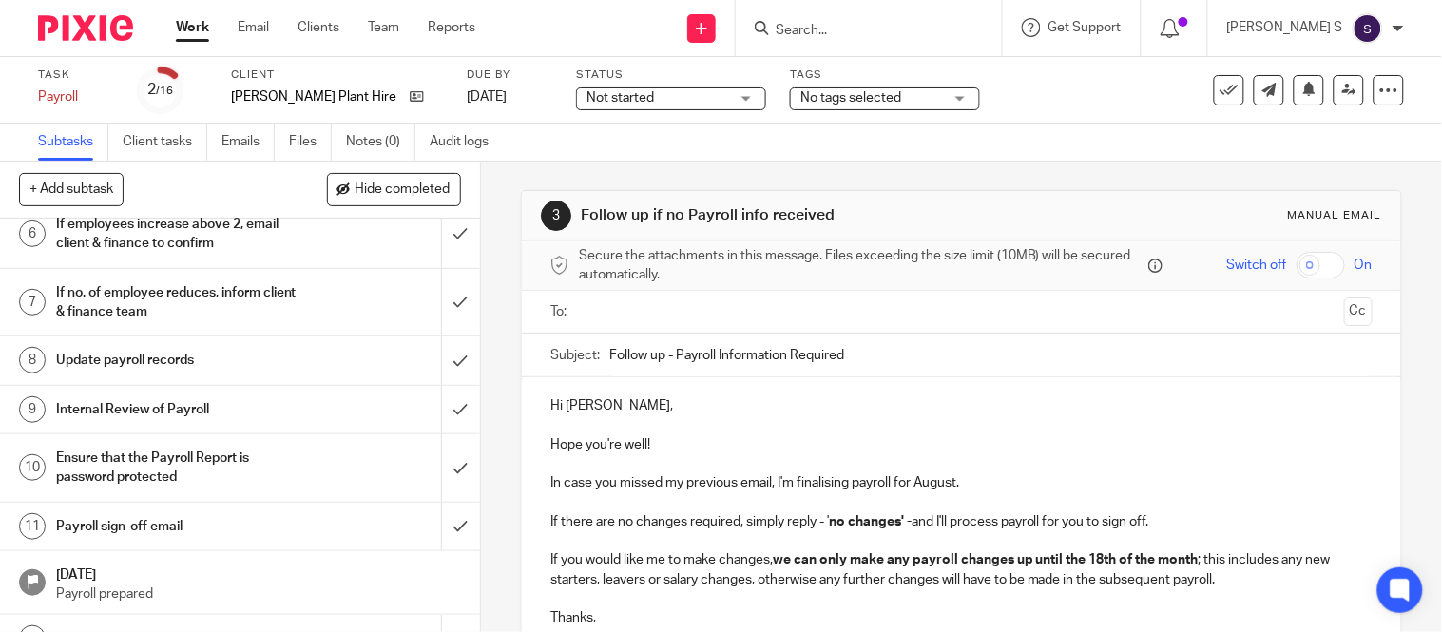
scroll to position [312, 0]
click at [119, 512] on h1 "Payroll sign-off email" at bounding box center [178, 526] width 244 height 29
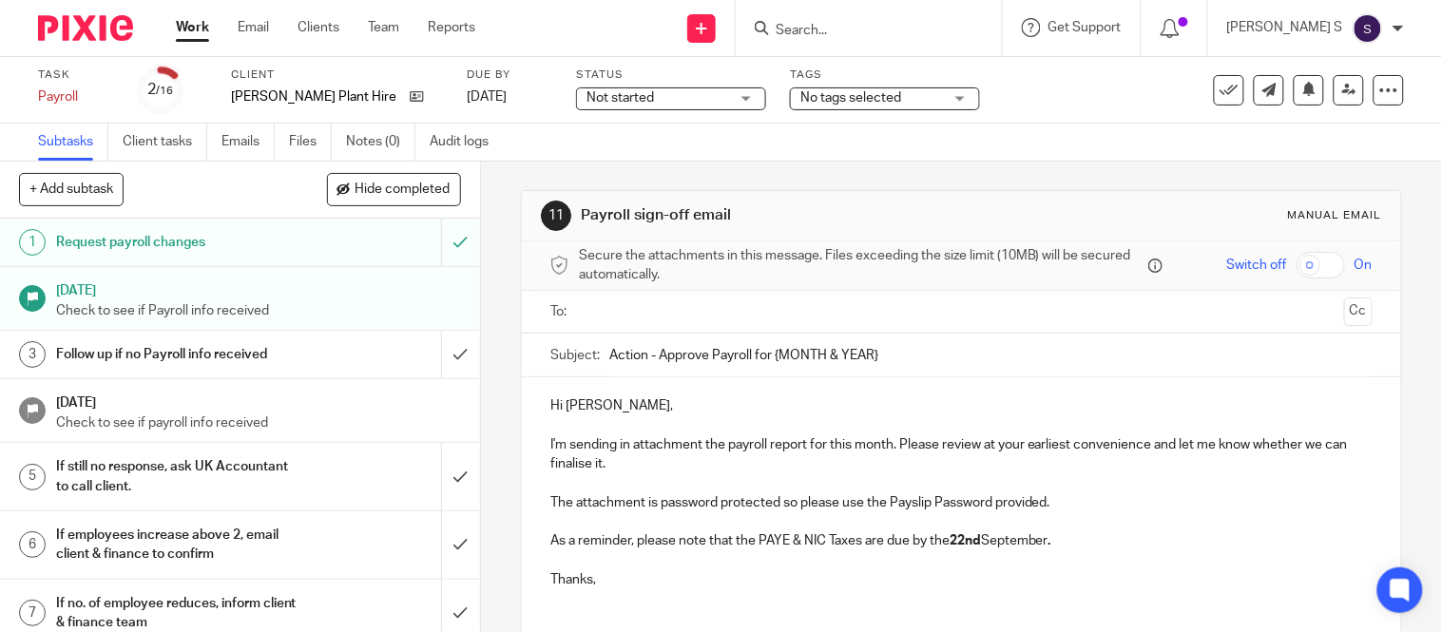
click at [890, 356] on input "Action - Approve Payroll for {MONTH & YEAR}" at bounding box center [990, 355] width 763 height 43
type input "Action - Approve Payroll for [DATE]."
click at [753, 310] on input "text" at bounding box center [961, 312] width 751 height 22
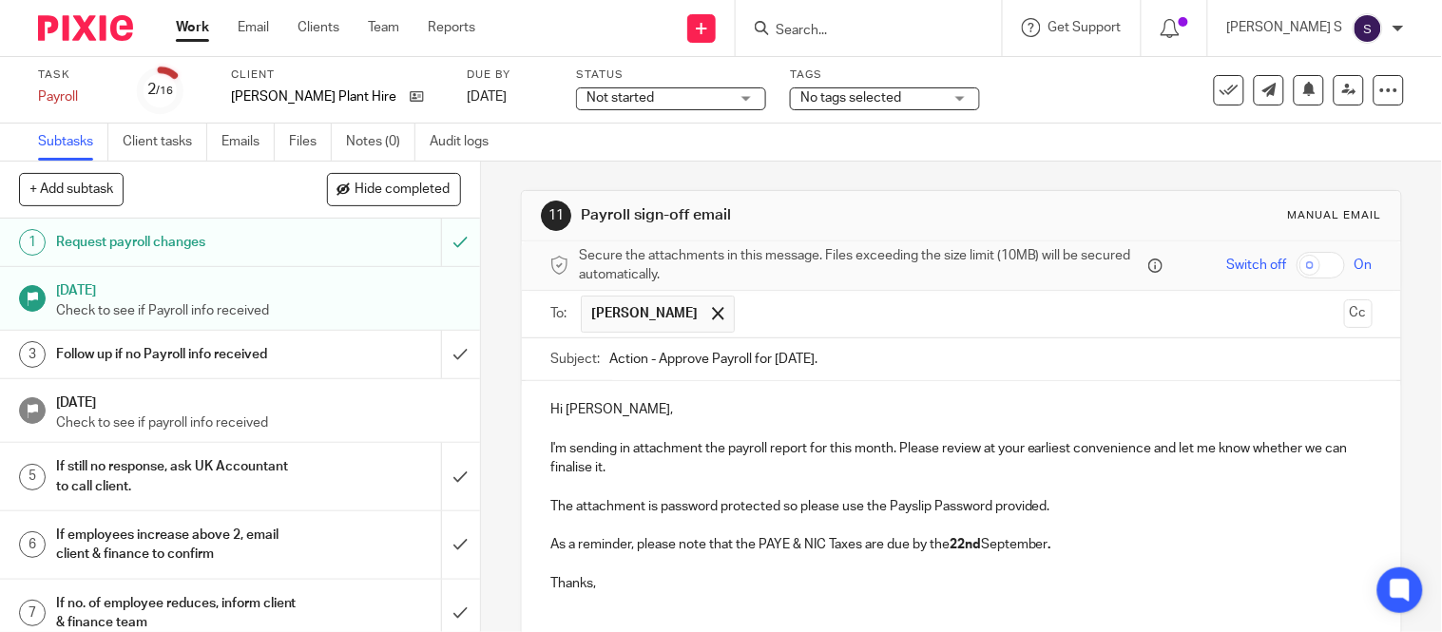
click at [744, 321] on input "text" at bounding box center [1039, 314] width 591 height 37
click at [1344, 309] on button "Cc" at bounding box center [1358, 313] width 29 height 29
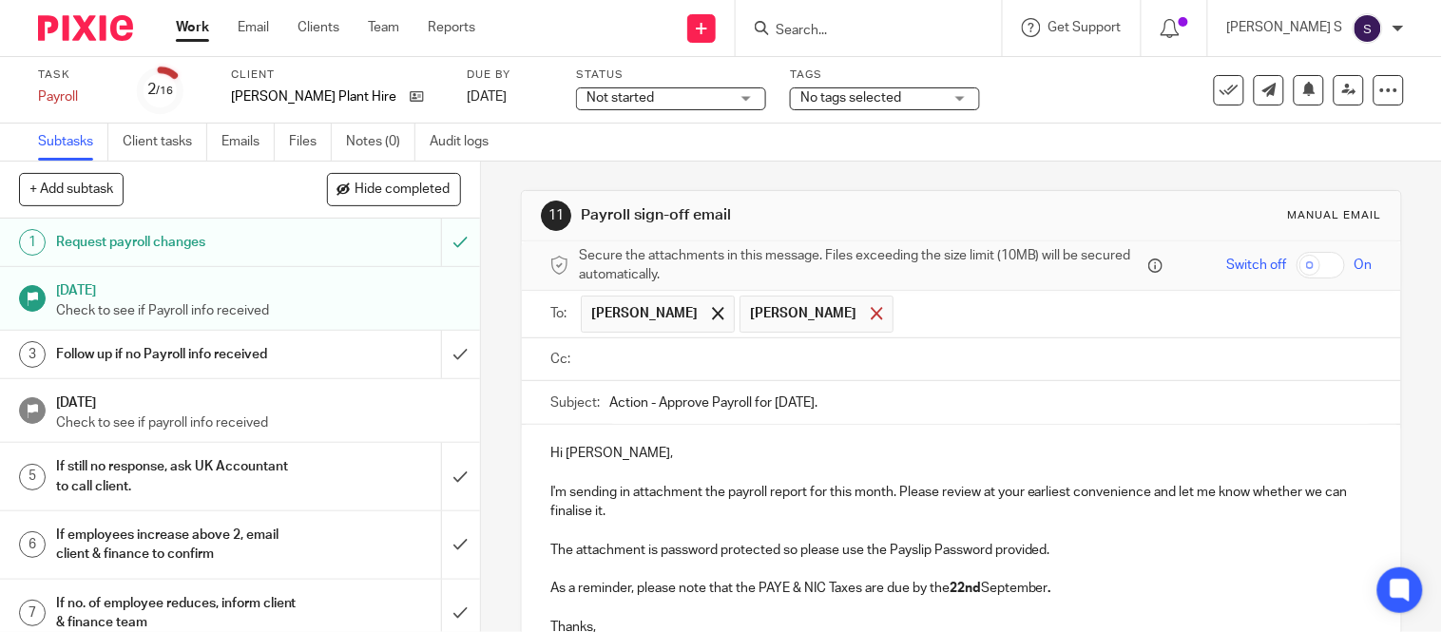
click at [871, 314] on span at bounding box center [877, 313] width 12 height 12
click at [735, 352] on input "text" at bounding box center [976, 360] width 780 height 22
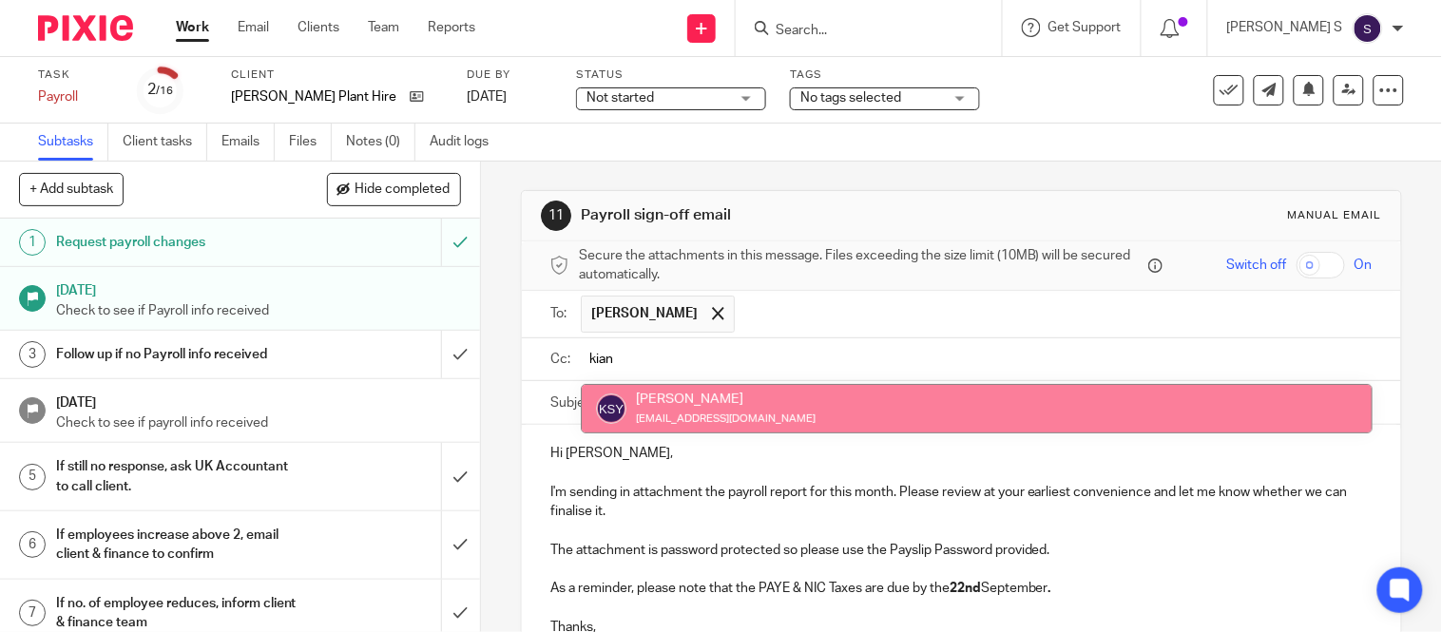
type input "kian"
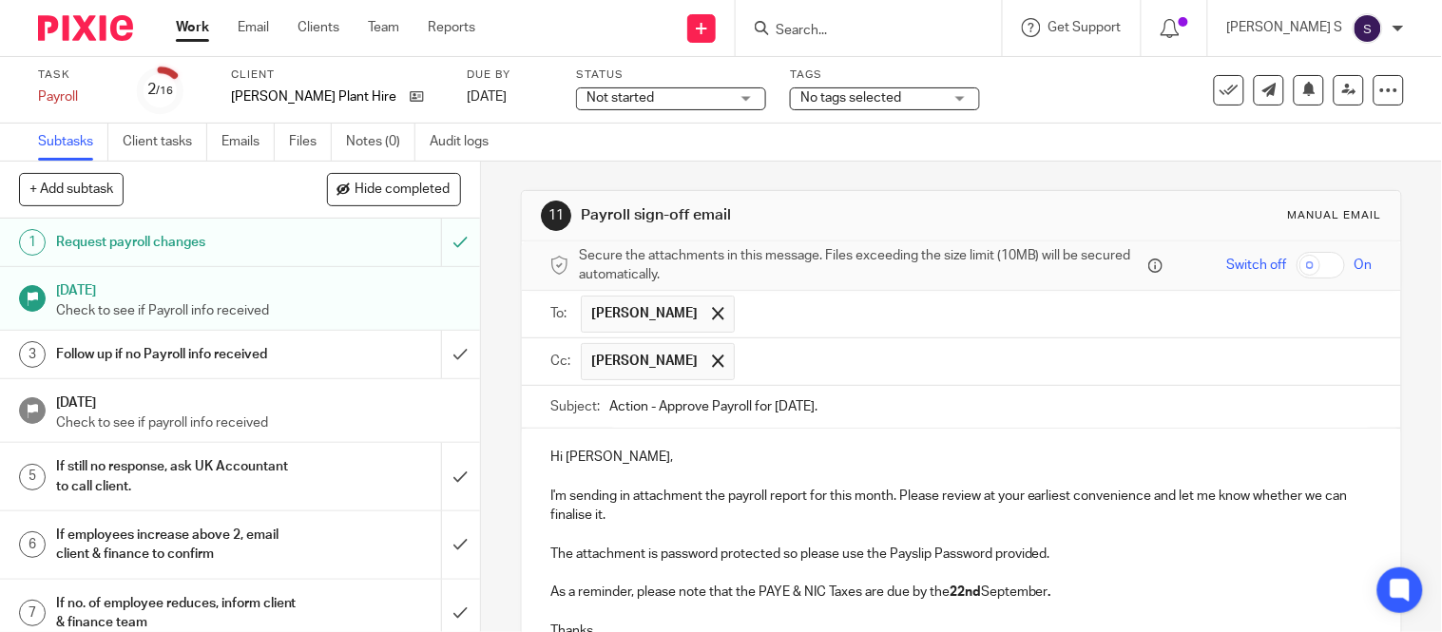
click at [786, 363] on input "text" at bounding box center [1054, 361] width 620 height 37
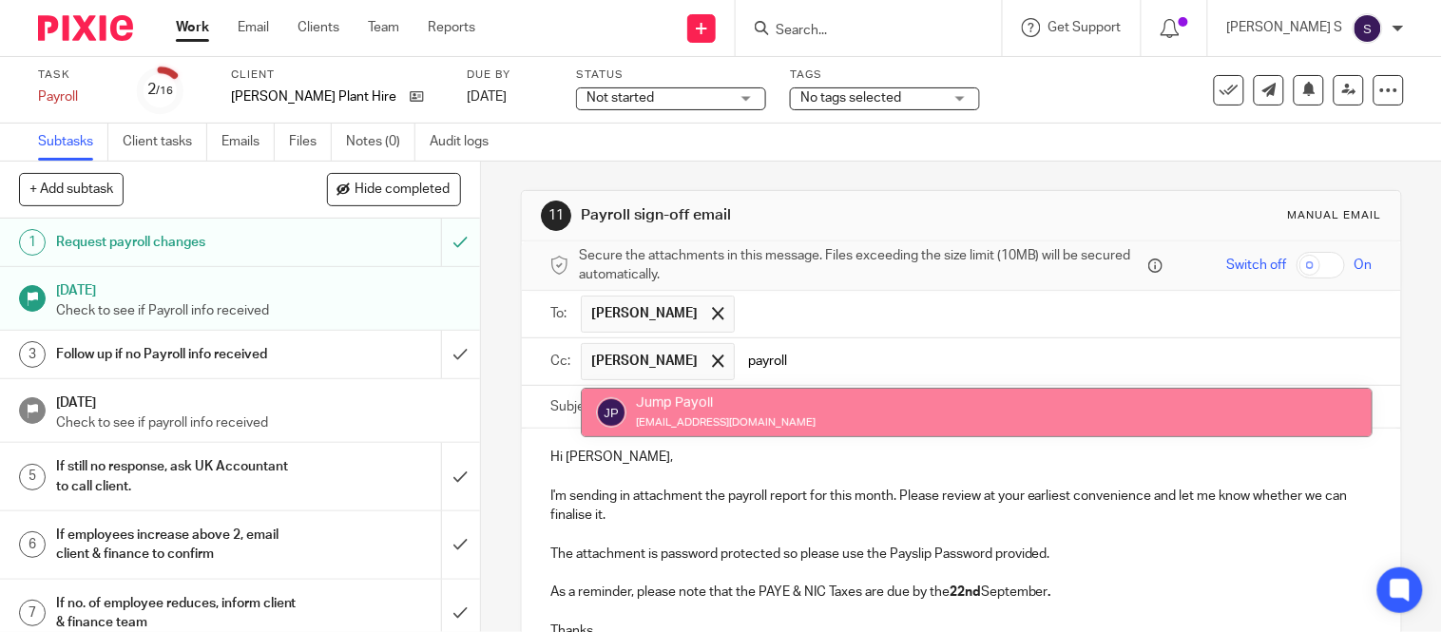
type input "payroll"
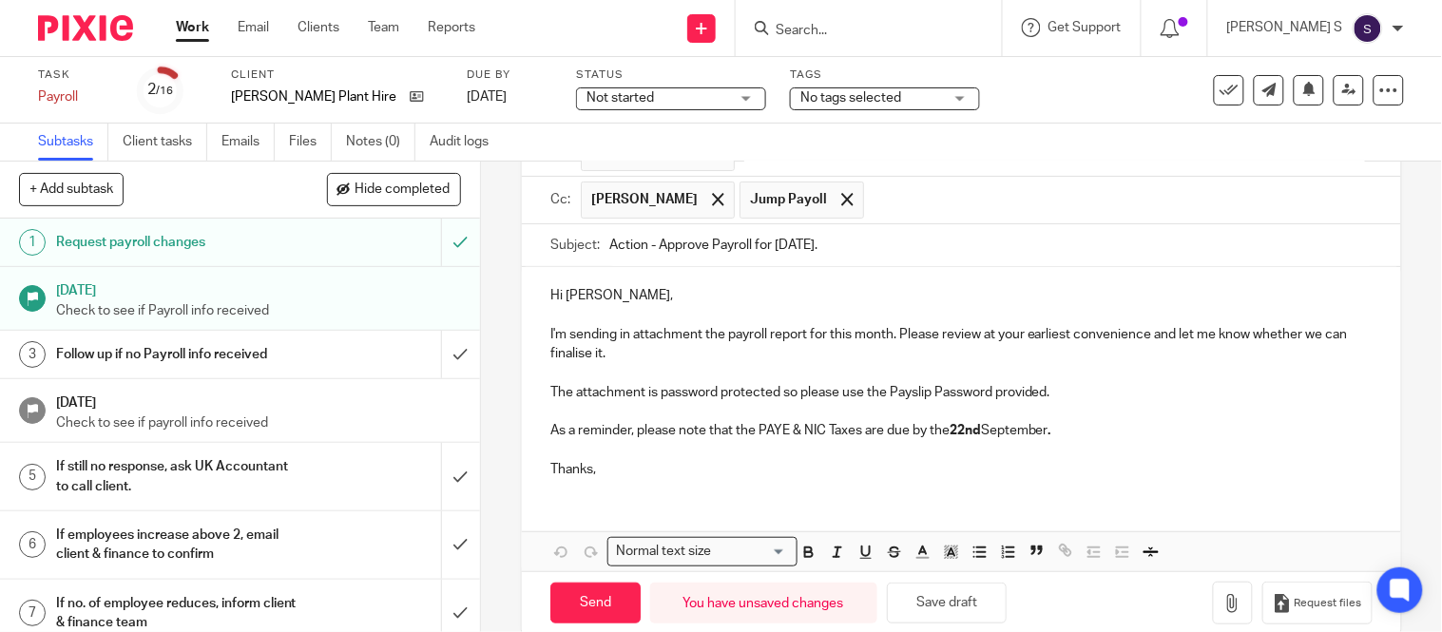
scroll to position [195, 0]
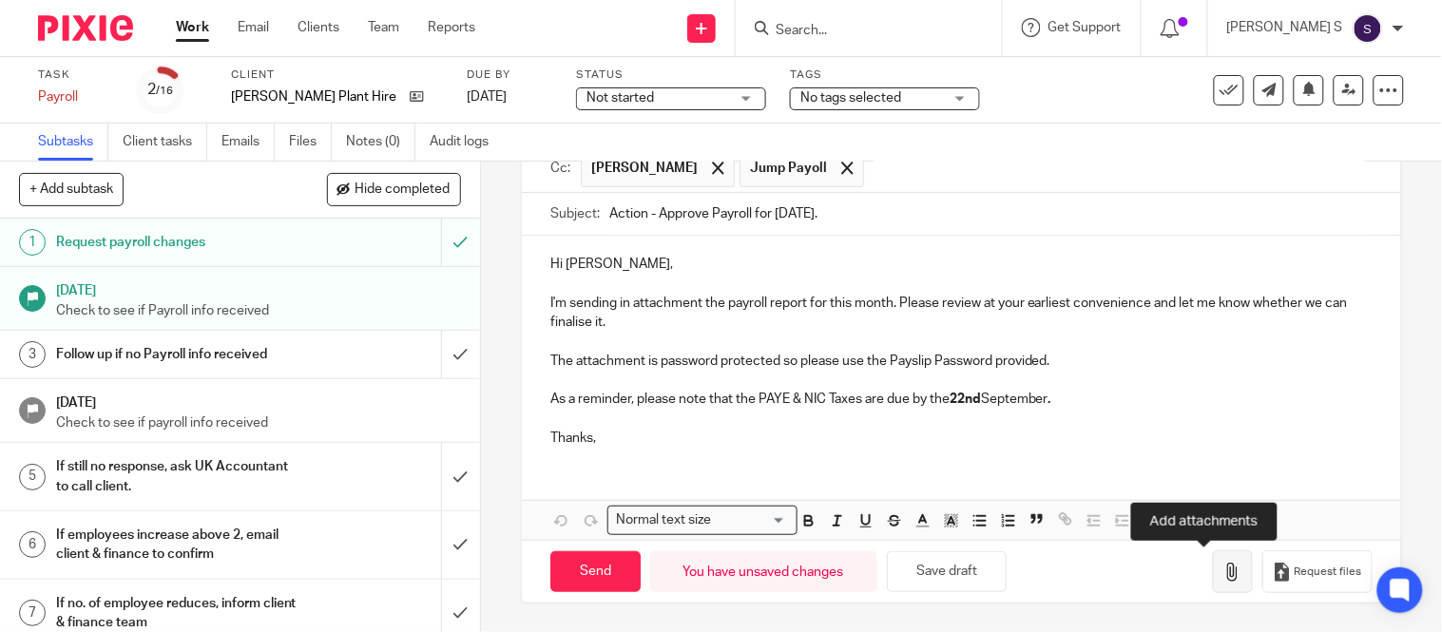
click at [1224, 571] on icon "button" at bounding box center [1233, 572] width 19 height 19
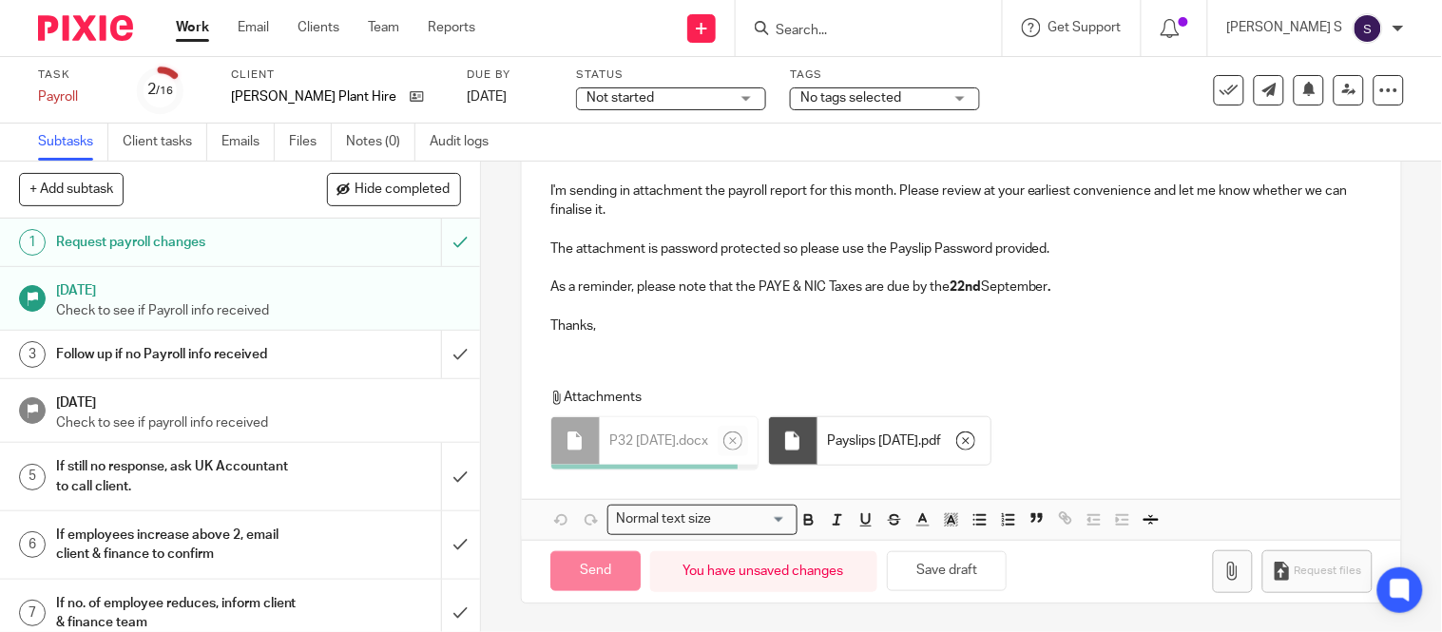
scroll to position [301, 0]
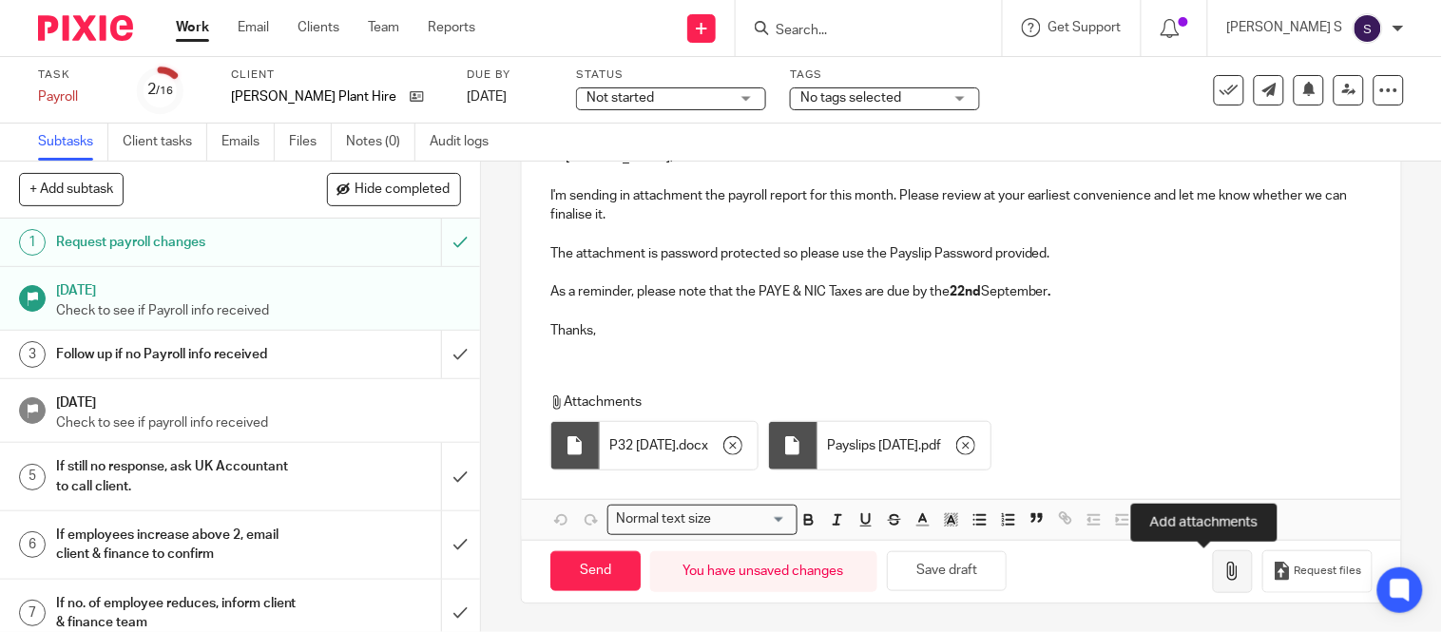
click at [1224, 575] on icon "button" at bounding box center [1233, 571] width 19 height 19
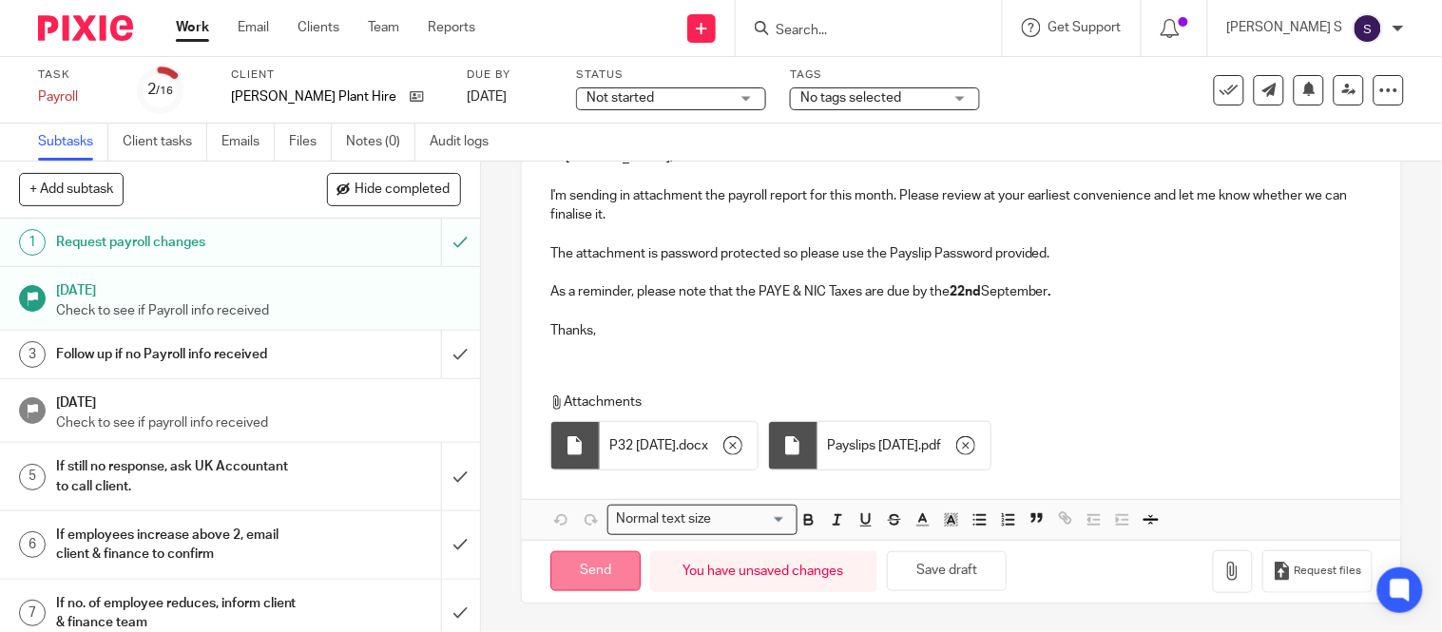
click at [597, 566] on input "Send" at bounding box center [595, 571] width 90 height 41
type input "Sent"
click at [838, 23] on input "Search" at bounding box center [859, 31] width 171 height 17
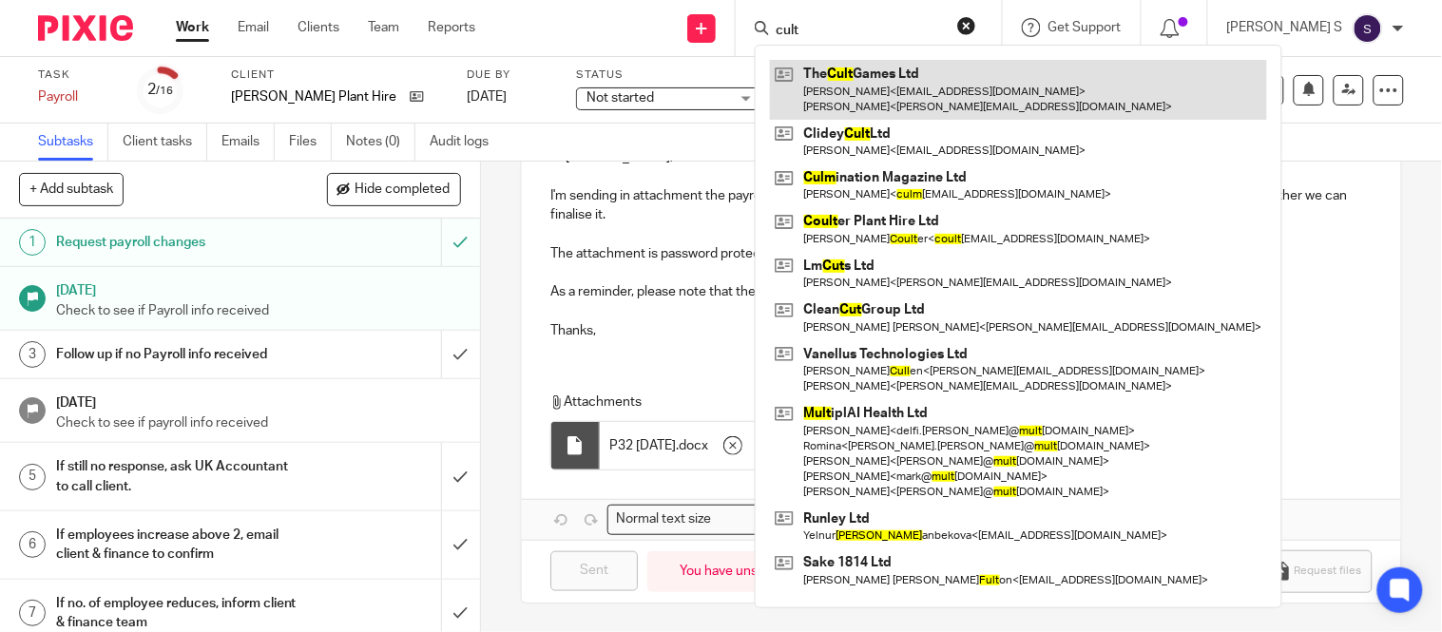
type input "cult"
click at [887, 87] on link at bounding box center [1018, 89] width 497 height 59
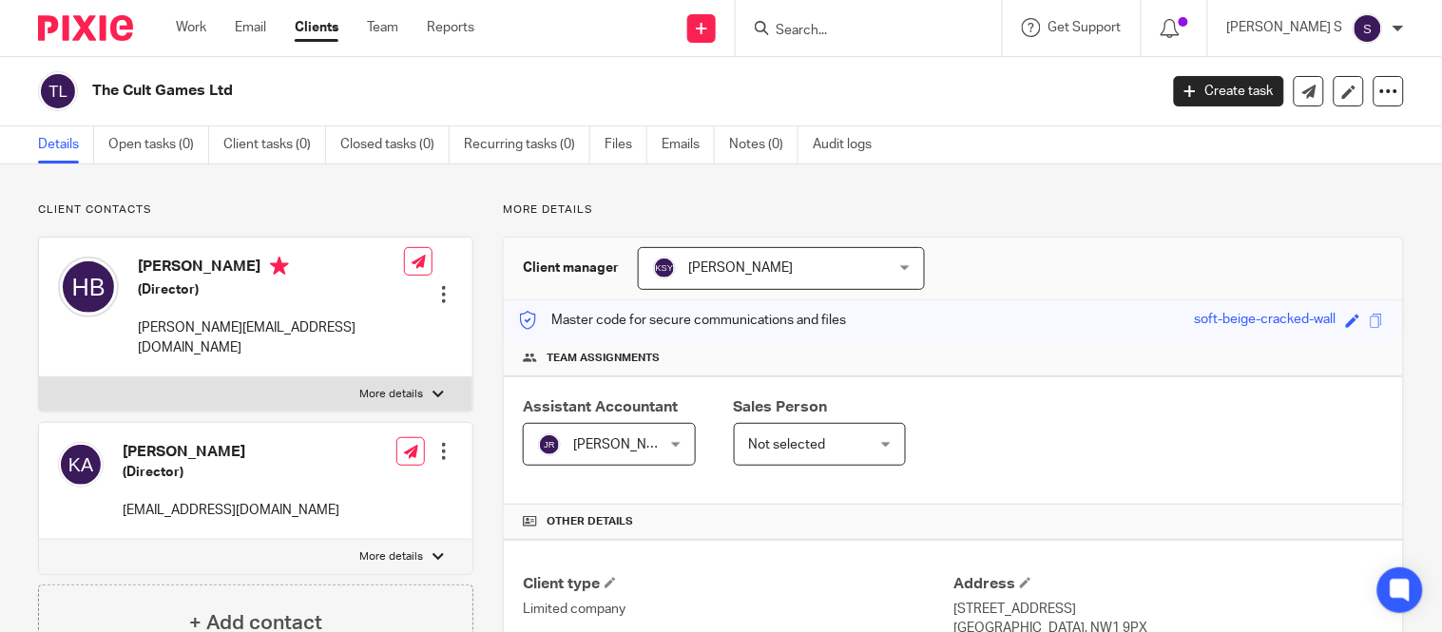
click at [1363, 311] on div "Save soft-beige-cracked-wall" at bounding box center [1292, 321] width 194 height 22
click at [1370, 319] on span at bounding box center [1377, 321] width 14 height 14
